Goal: Transaction & Acquisition: Purchase product/service

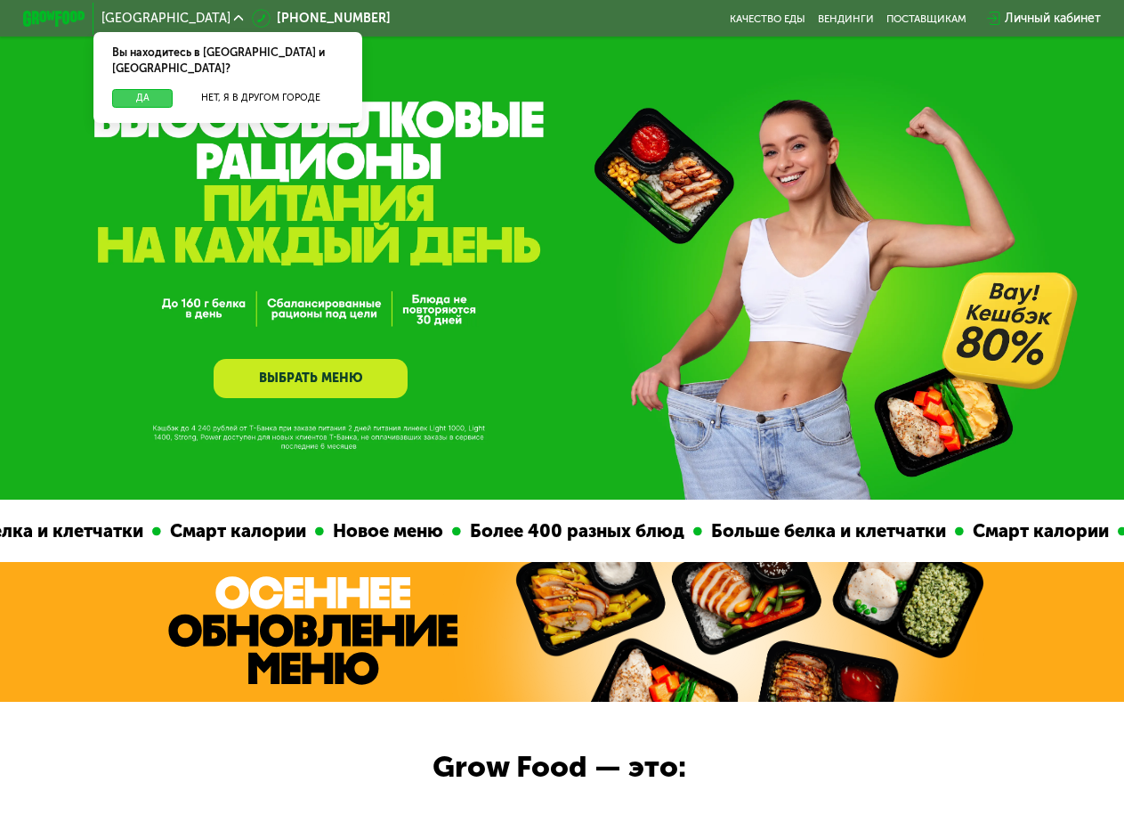
click at [146, 89] on button "Да" at bounding box center [142, 98] width 61 height 19
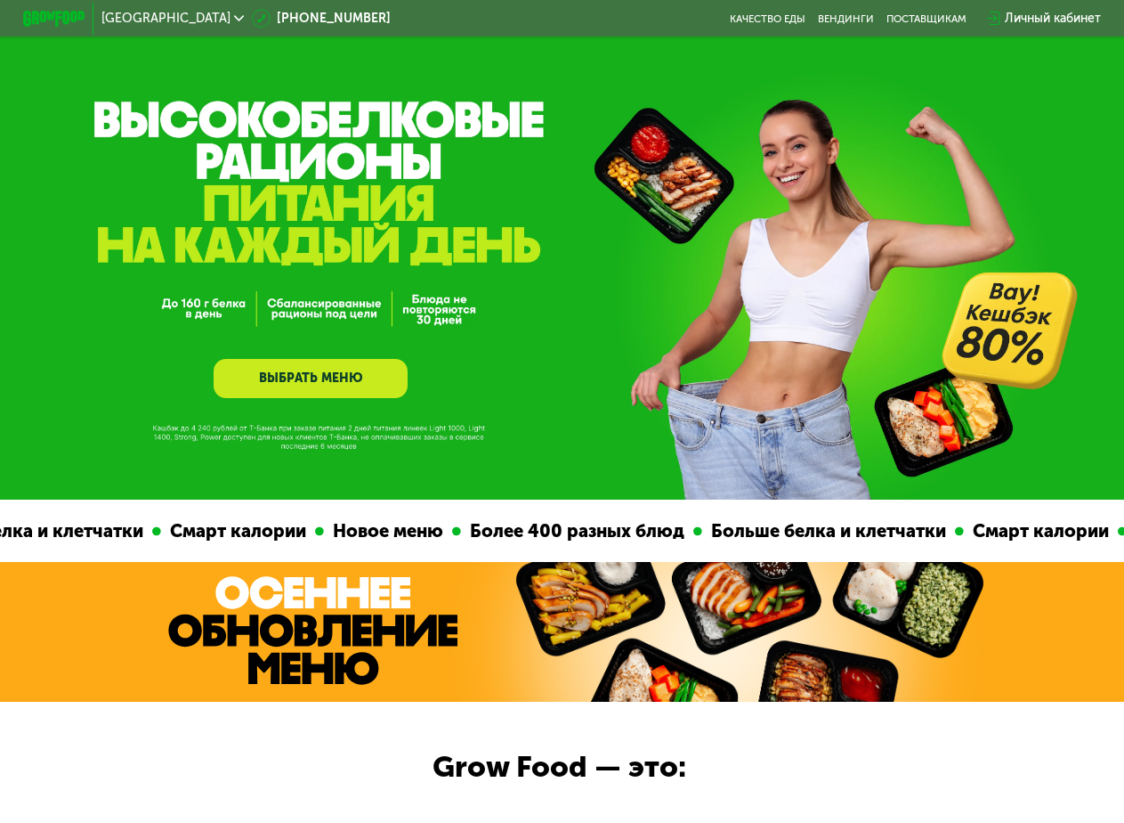
click at [363, 386] on link "ВЫБРАТЬ МЕНЮ" at bounding box center [311, 378] width 194 height 39
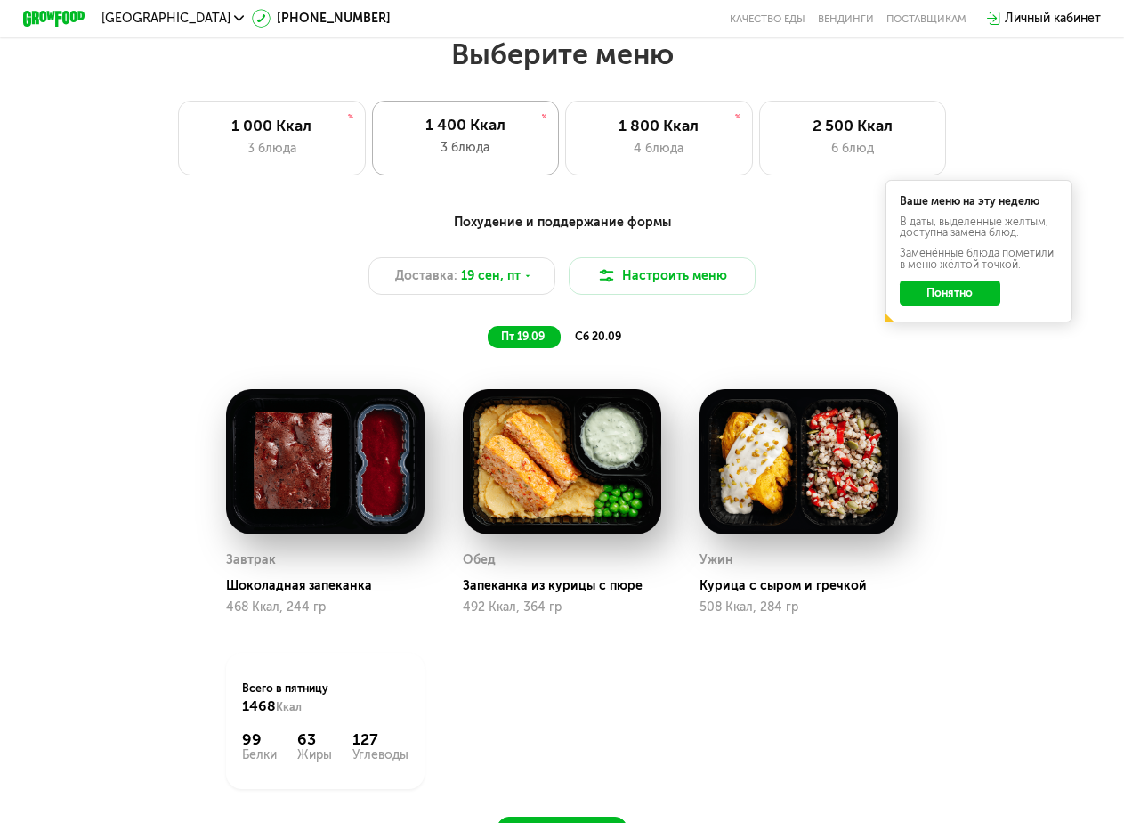
scroll to position [998, 0]
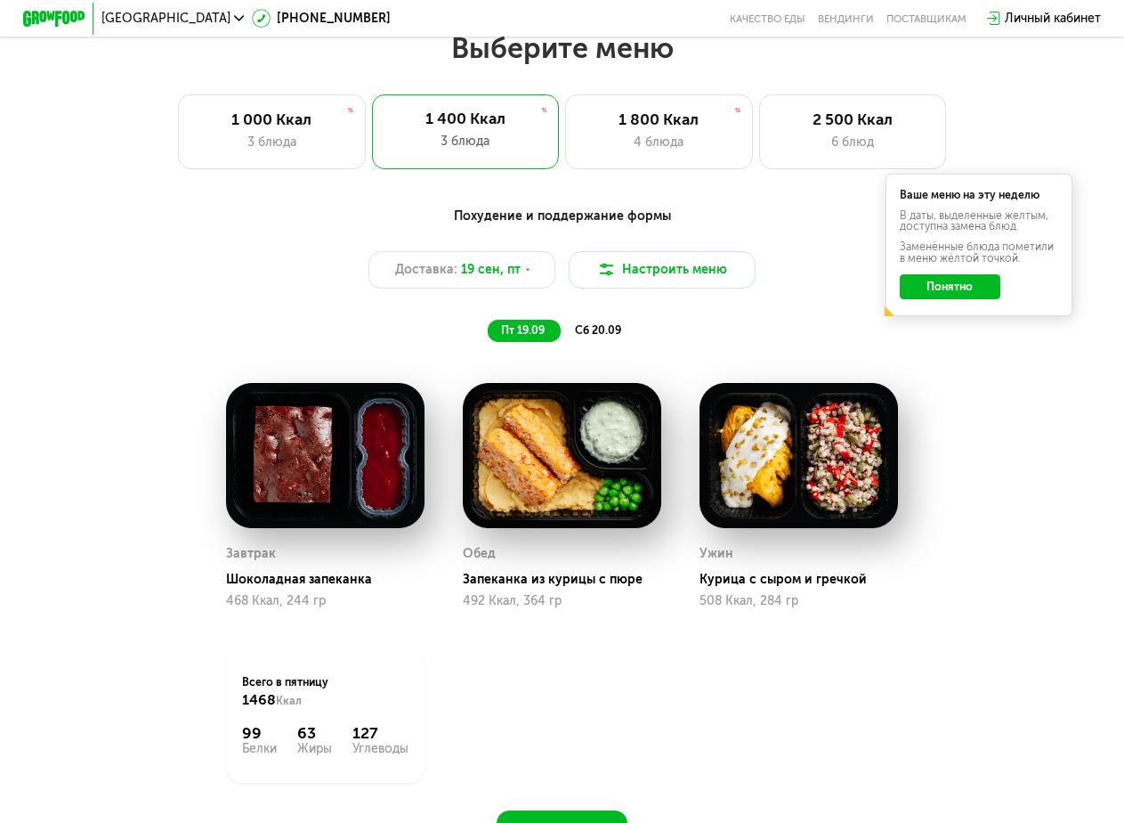
click at [611, 336] on span "сб 20.09" at bounding box center [598, 329] width 46 height 13
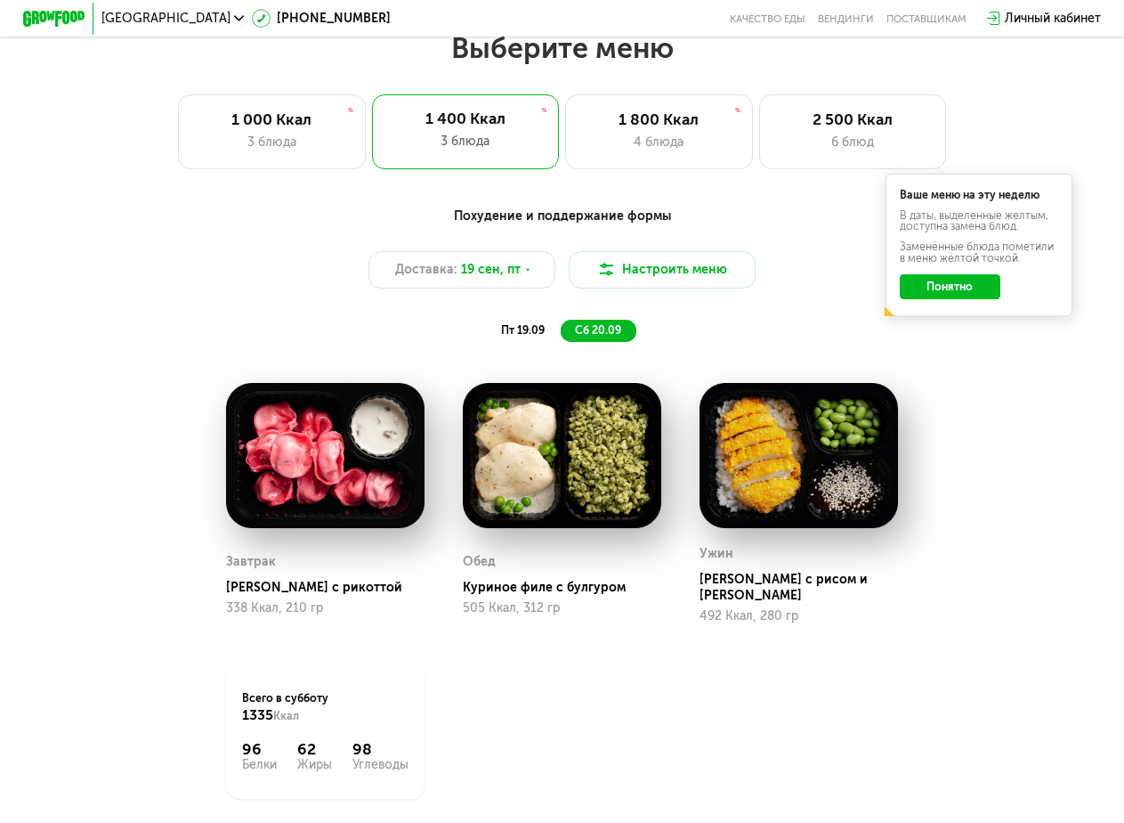
click at [946, 299] on button "Понятно" at bounding box center [950, 286] width 101 height 25
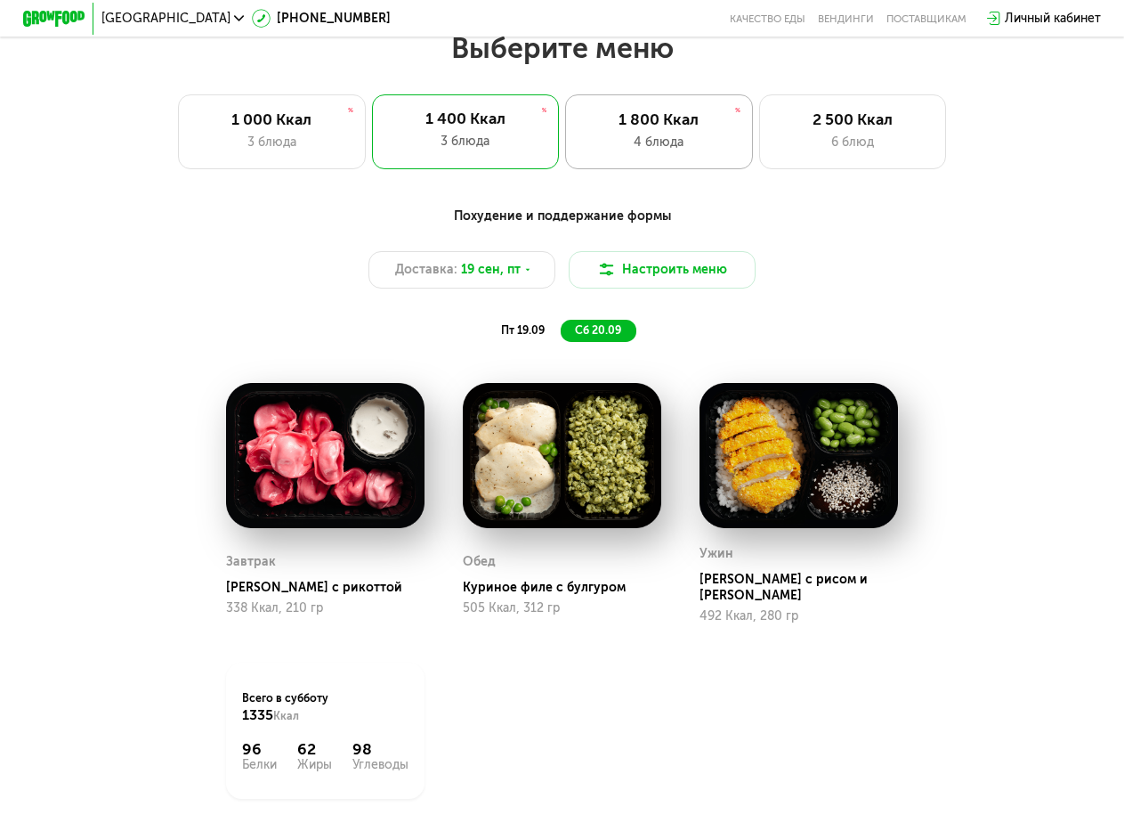
click at [677, 151] on div "4 блюда" at bounding box center [659, 142] width 154 height 19
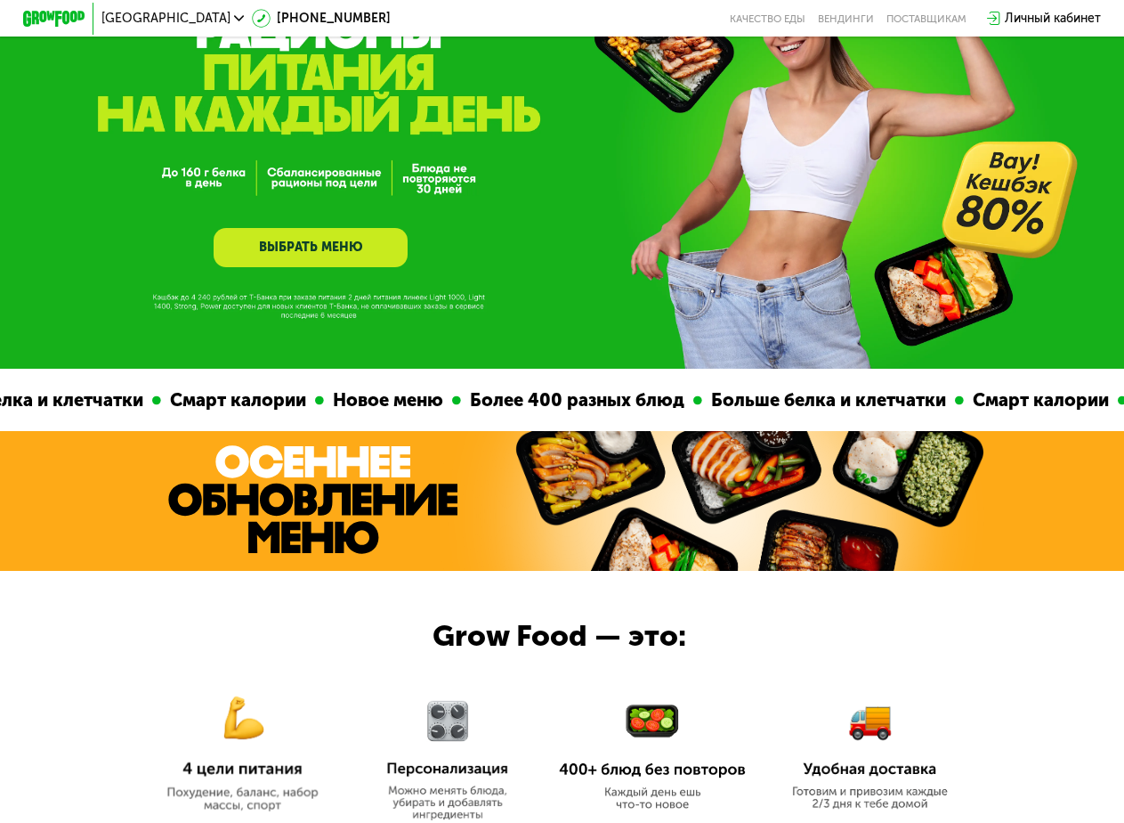
scroll to position [108, 0]
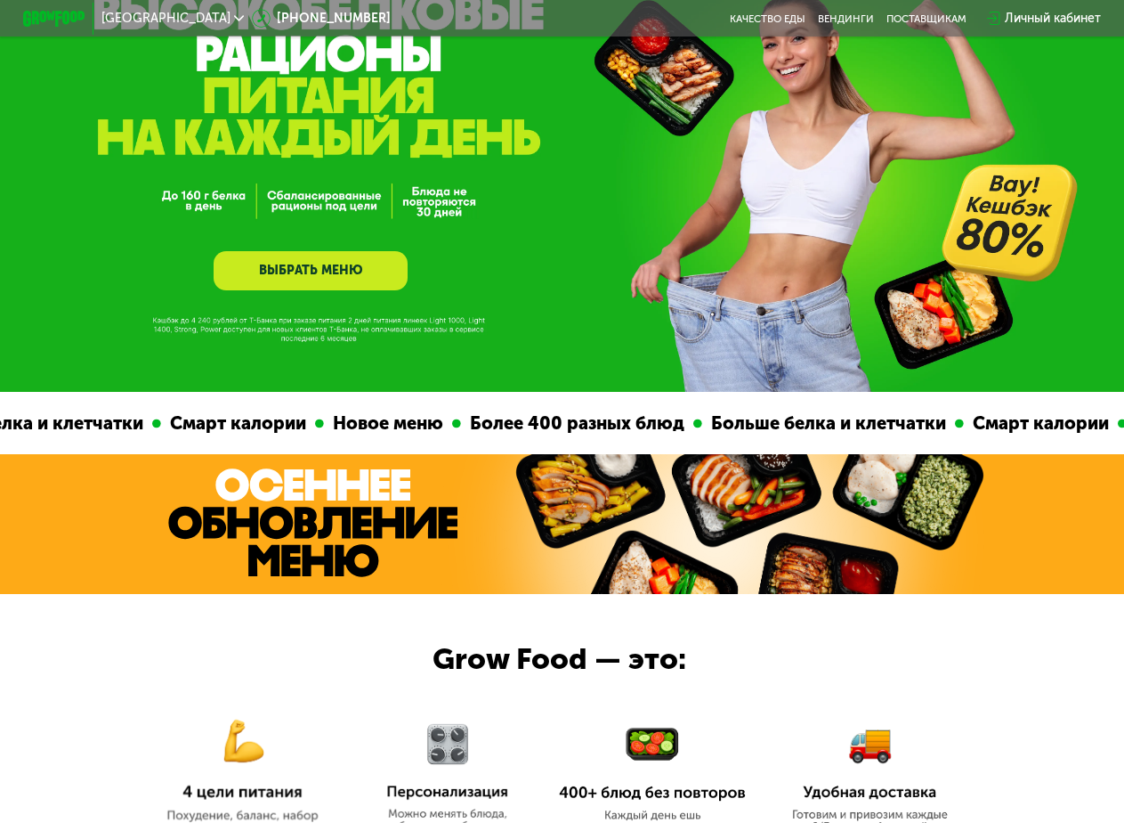
click at [1054, 32] on div "Личный кабинет" at bounding box center [1044, 18] width 130 height 35
click at [1058, 16] on div "Личный кабинет" at bounding box center [1053, 18] width 96 height 19
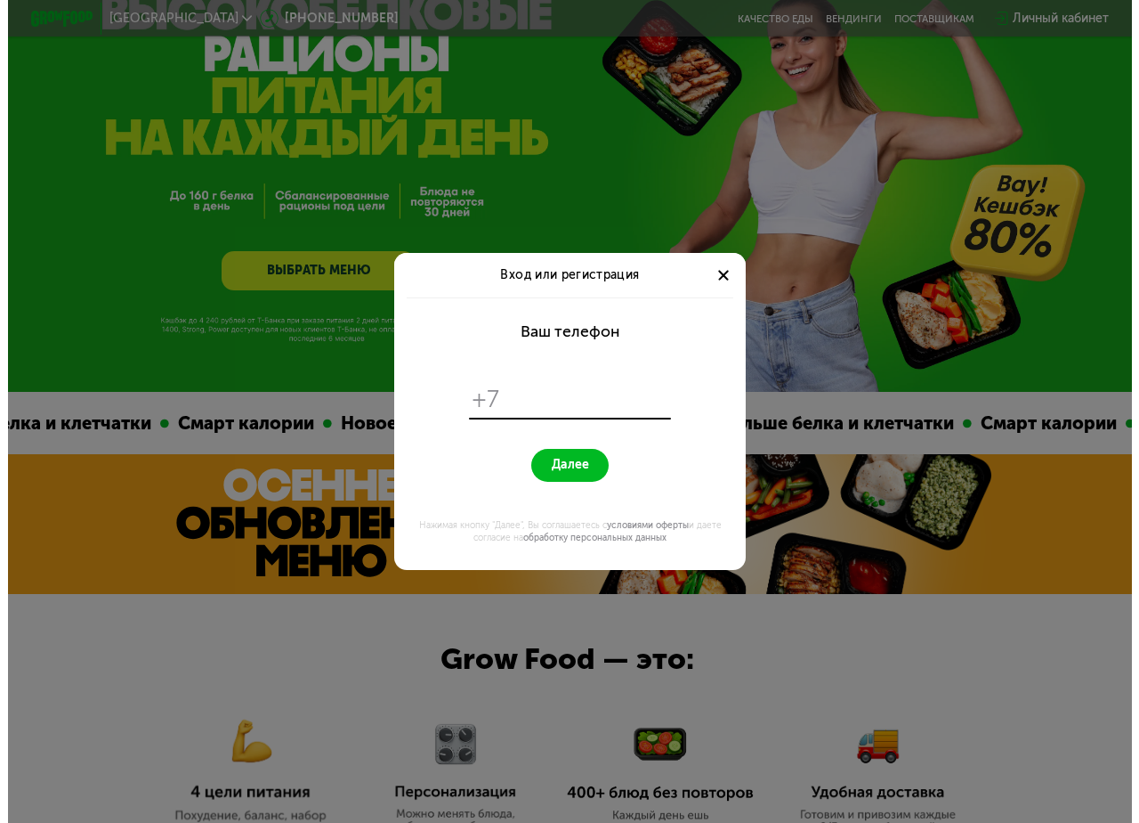
scroll to position [0, 0]
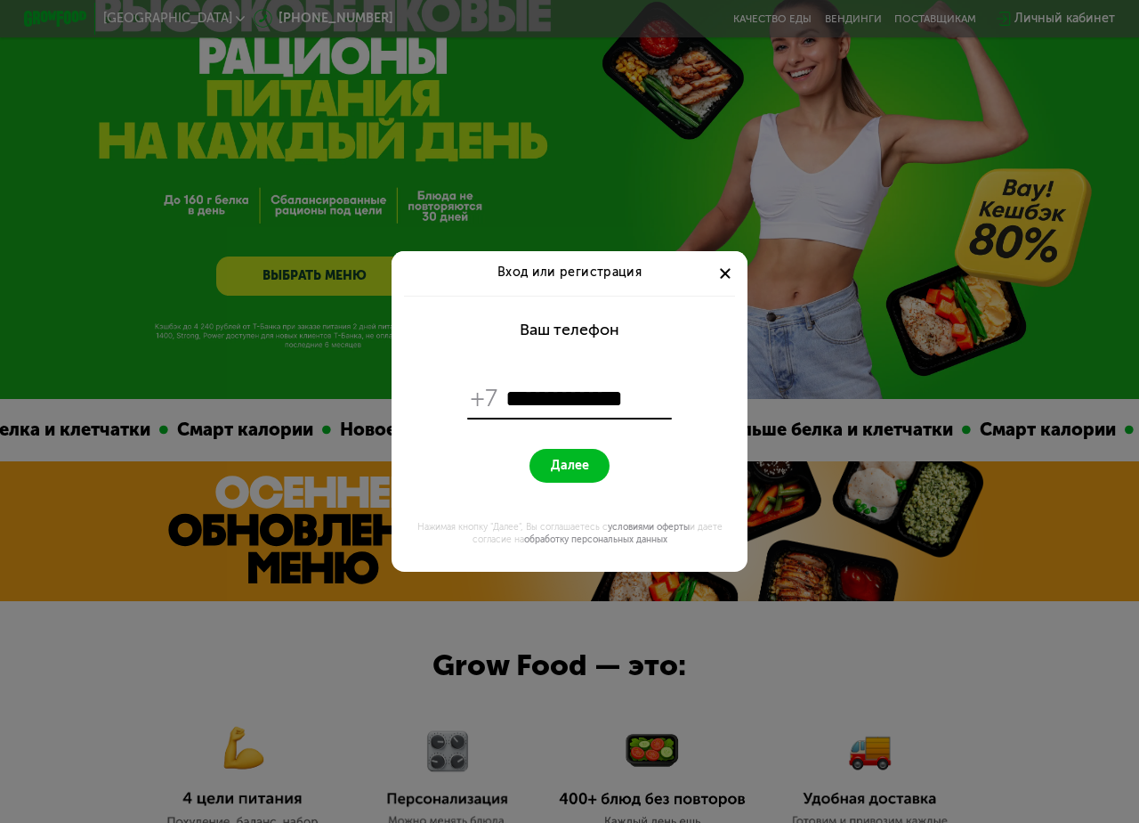
type input "**********"
click at [605, 486] on form "**********" at bounding box center [569, 434] width 337 height 276
click at [562, 475] on button "Далее" at bounding box center [569, 466] width 79 height 34
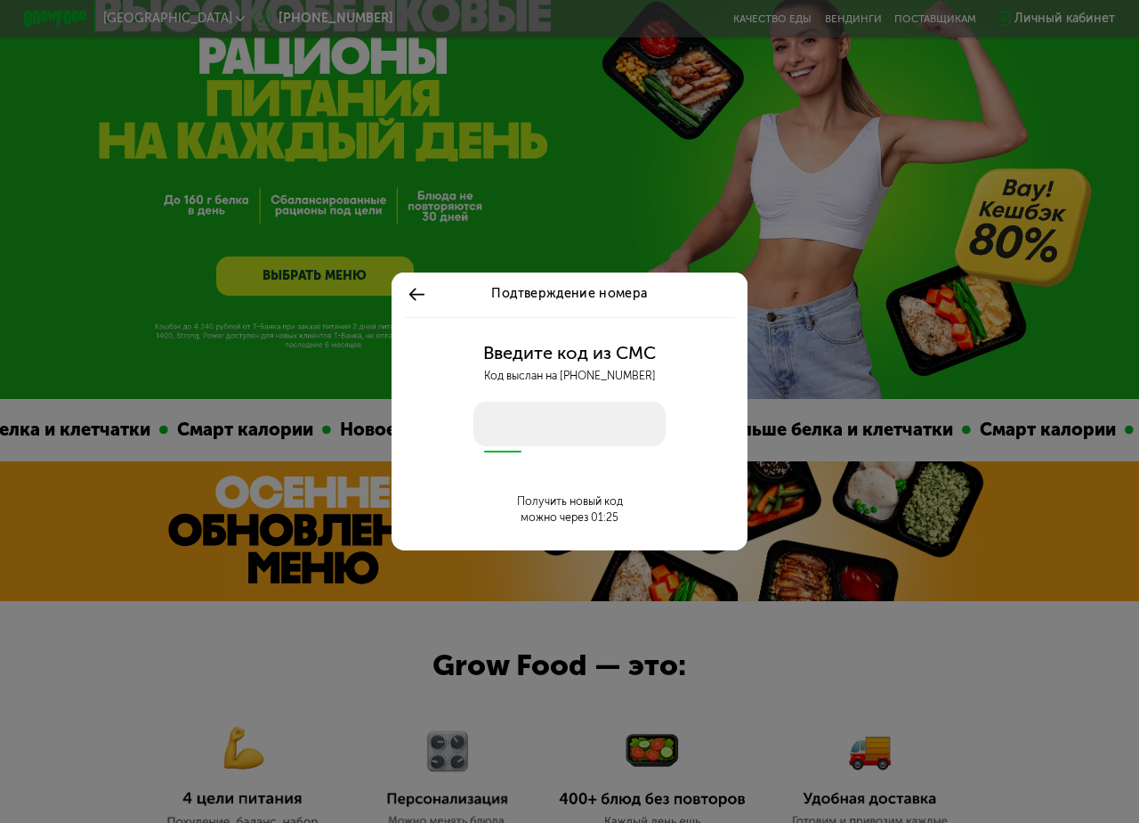
click at [528, 436] on input "number" at bounding box center [570, 423] width 193 height 45
type input "****"
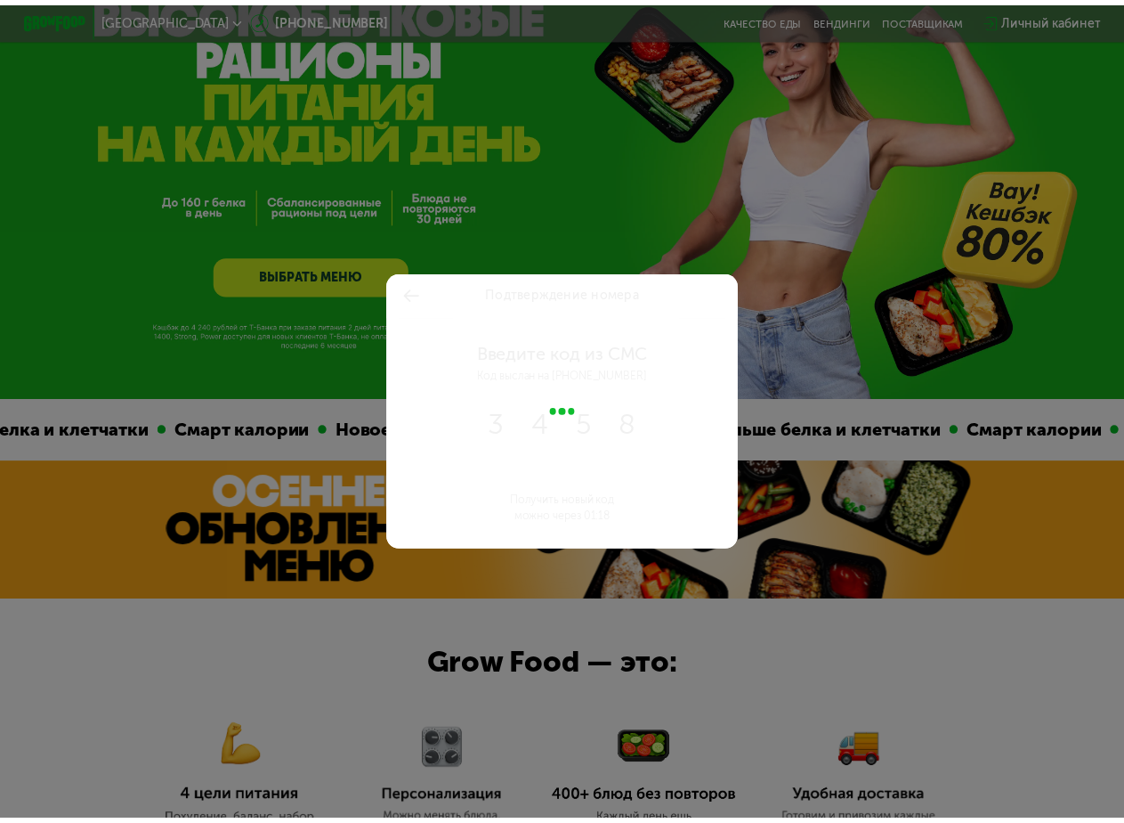
scroll to position [108, 0]
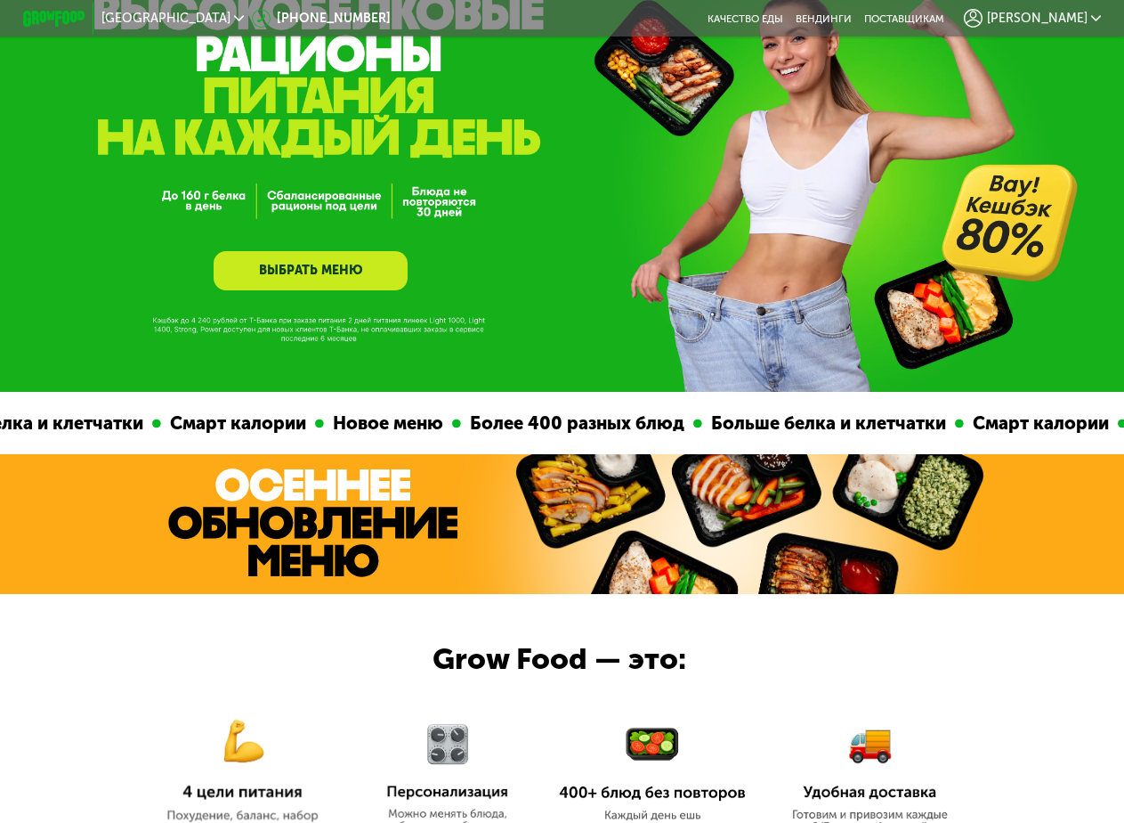
click at [1096, 24] on div "[PERSON_NAME]" at bounding box center [1032, 18] width 136 height 19
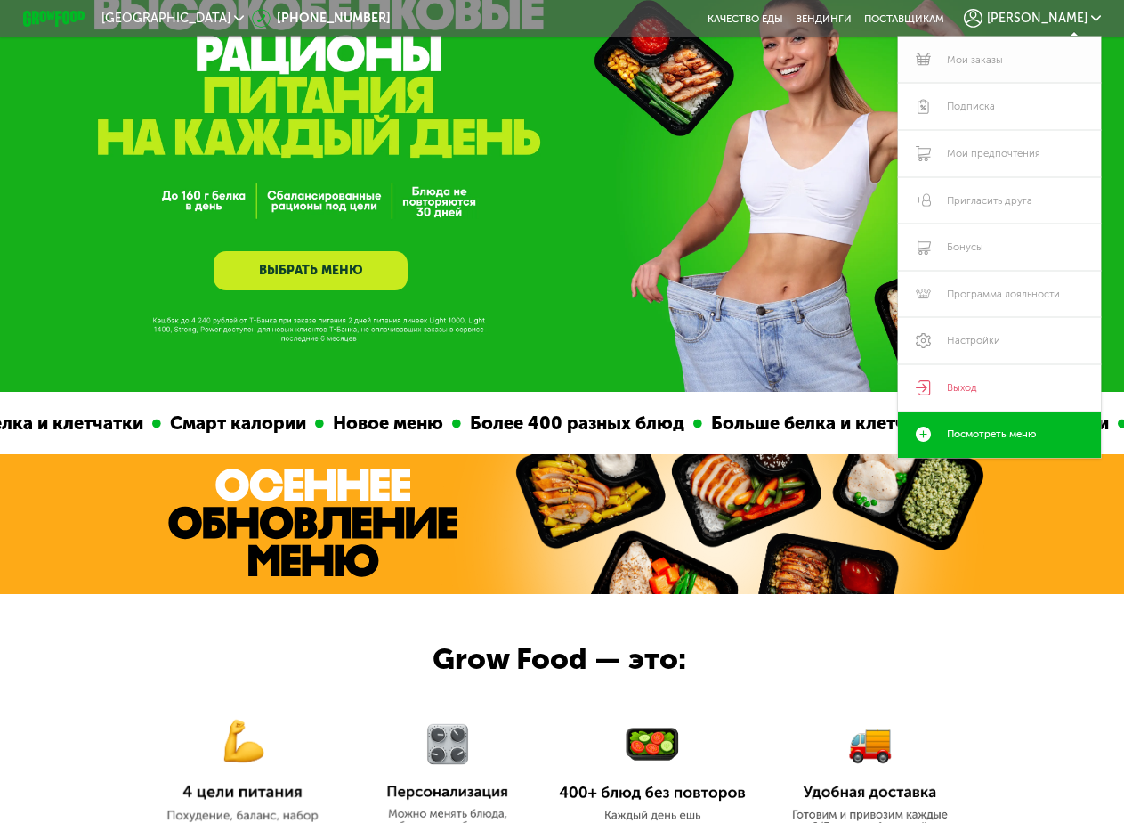
click at [961, 54] on link "Мои заказы" at bounding box center [999, 59] width 203 height 47
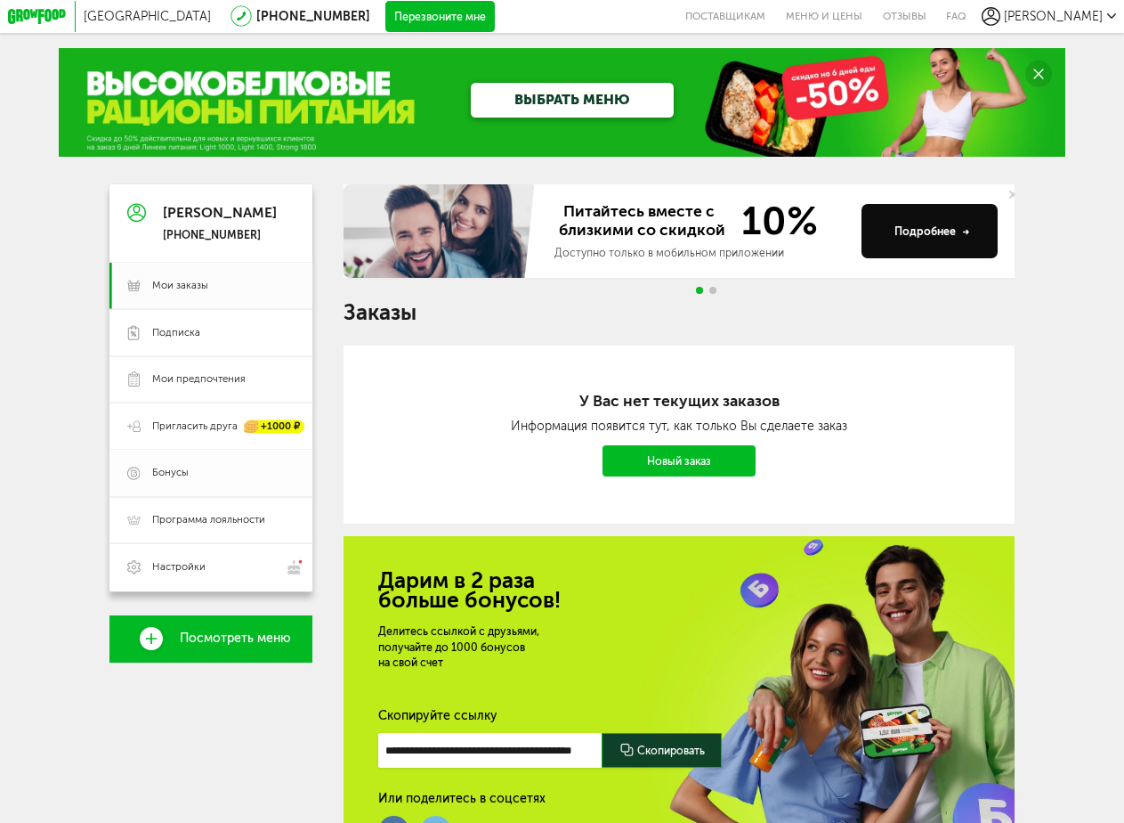
click at [166, 494] on link "Бонусы" at bounding box center [210, 473] width 203 height 47
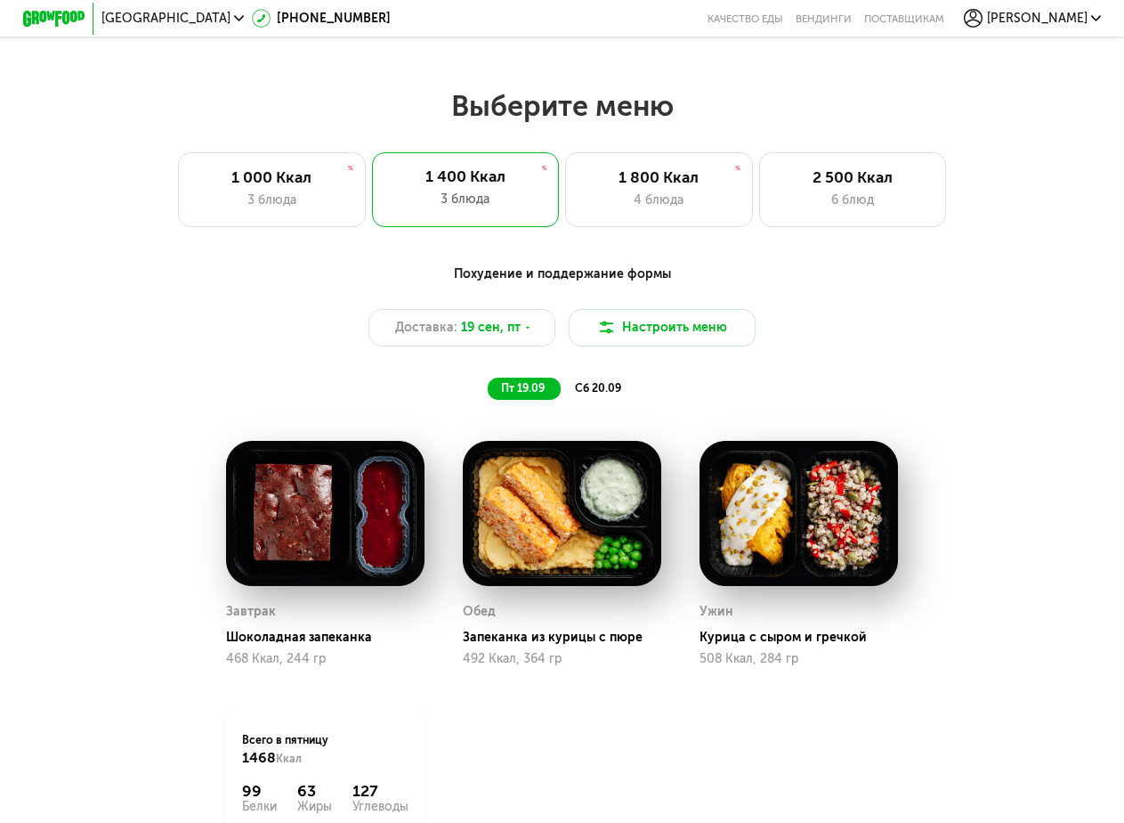
scroll to position [979, 0]
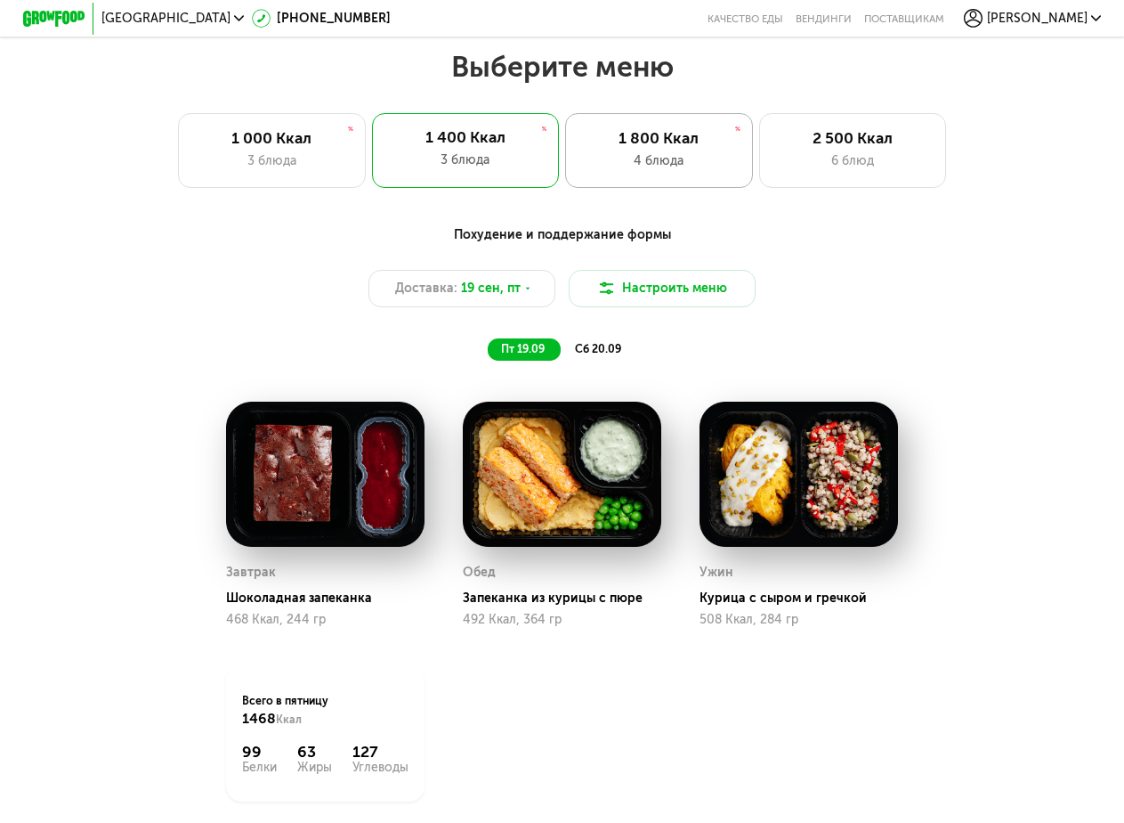
click at [645, 179] on div "1 800 Ккал 4 блюда" at bounding box center [659, 150] width 188 height 75
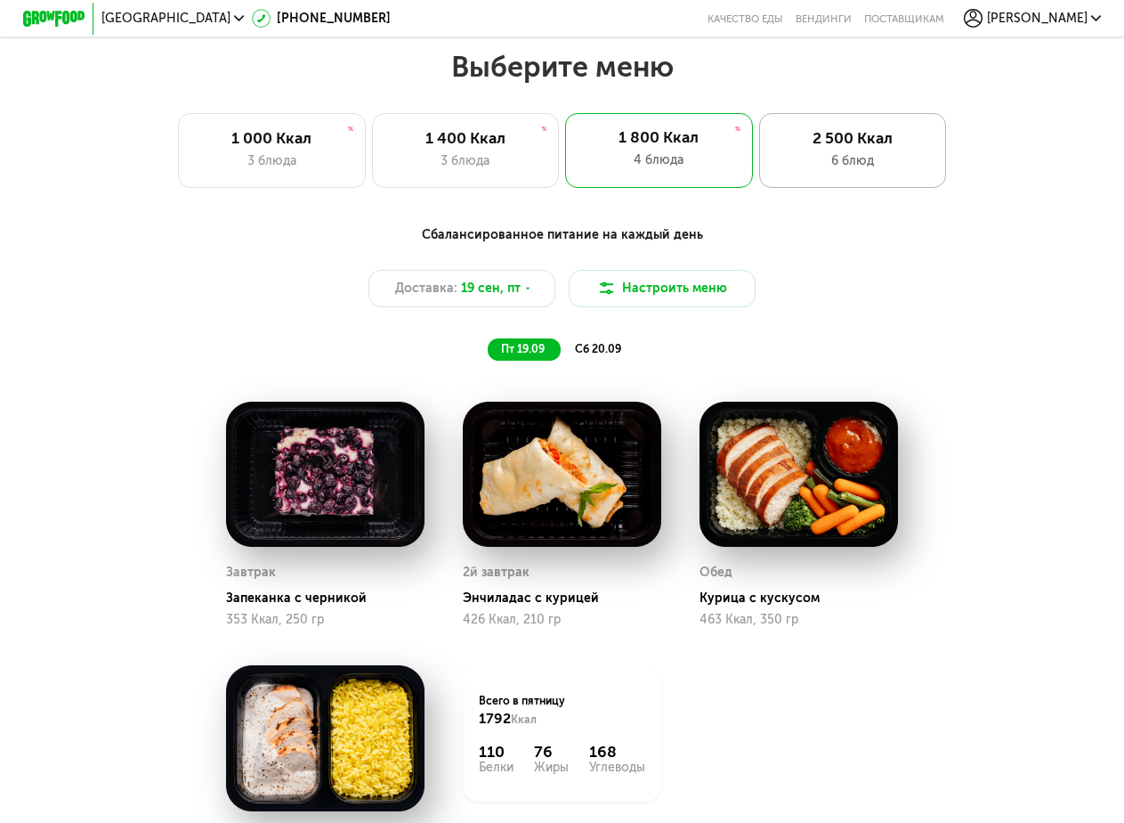
click at [825, 169] on div "6 блюд" at bounding box center [852, 160] width 154 height 19
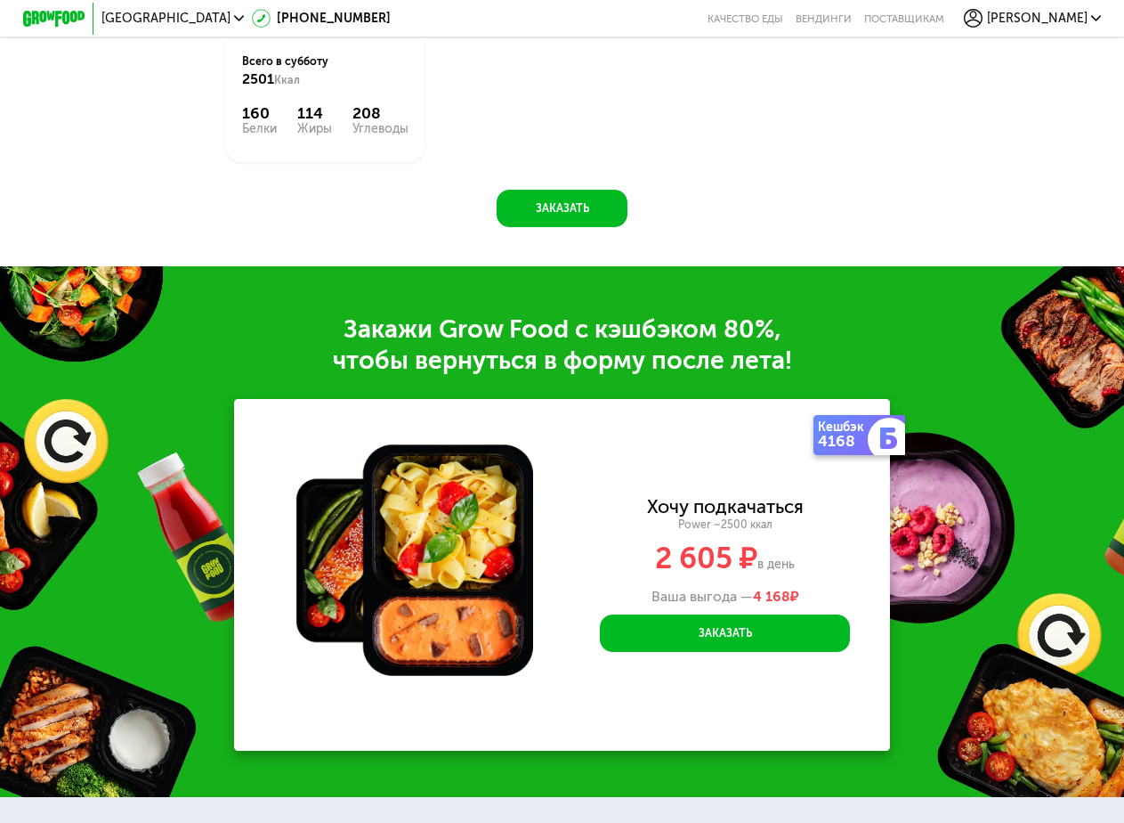
scroll to position [1898, 0]
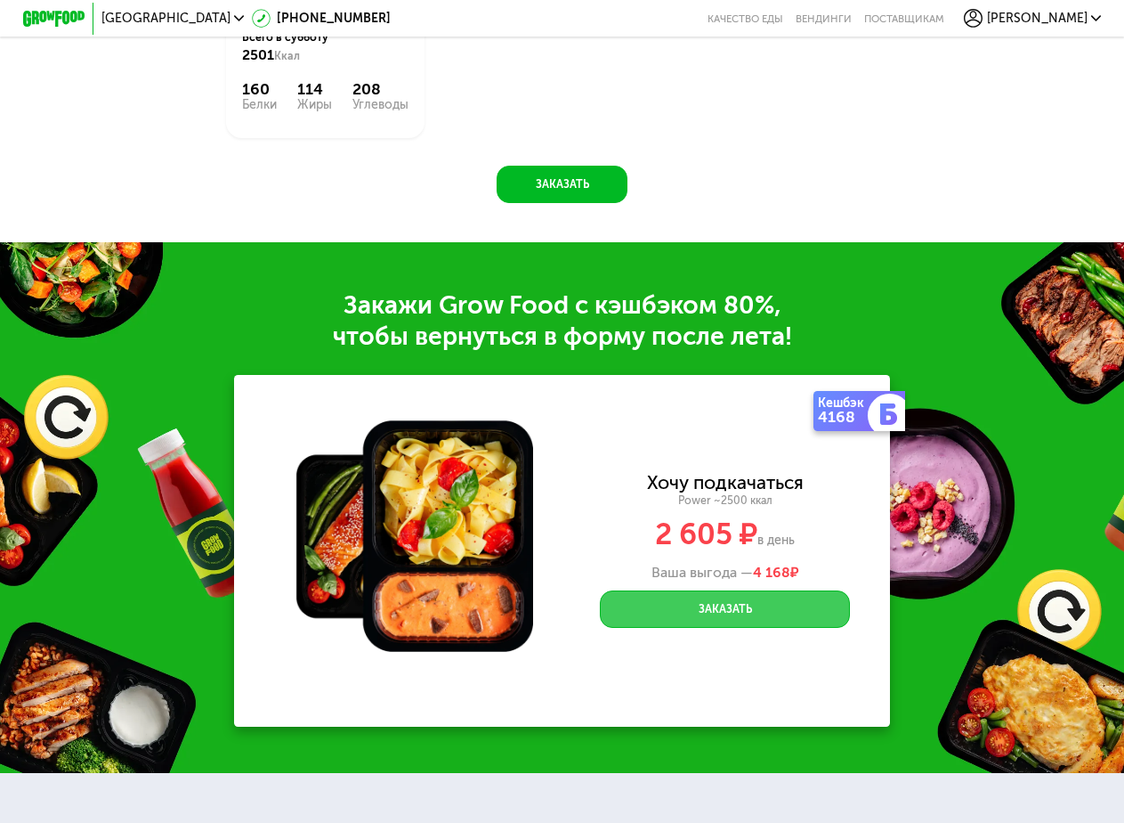
click at [726, 628] on button "Заказать" at bounding box center [725, 608] width 250 height 37
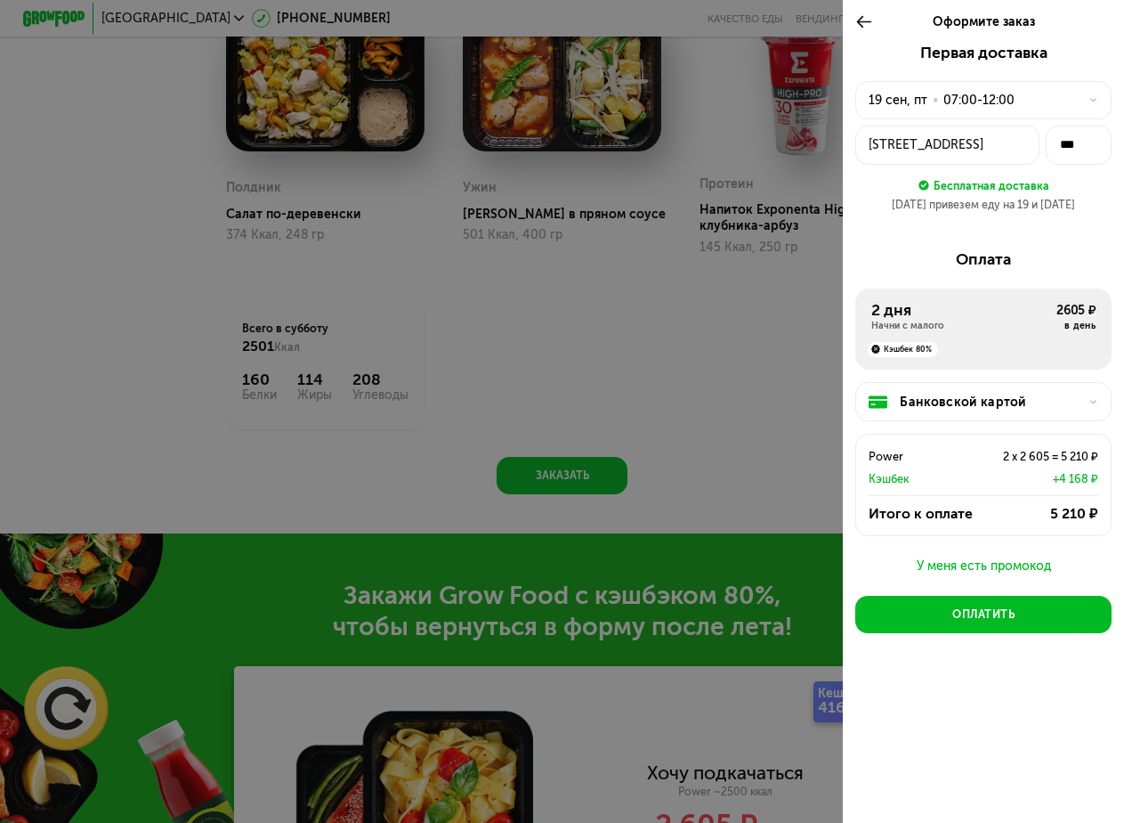
click at [583, 364] on div at bounding box center [562, 411] width 1124 height 823
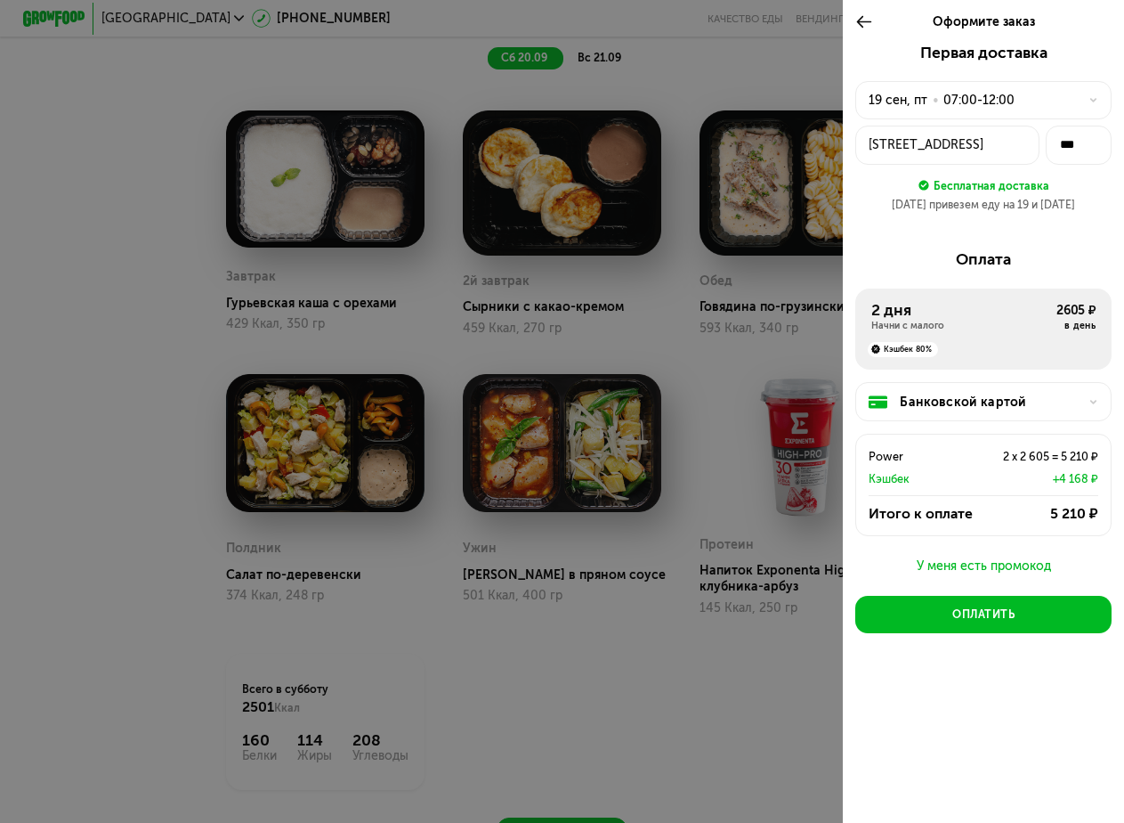
scroll to position [1275, 0]
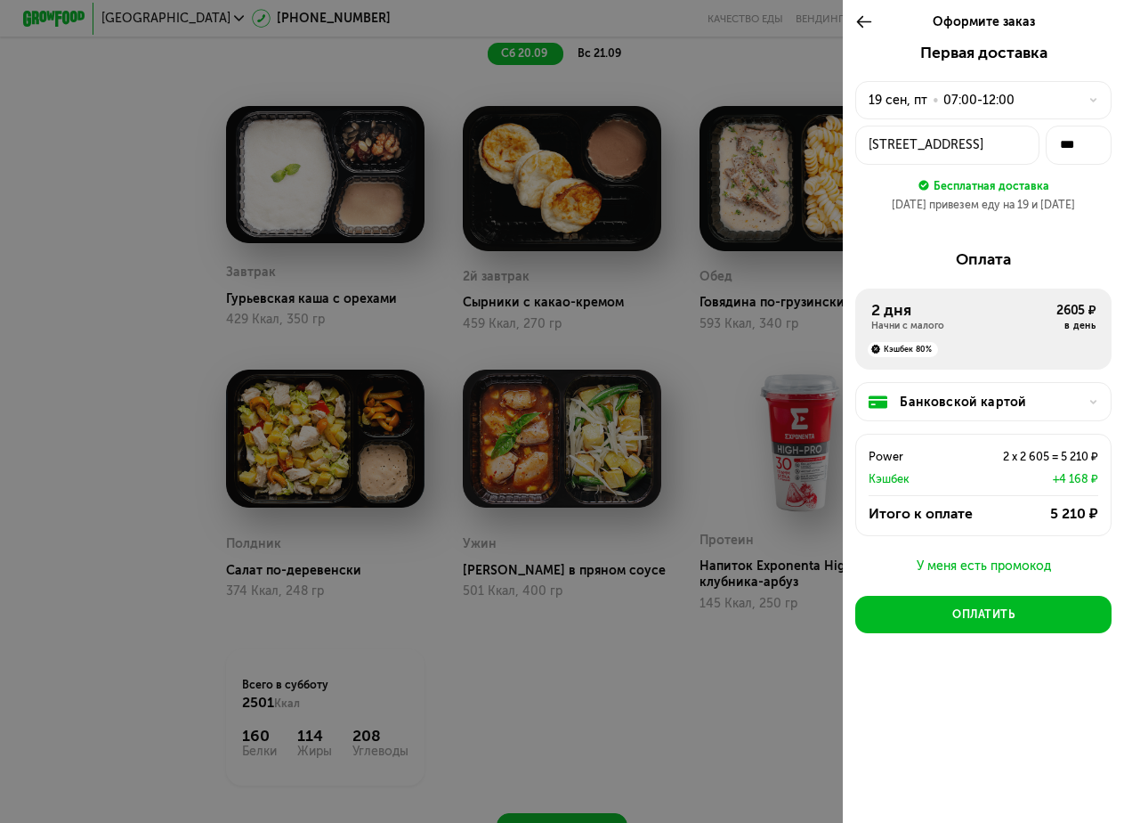
click at [857, 23] on use at bounding box center [864, 22] width 15 height 12
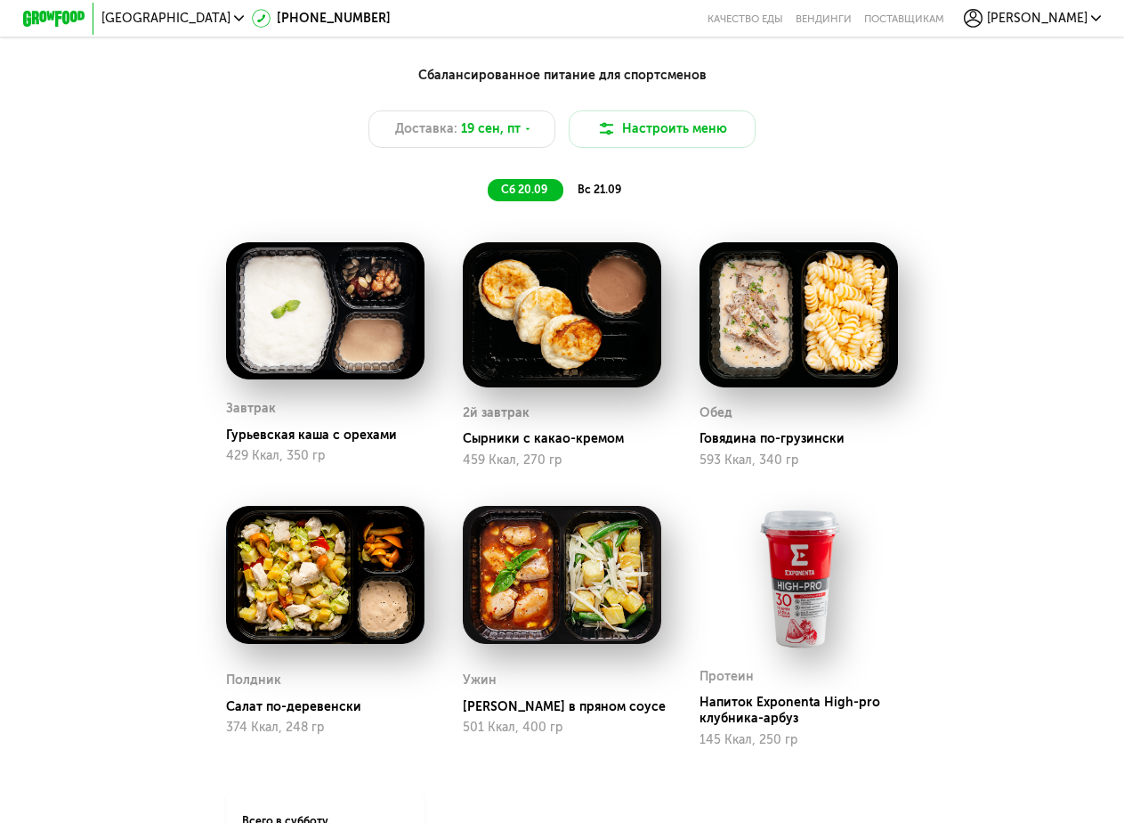
scroll to position [1097, 0]
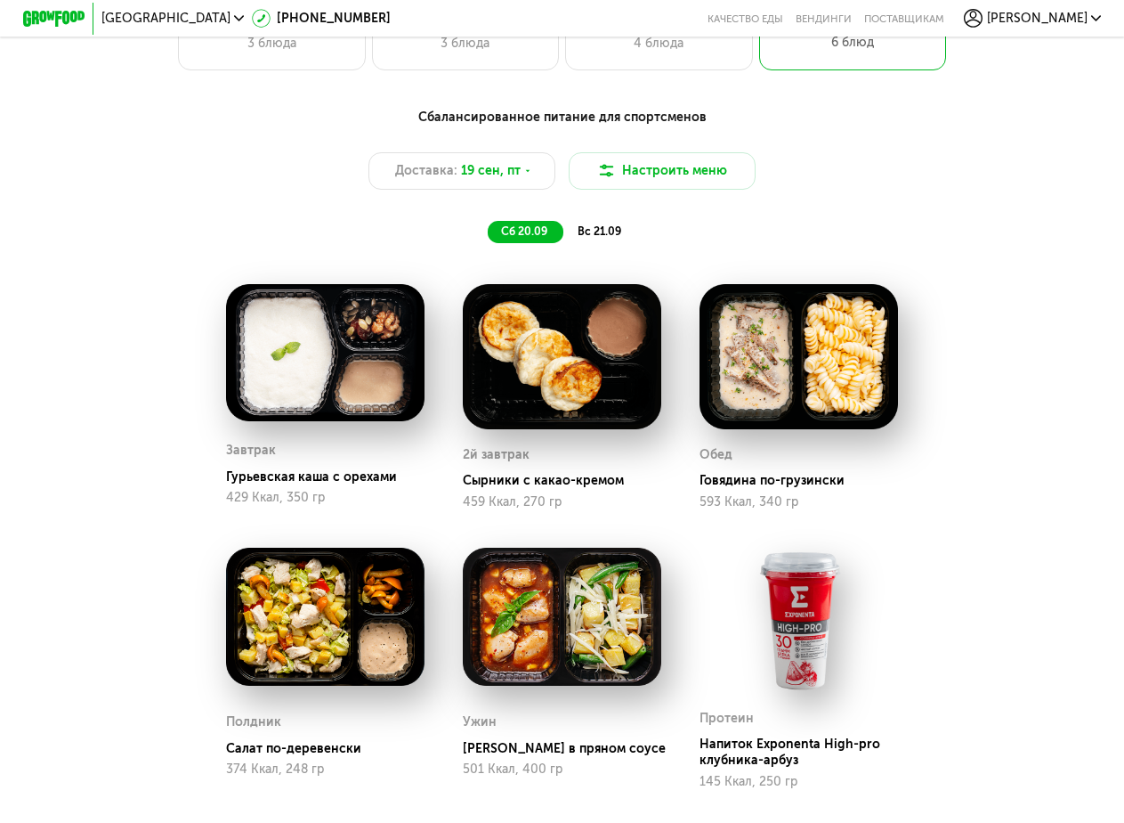
click at [603, 238] on span "вс 21.09" at bounding box center [600, 230] width 44 height 13
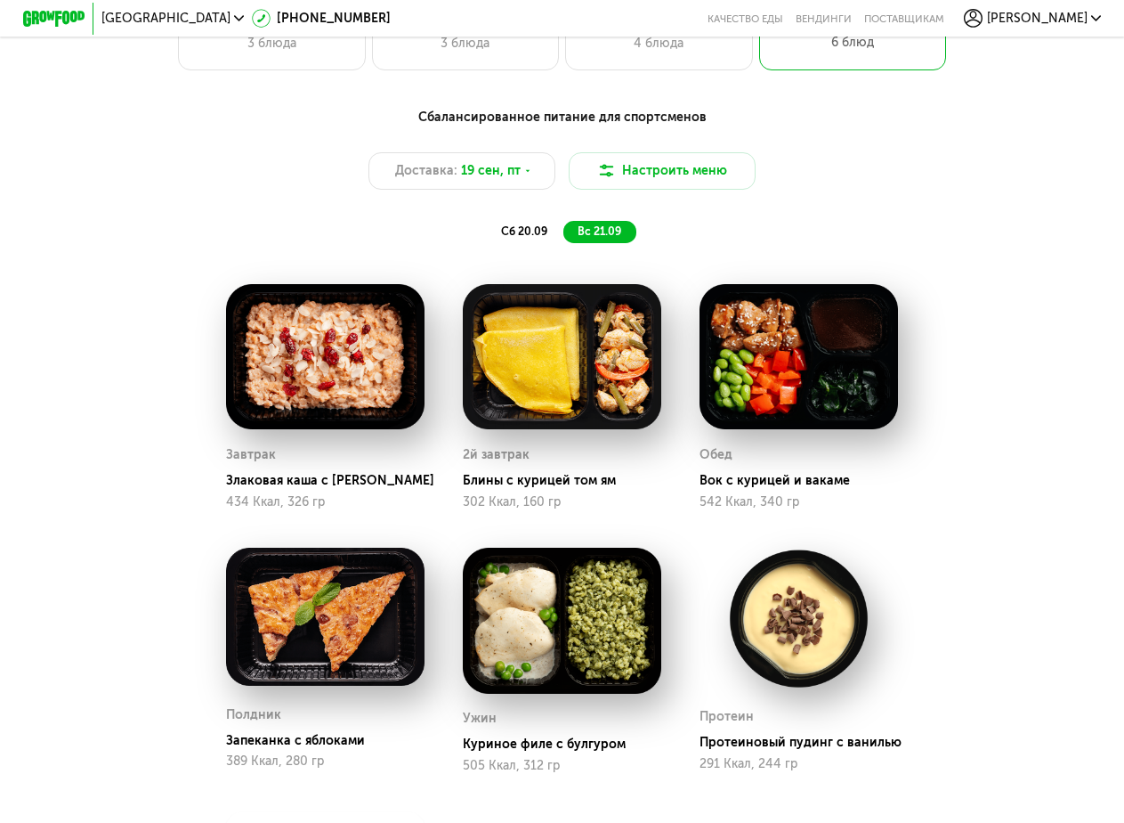
click at [1047, 15] on span "[PERSON_NAME]" at bounding box center [1037, 18] width 101 height 12
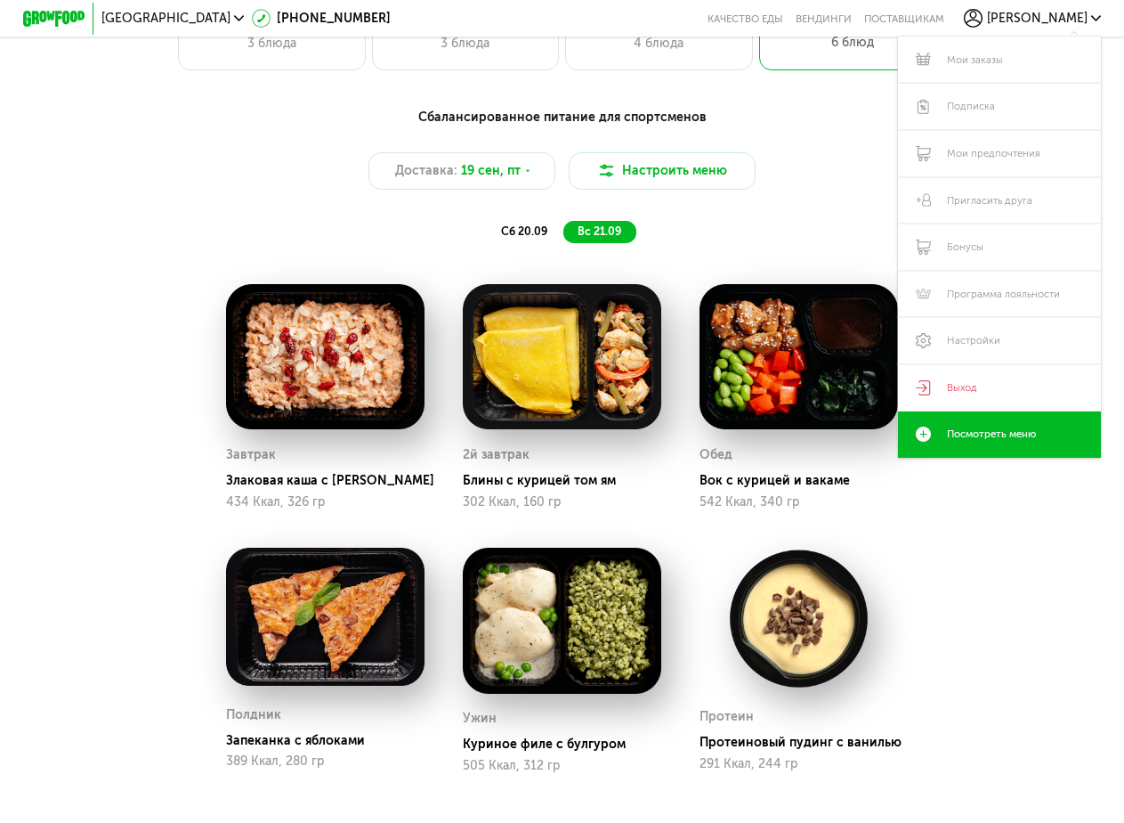
click at [239, 239] on div "сб 20.09 вс 21.09" at bounding box center [563, 232] width 648 height 22
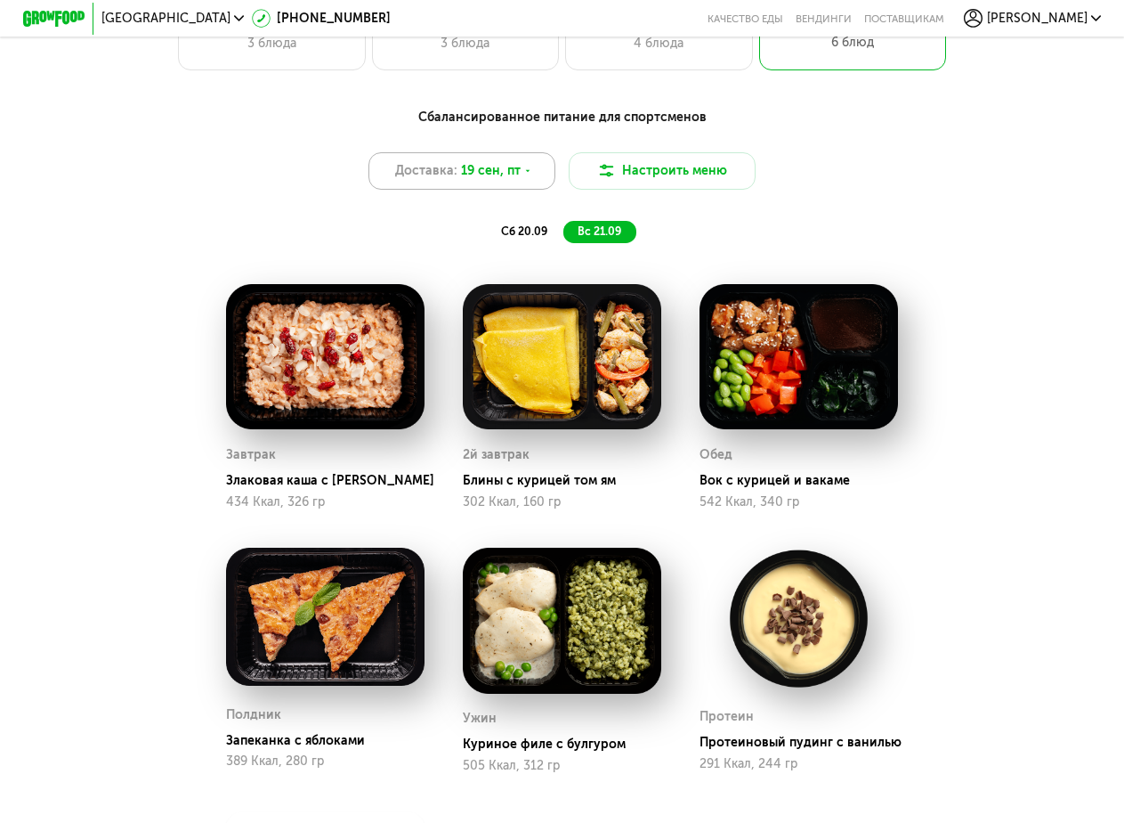
click at [509, 178] on span "19 сен, пт" at bounding box center [491, 170] width 60 height 19
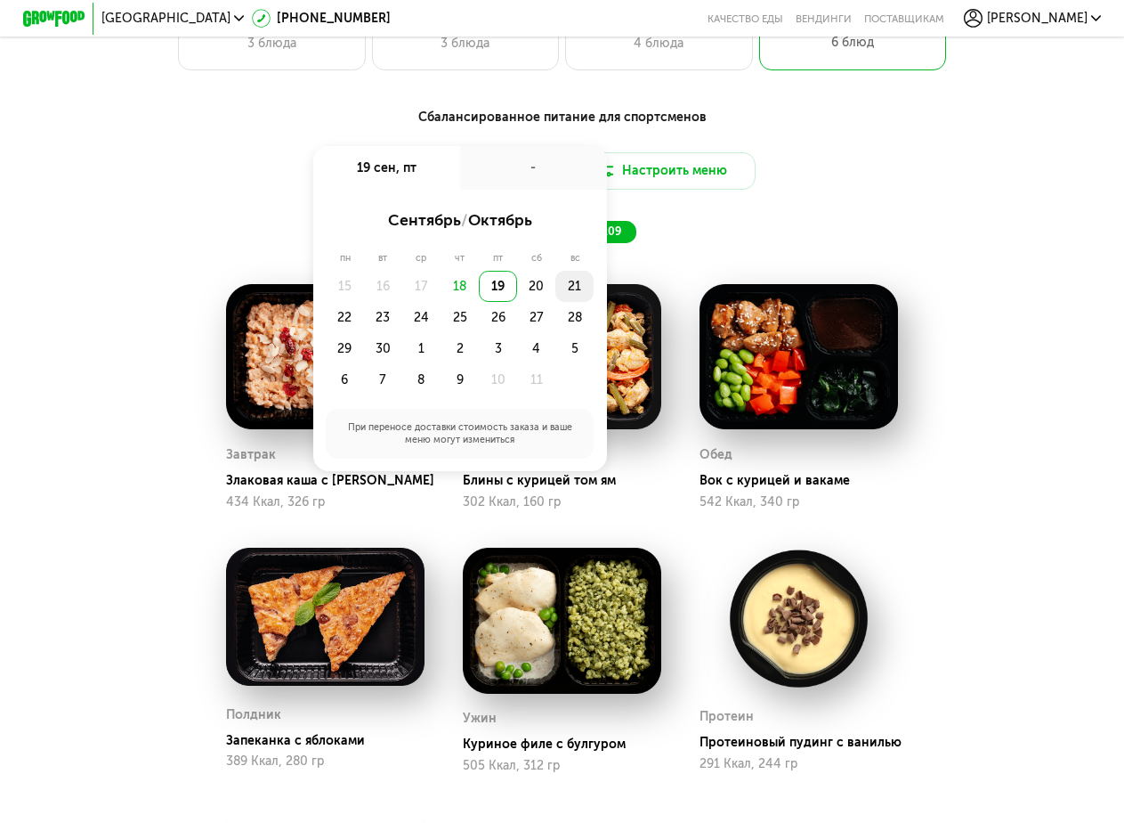
click at [580, 291] on div "21" at bounding box center [574, 286] width 38 height 31
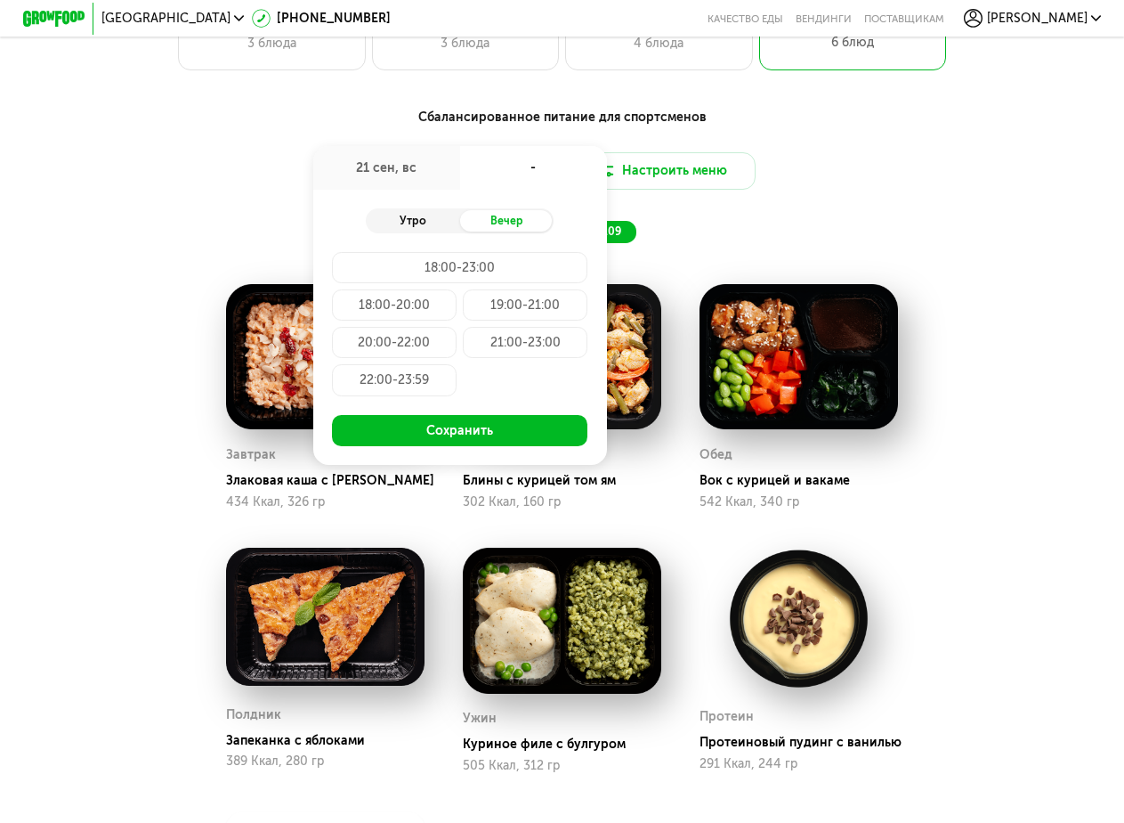
click at [418, 228] on div "Утро" at bounding box center [412, 221] width 93 height 22
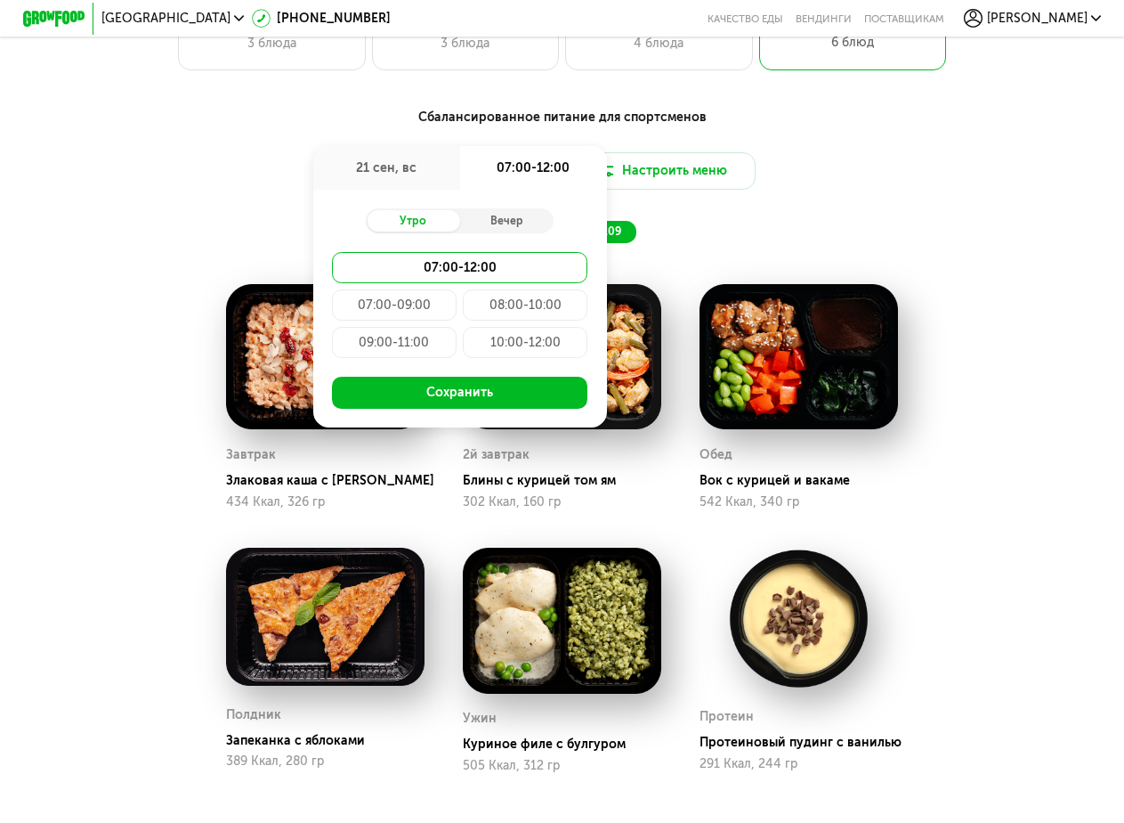
click at [491, 320] on div "08:00-10:00" at bounding box center [525, 304] width 125 height 31
click at [404, 356] on div "09:00-11:00" at bounding box center [394, 342] width 125 height 31
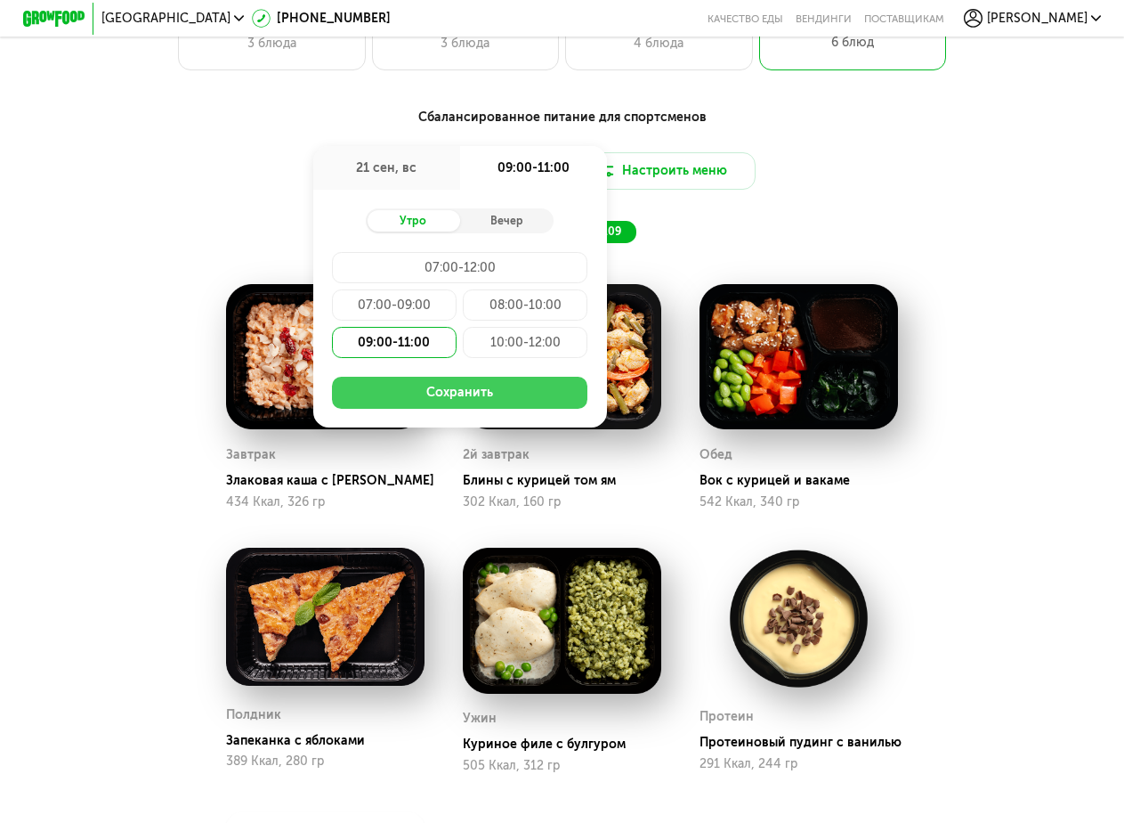
click at [403, 405] on button "Сохранить" at bounding box center [460, 392] width 256 height 31
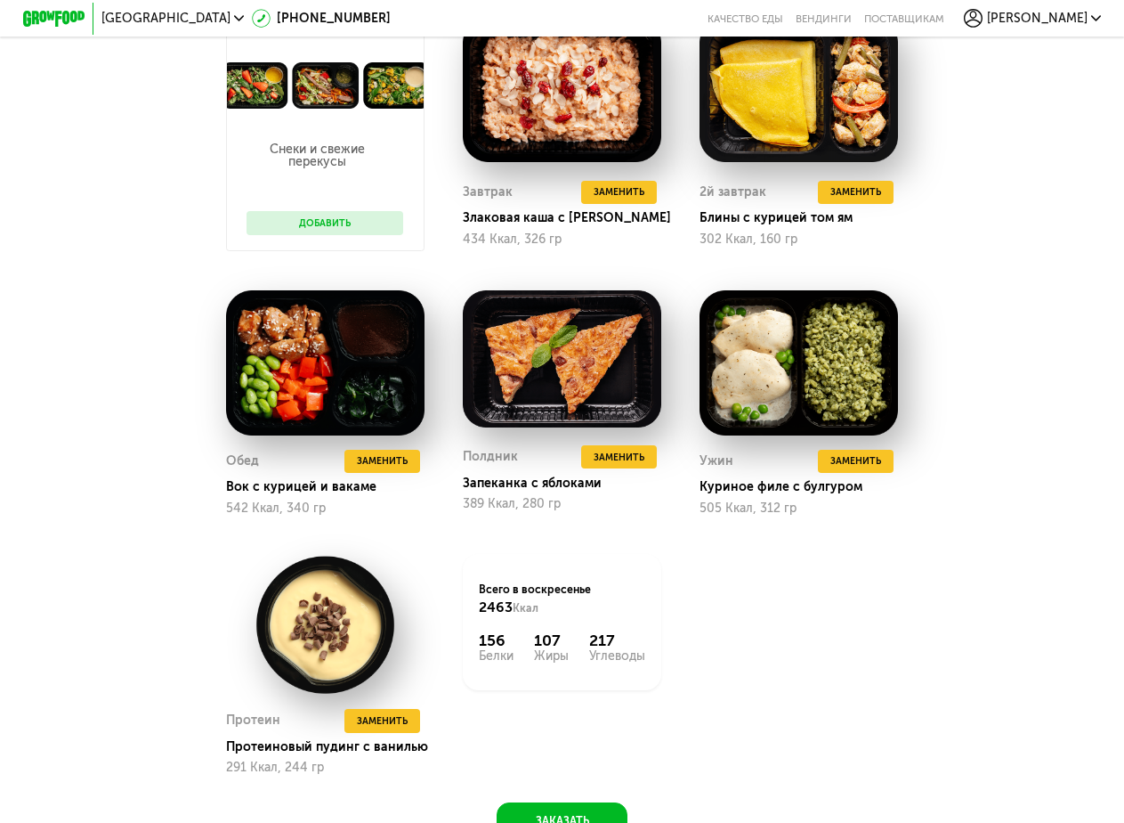
scroll to position [1275, 0]
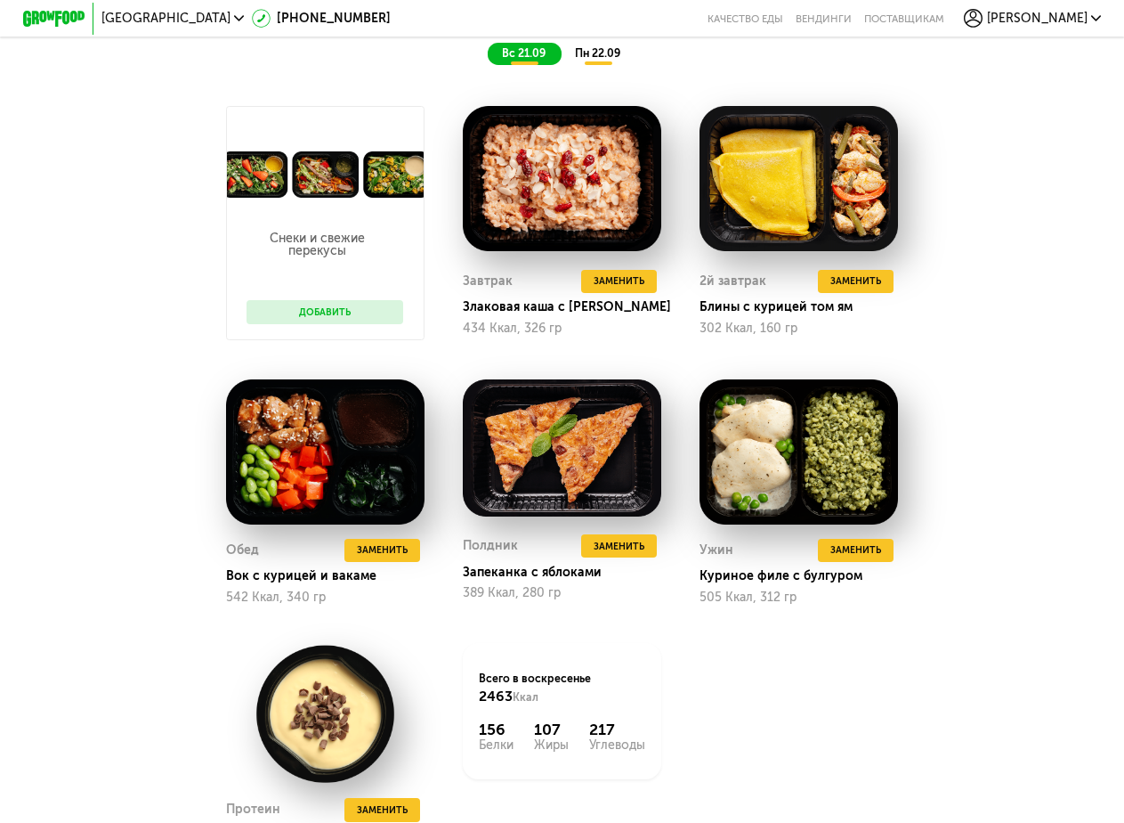
click at [345, 323] on button "Добавить" at bounding box center [325, 311] width 157 height 23
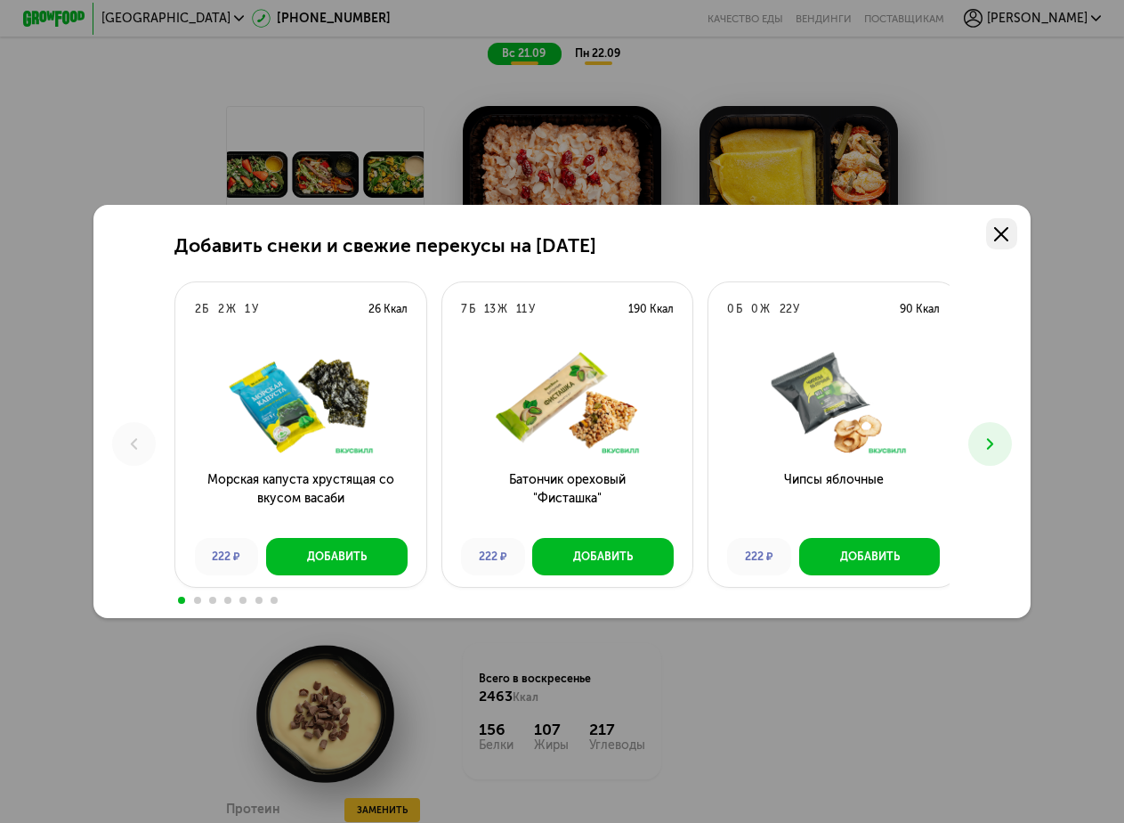
click at [1002, 227] on use at bounding box center [1001, 234] width 14 height 14
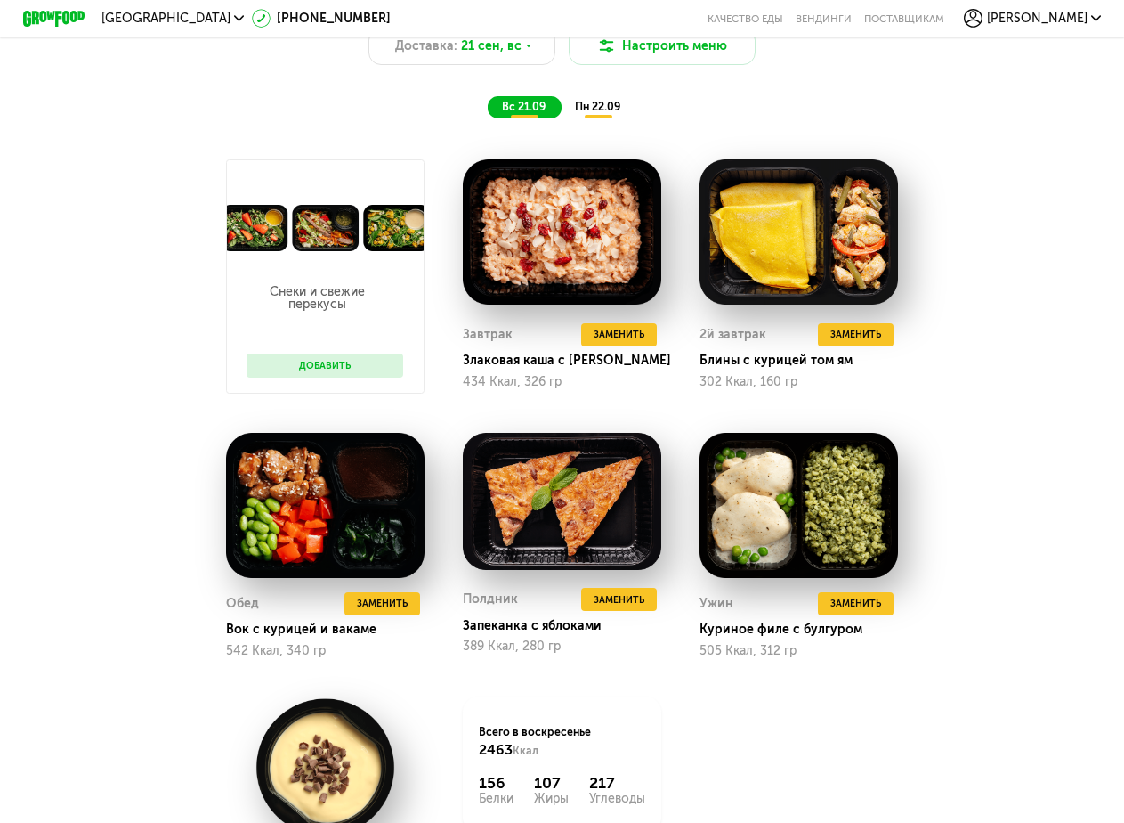
scroll to position [1186, 0]
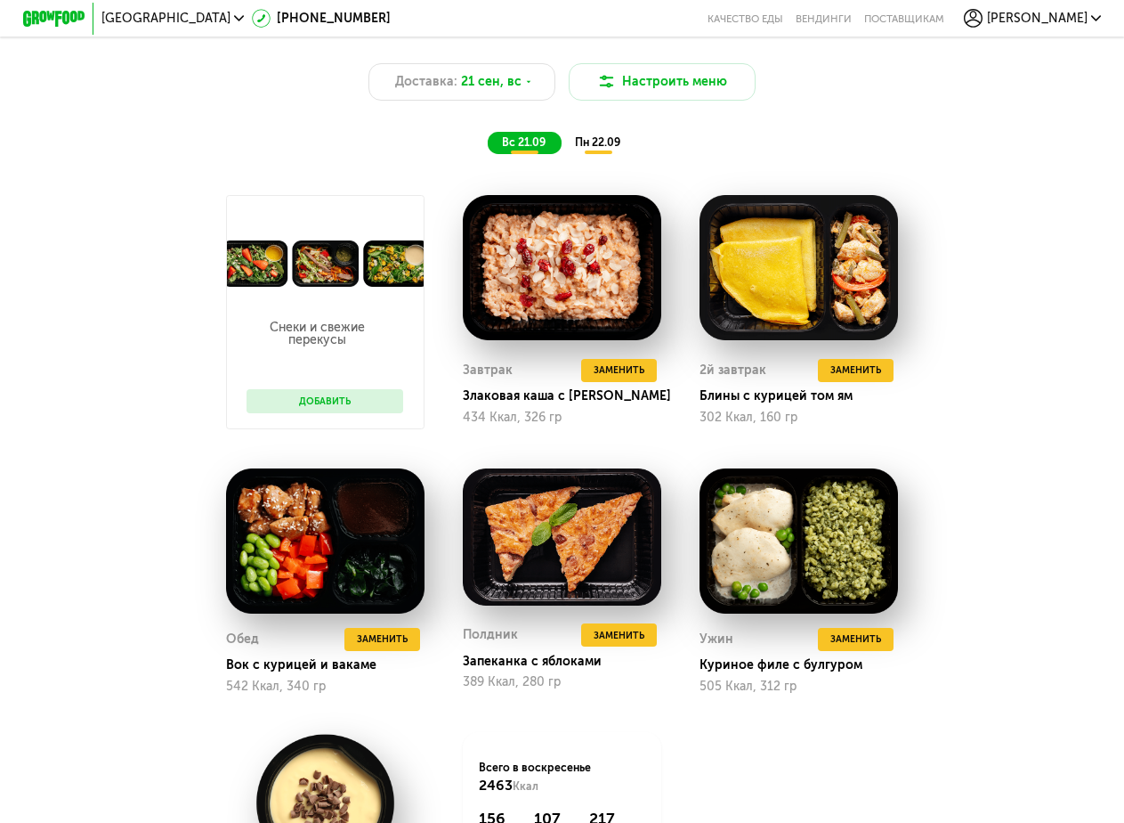
click at [605, 149] on span "пн 22.09" at bounding box center [597, 141] width 45 height 13
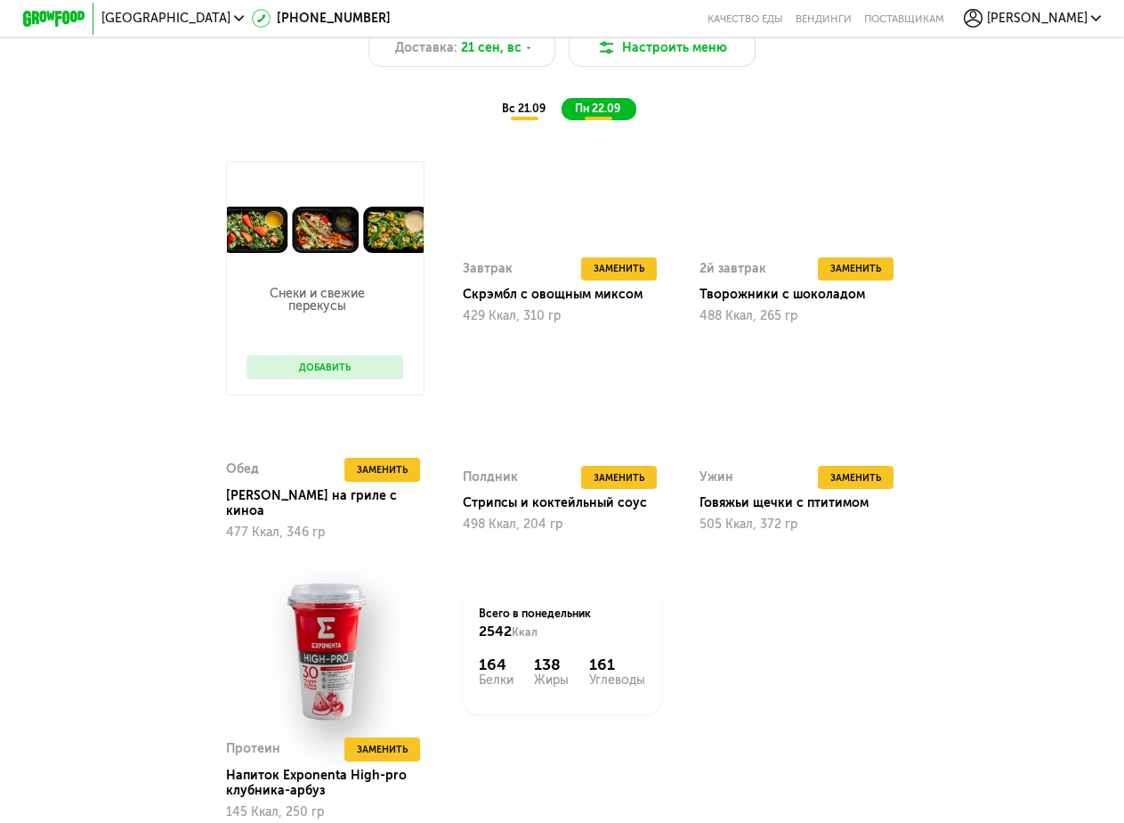
scroll to position [1453, 0]
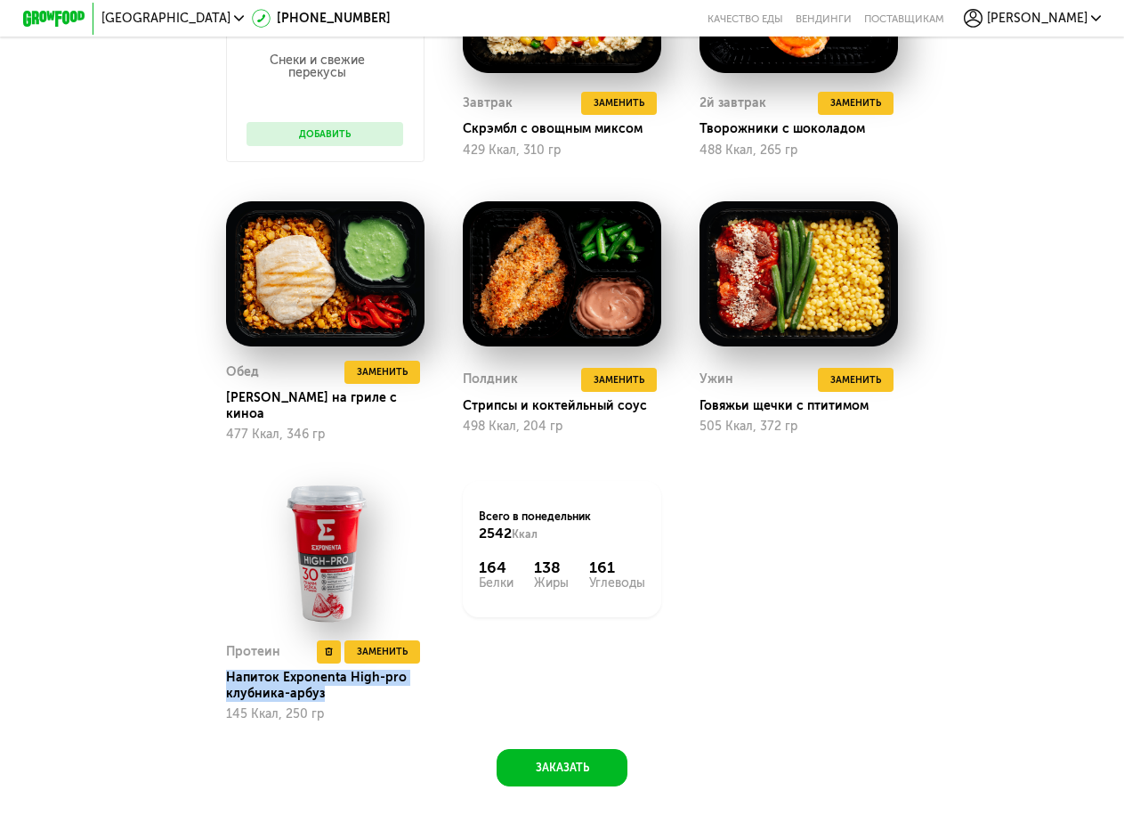
drag, startPoint x: 223, startPoint y: 685, endPoint x: 342, endPoint y: 699, distance: 119.3
click at [342, 699] on div "Напиток Exponenta High-pro клубника-арбуз" at bounding box center [331, 684] width 210 height 31
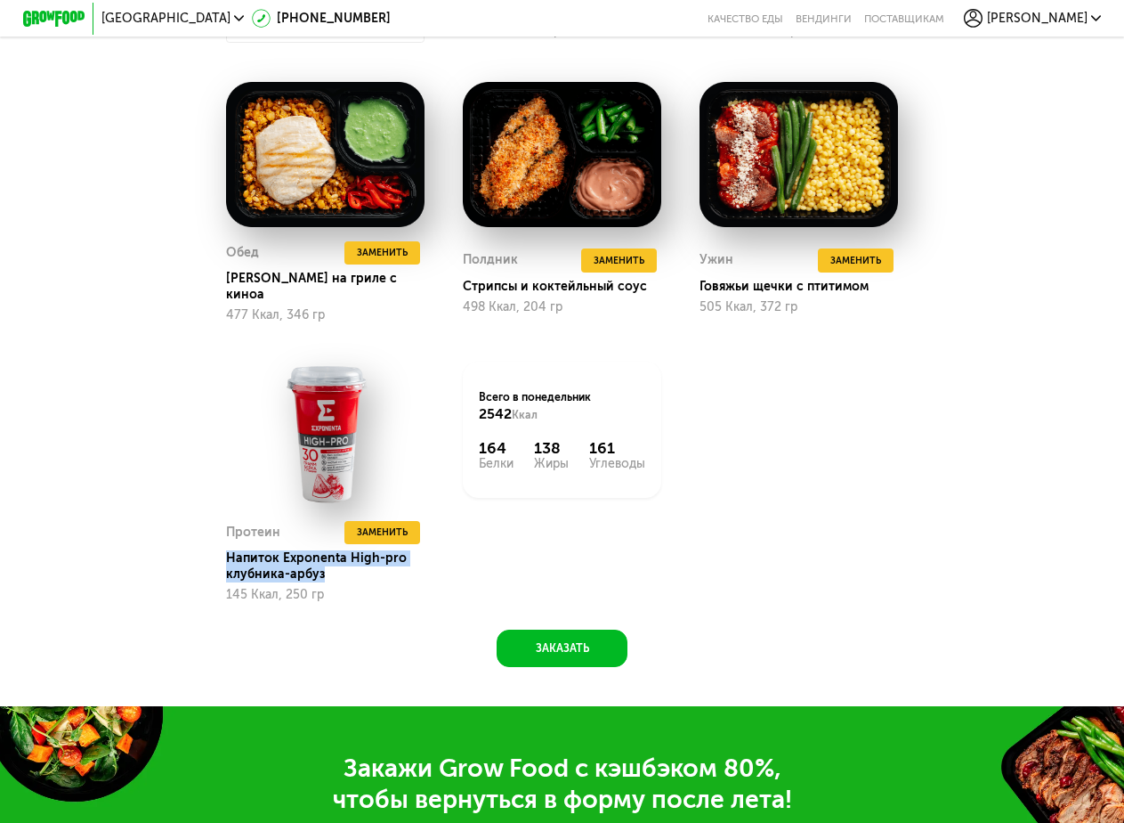
scroll to position [1631, 0]
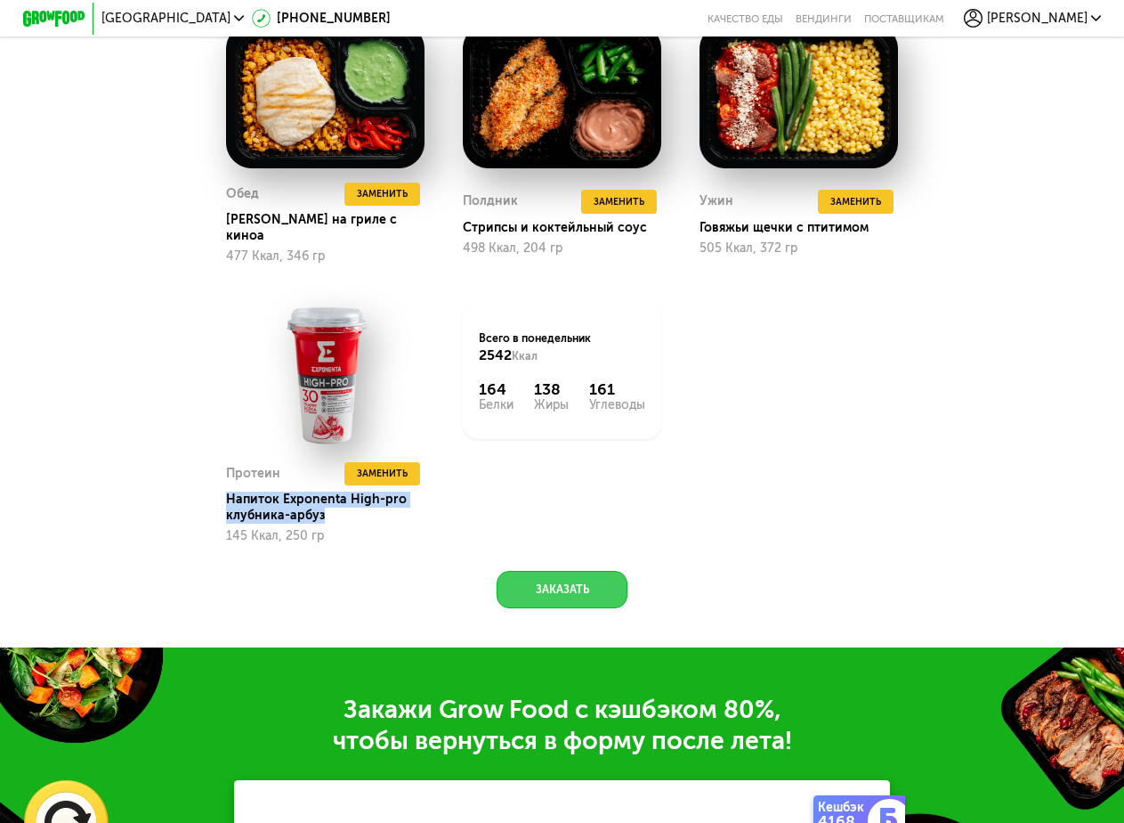
click at [568, 580] on button "Заказать" at bounding box center [562, 589] width 130 height 37
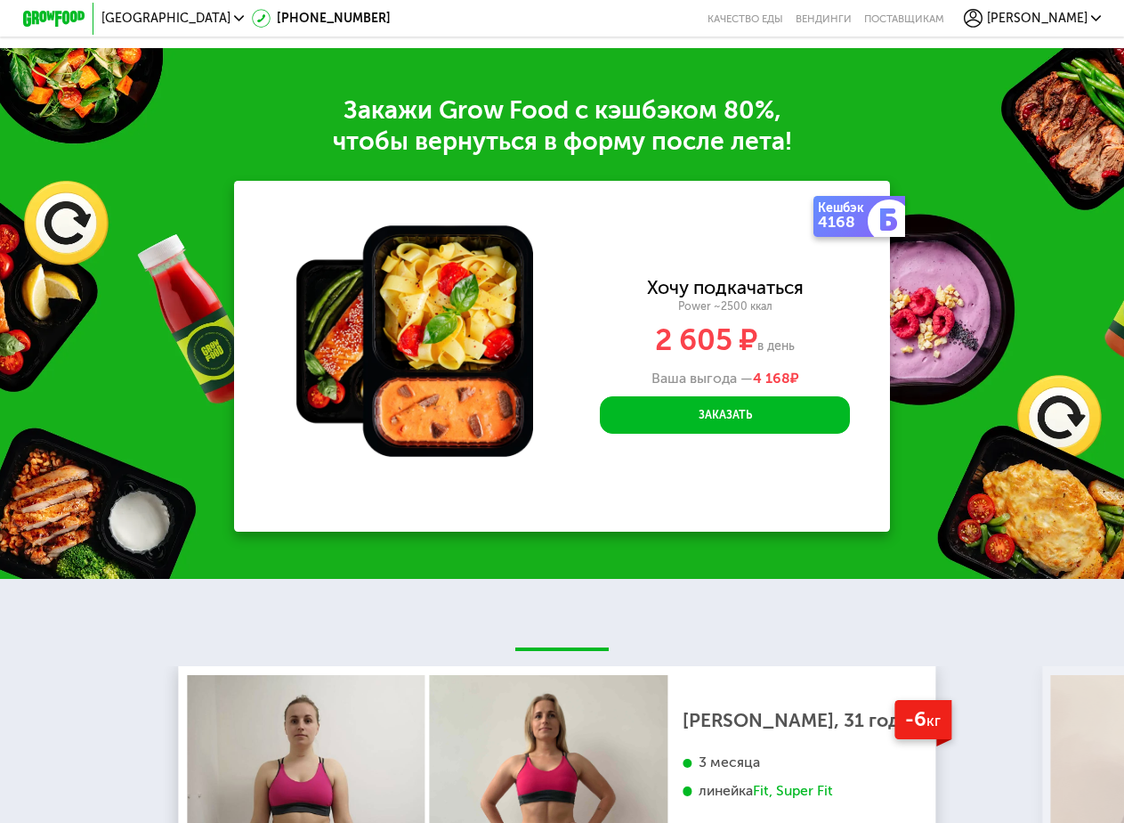
scroll to position [2285, 0]
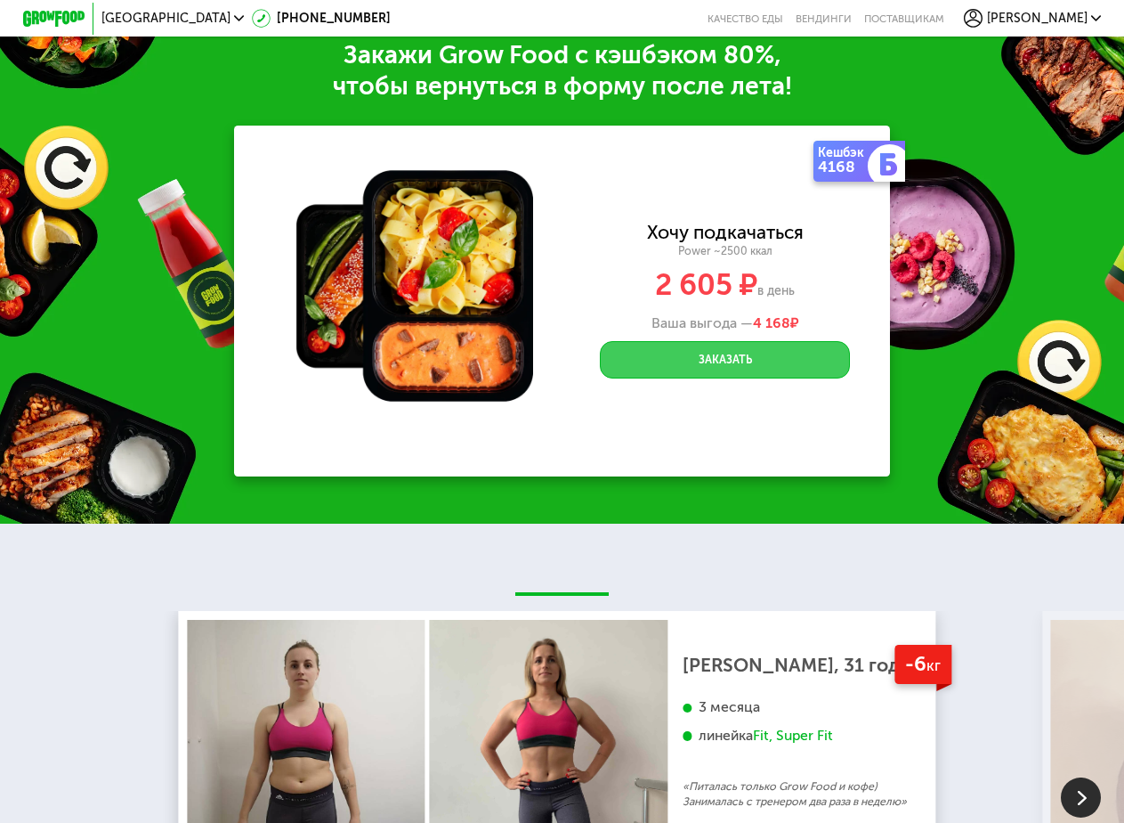
click at [661, 376] on button "Заказать" at bounding box center [725, 359] width 250 height 37
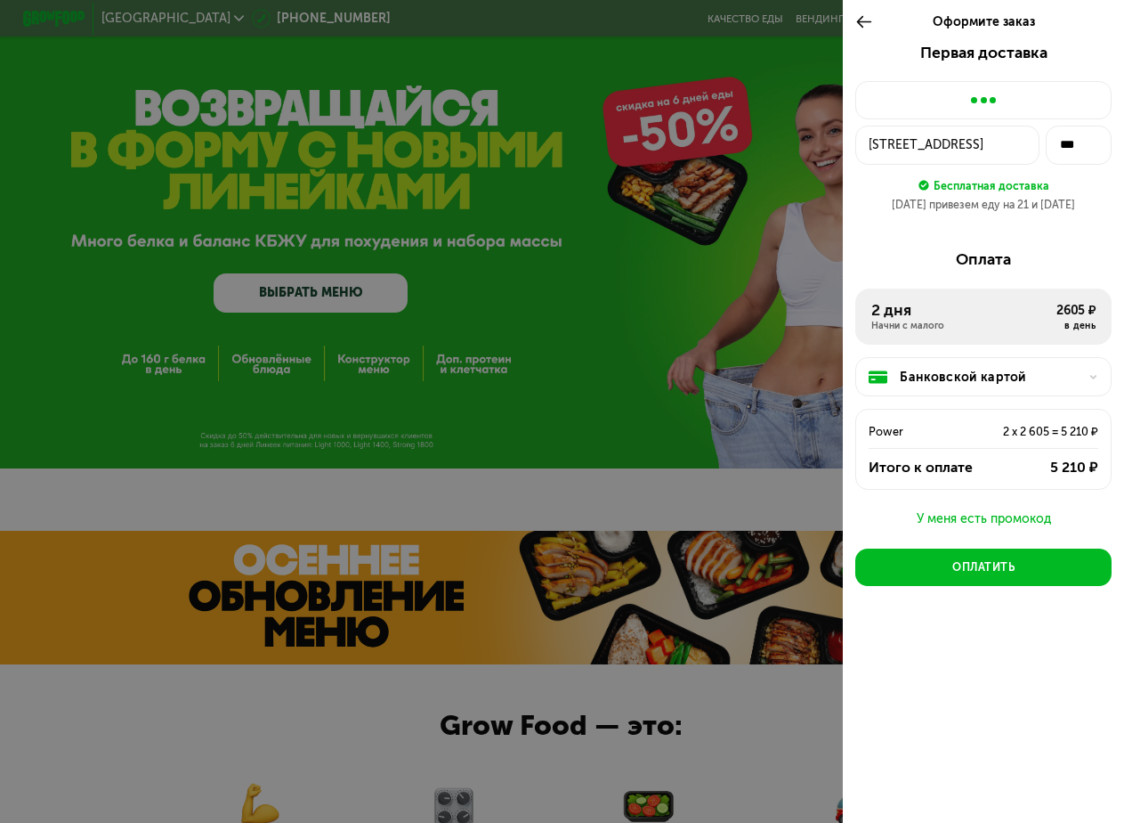
click at [956, 406] on div "Банковской картой Power 2 x 2 605 = 5 210 ₽ Итого к оплате 5 210 ₽" at bounding box center [983, 427] width 256 height 164
click at [977, 378] on div "Банковской картой" at bounding box center [989, 377] width 179 height 19
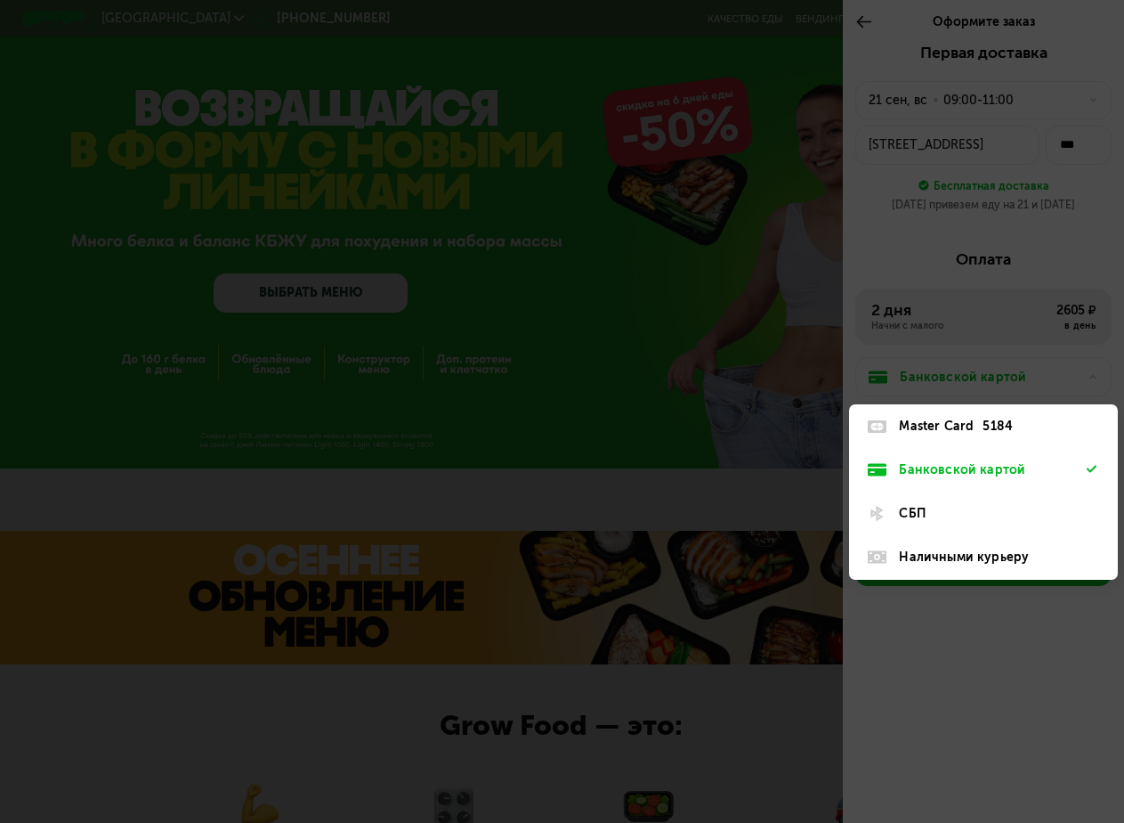
click at [950, 435] on div "Master Card" at bounding box center [936, 426] width 75 height 19
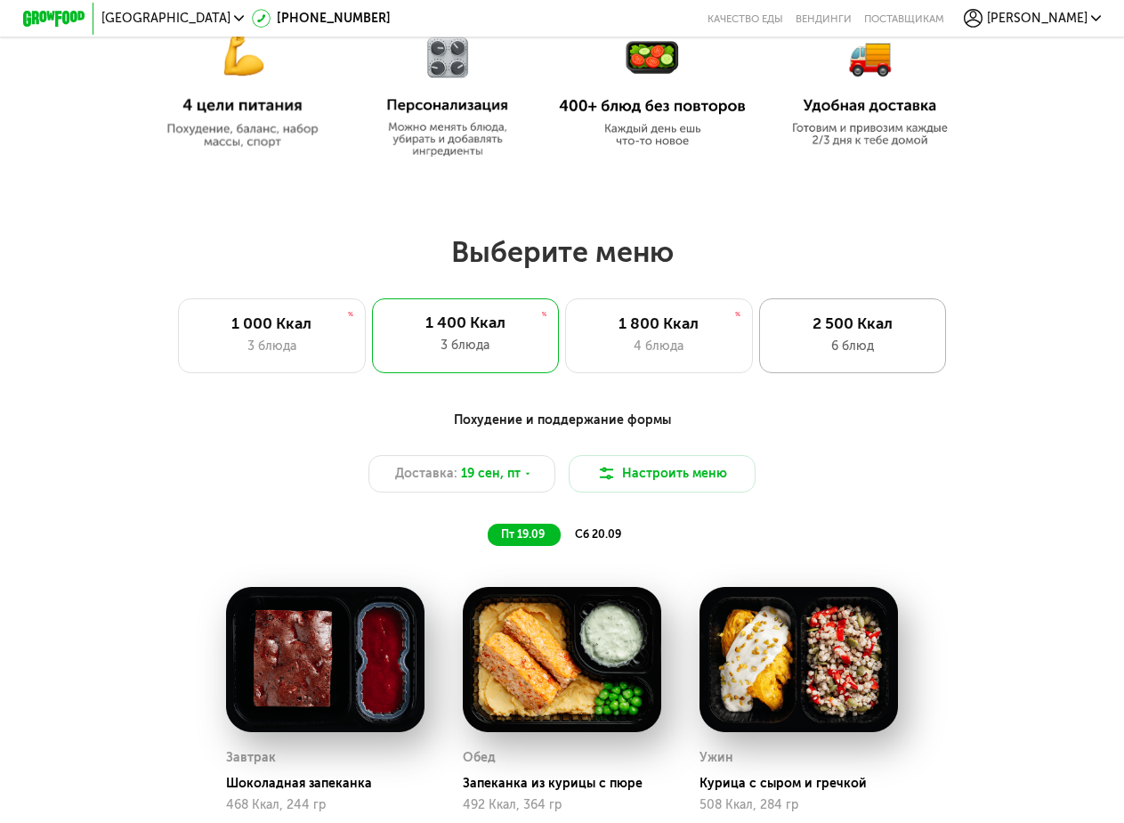
scroll to position [801, 0]
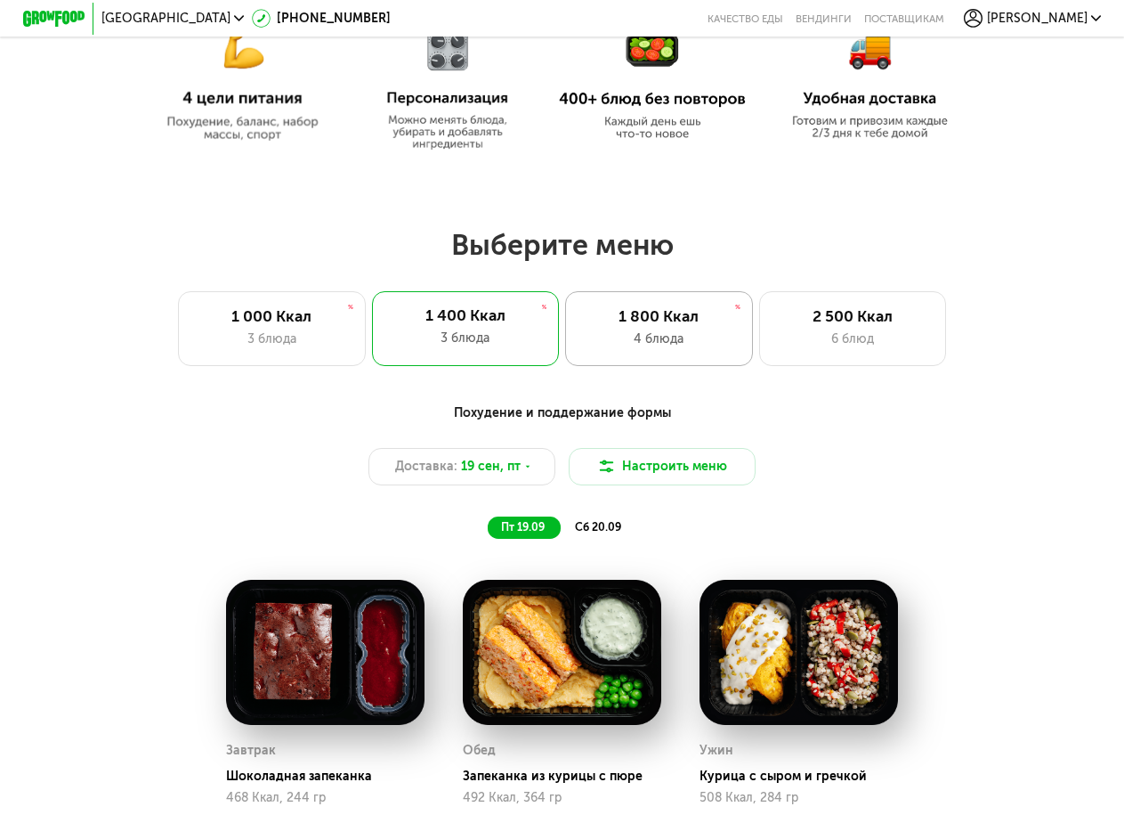
drag, startPoint x: 841, startPoint y: 336, endPoint x: 751, endPoint y: 345, distance: 90.3
click at [841, 336] on div "6 блюд" at bounding box center [852, 338] width 154 height 19
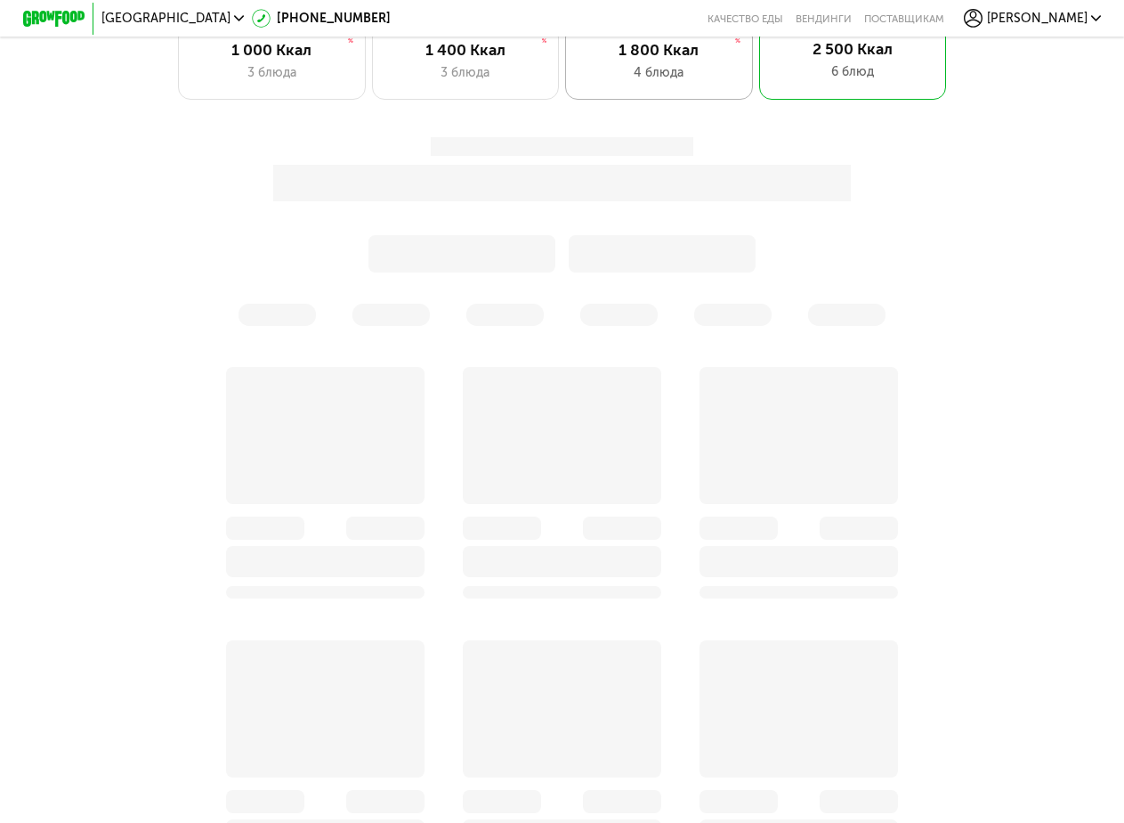
scroll to position [1068, 0]
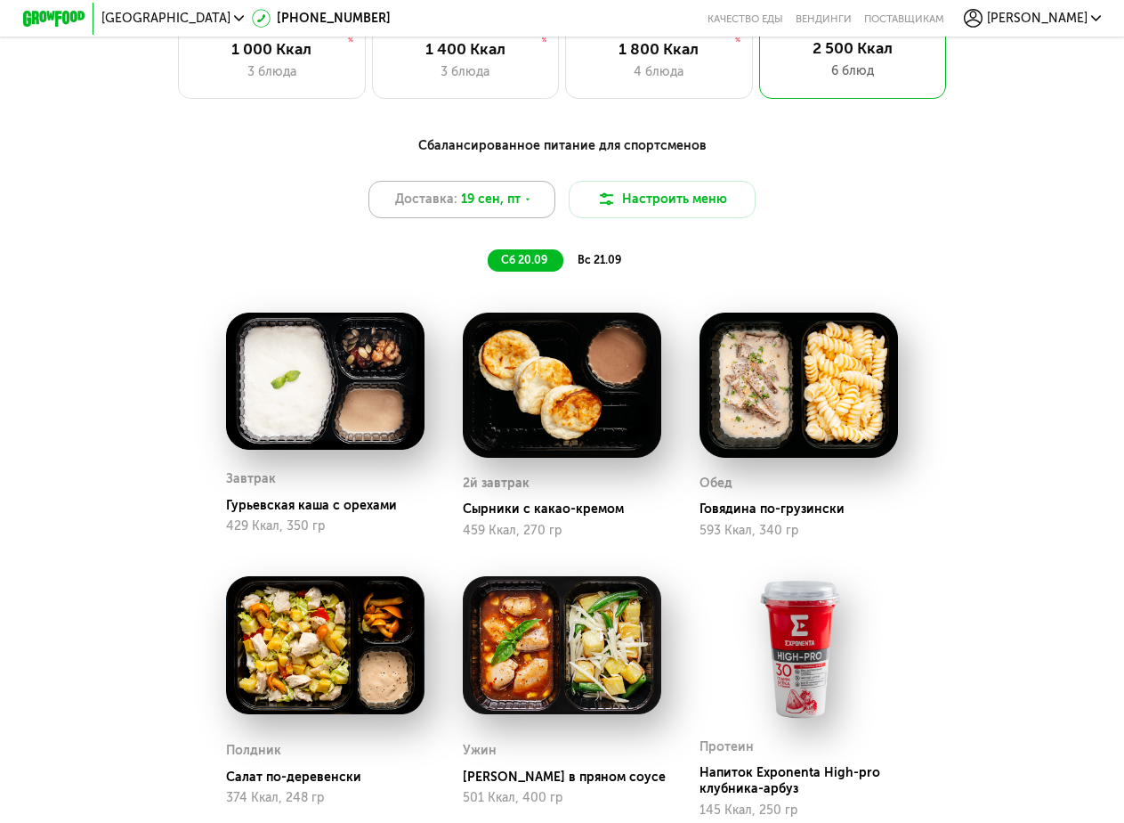
click at [540, 215] on div "Доставка: 19 сен, пт" at bounding box center [463, 199] width 188 height 37
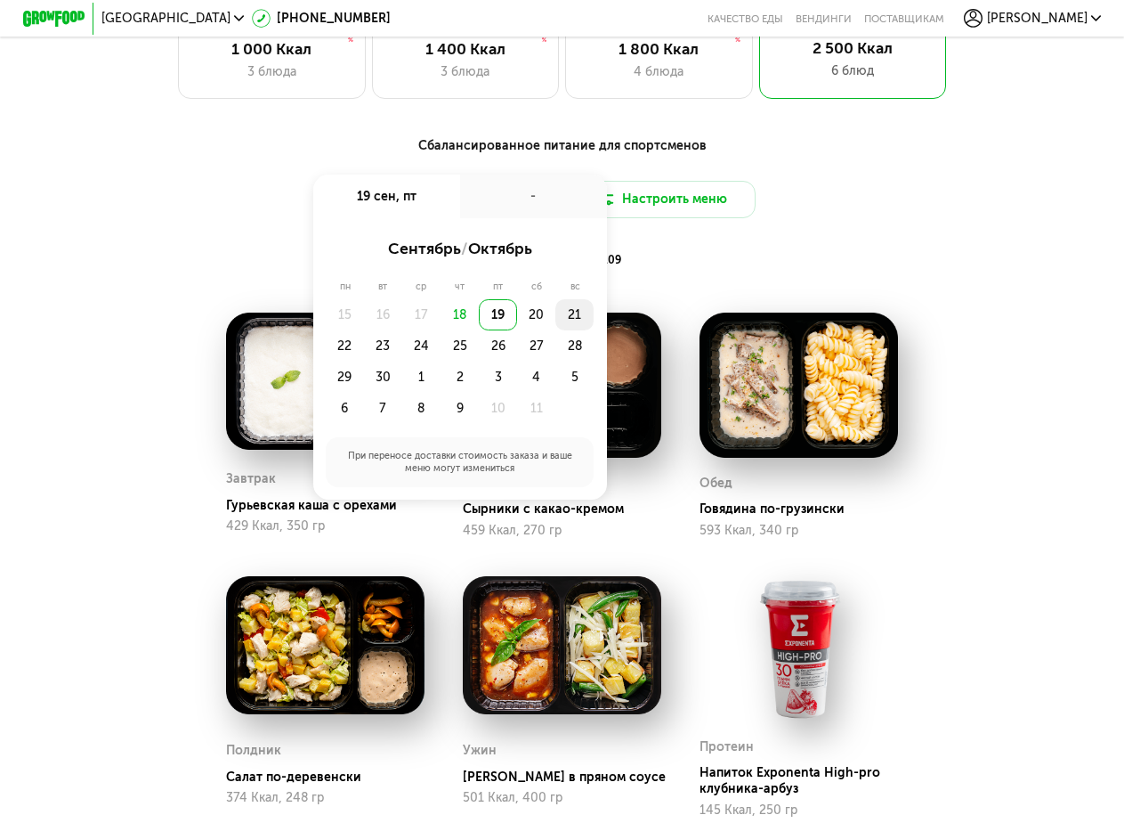
click at [579, 325] on div "21" at bounding box center [574, 314] width 38 height 31
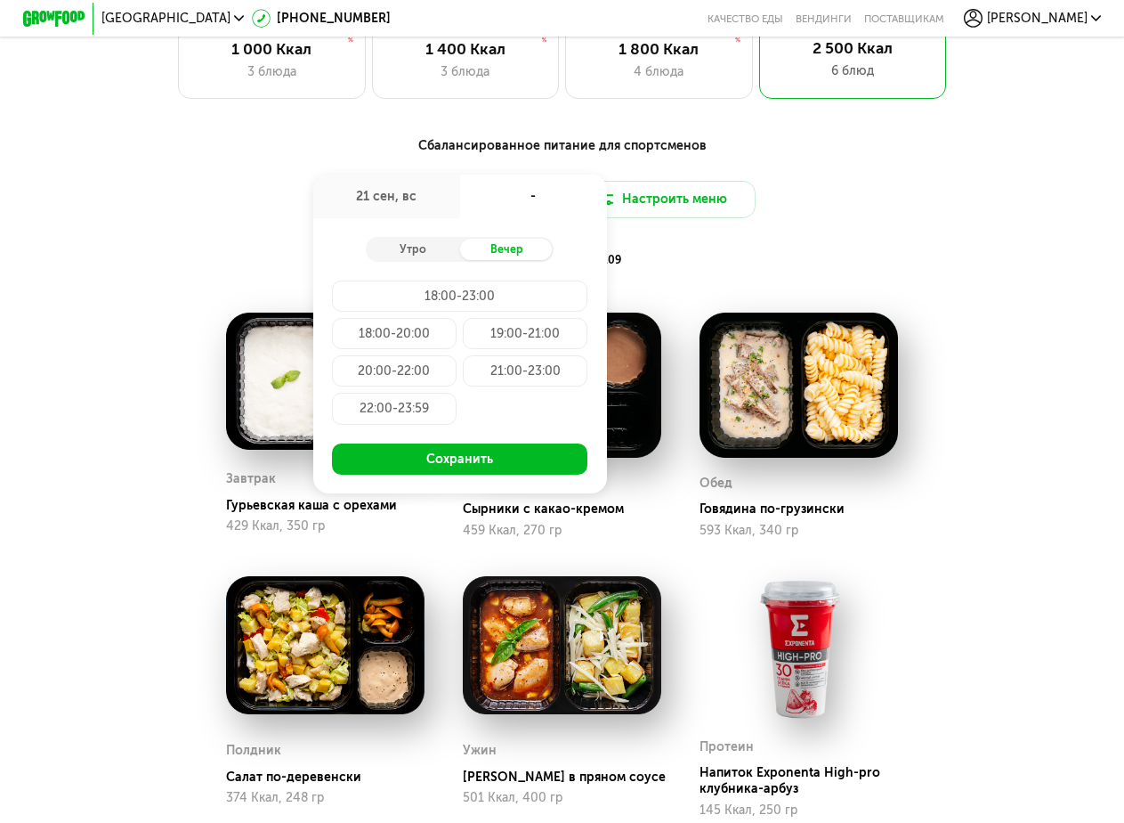
click at [420, 247] on div "Утро Вечер" at bounding box center [460, 249] width 188 height 25
click at [418, 261] on div "Утро" at bounding box center [412, 250] width 93 height 22
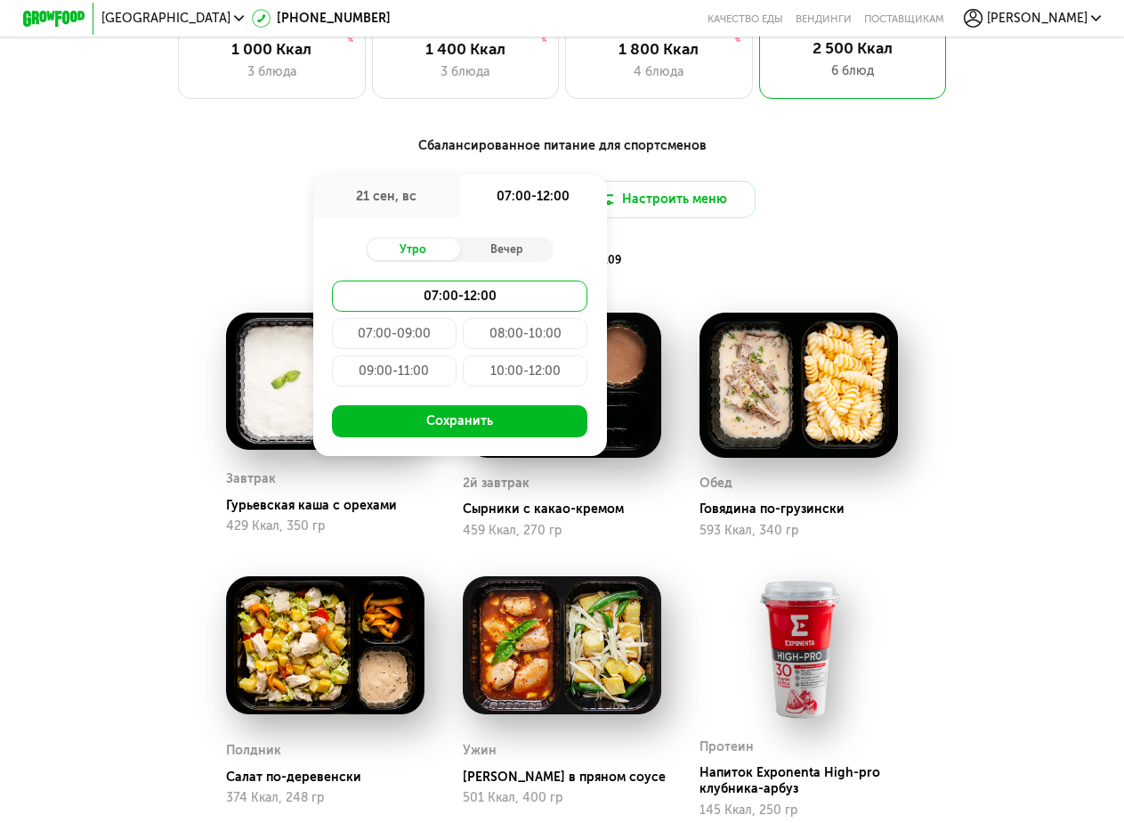
click at [405, 344] on div "07:00-09:00" at bounding box center [394, 333] width 125 height 31
click at [526, 339] on div "08:00-10:00" at bounding box center [525, 333] width 125 height 31
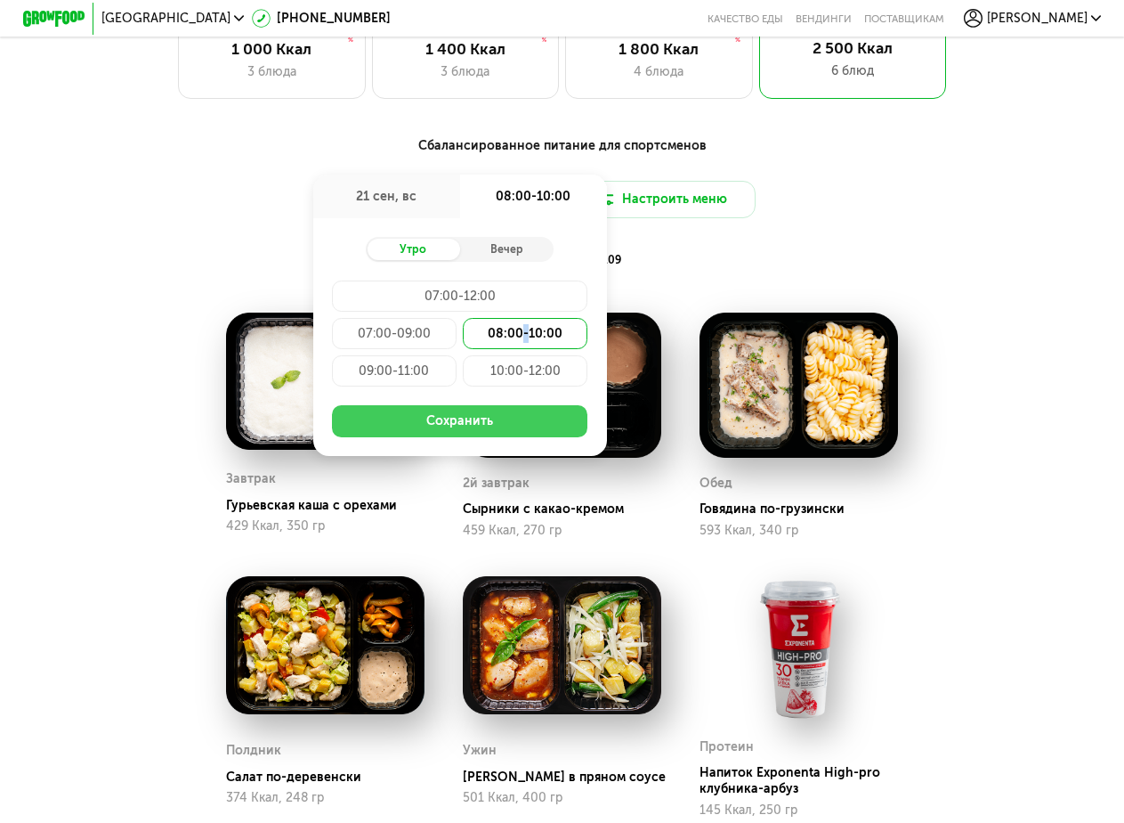
click at [503, 436] on button "Сохранить" at bounding box center [460, 420] width 256 height 31
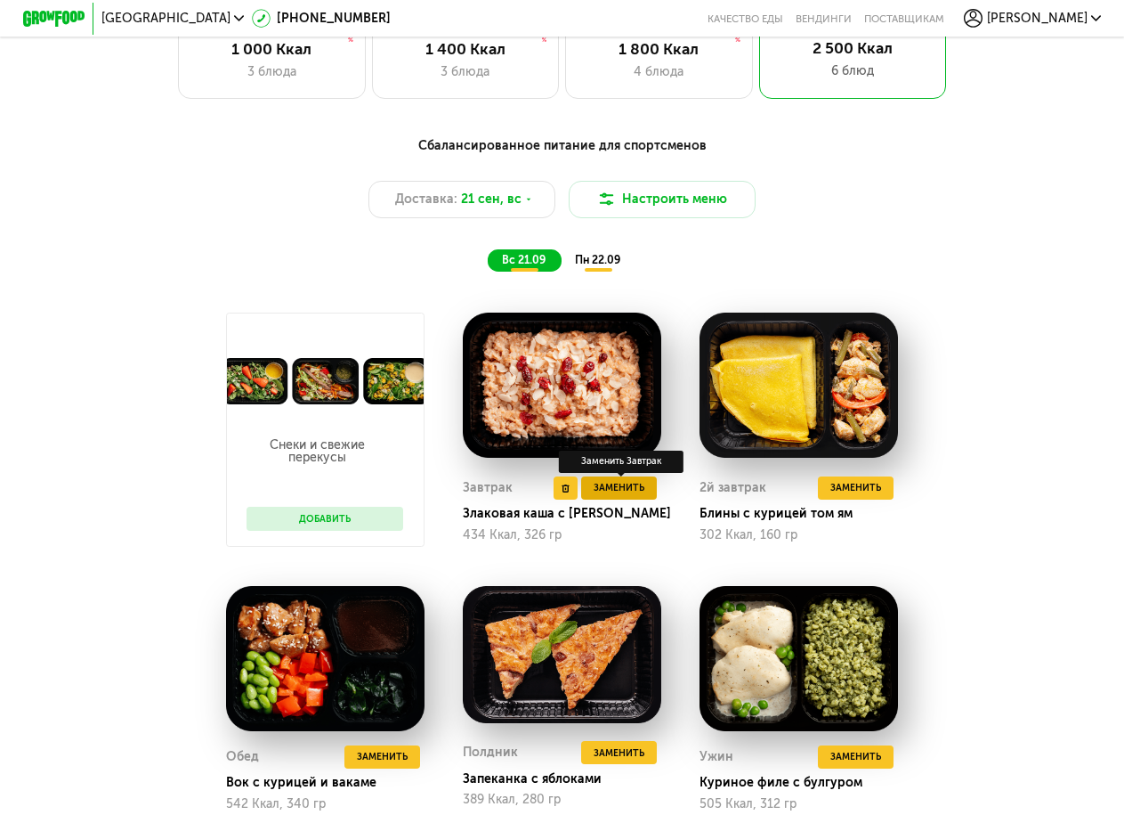
click at [610, 496] on span "Заменить" at bounding box center [619, 488] width 51 height 16
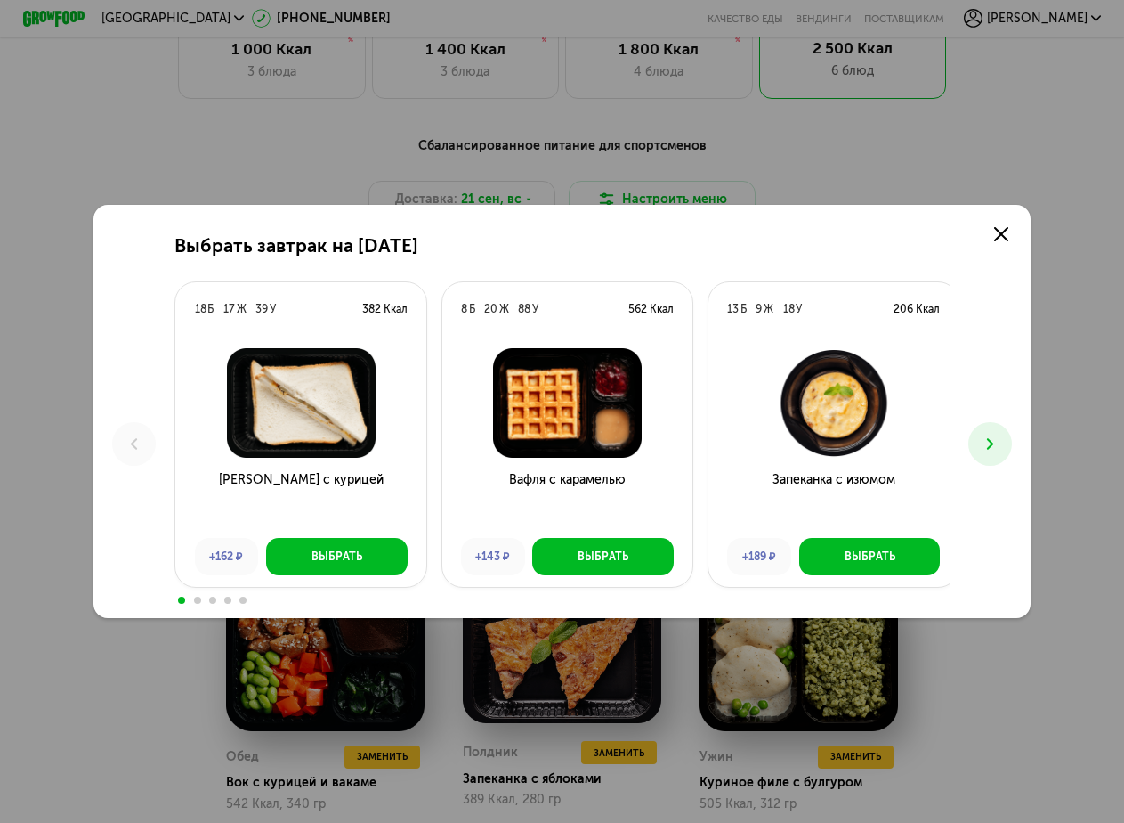
click at [986, 447] on icon at bounding box center [990, 443] width 19 height 19
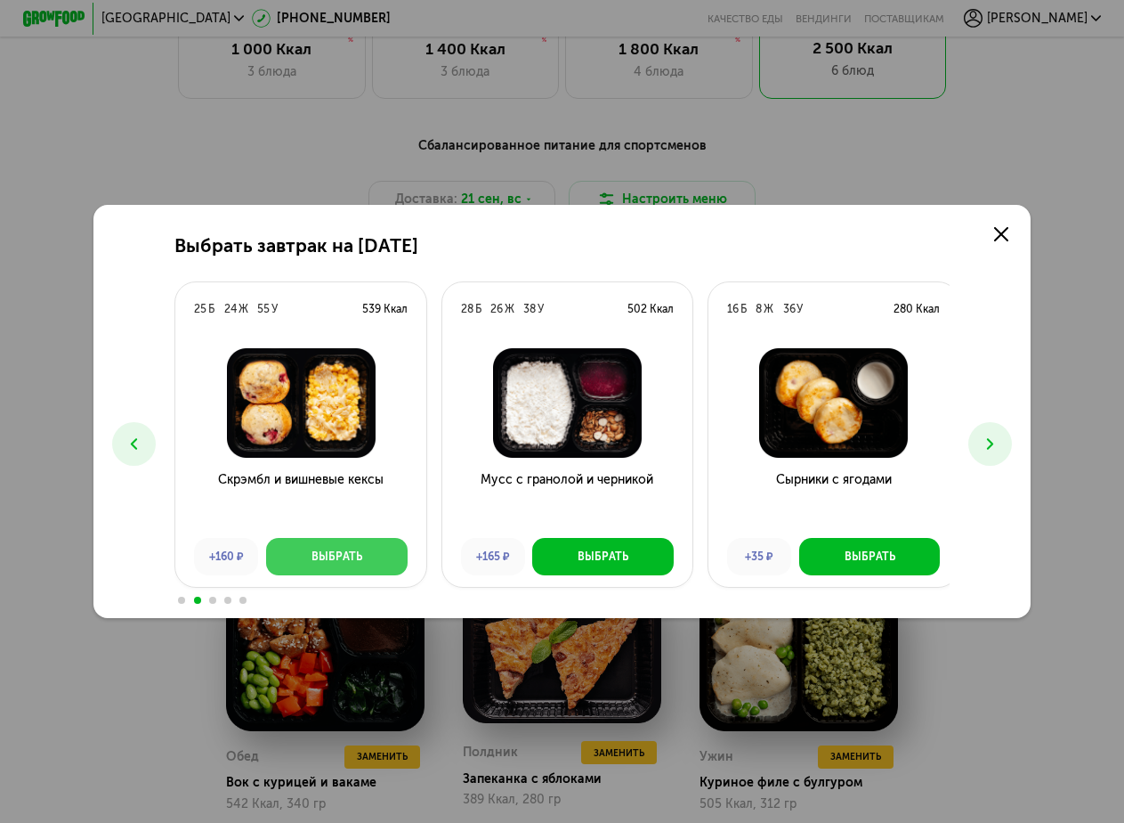
click at [325, 560] on div "Выбрать" at bounding box center [337, 556] width 51 height 16
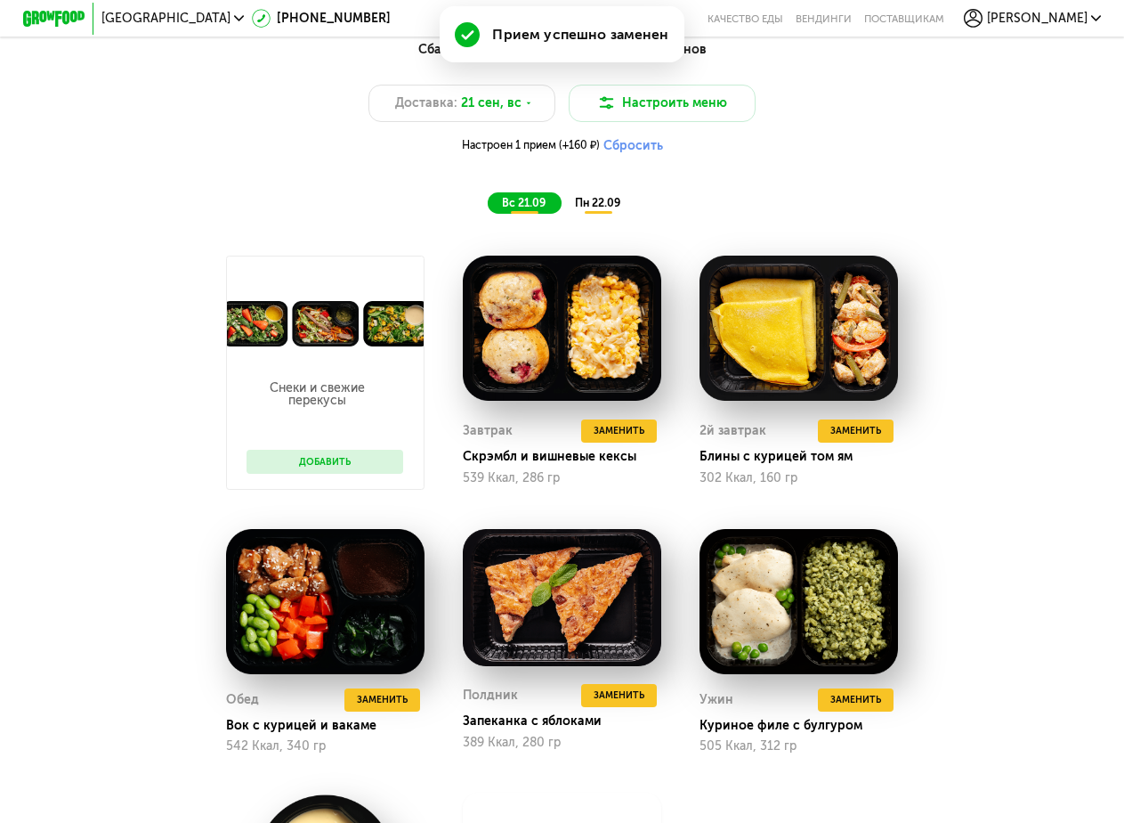
scroll to position [1157, 0]
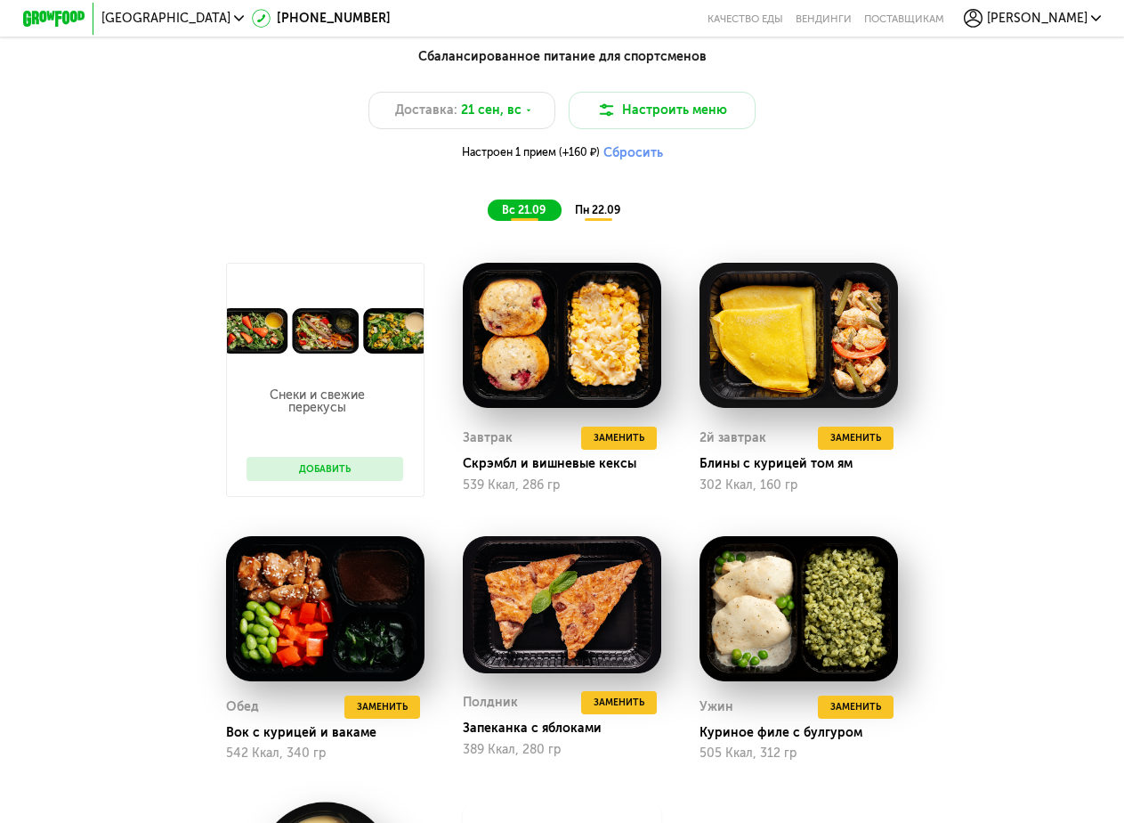
click at [622, 161] on button "Сбросить" at bounding box center [634, 153] width 60 height 16
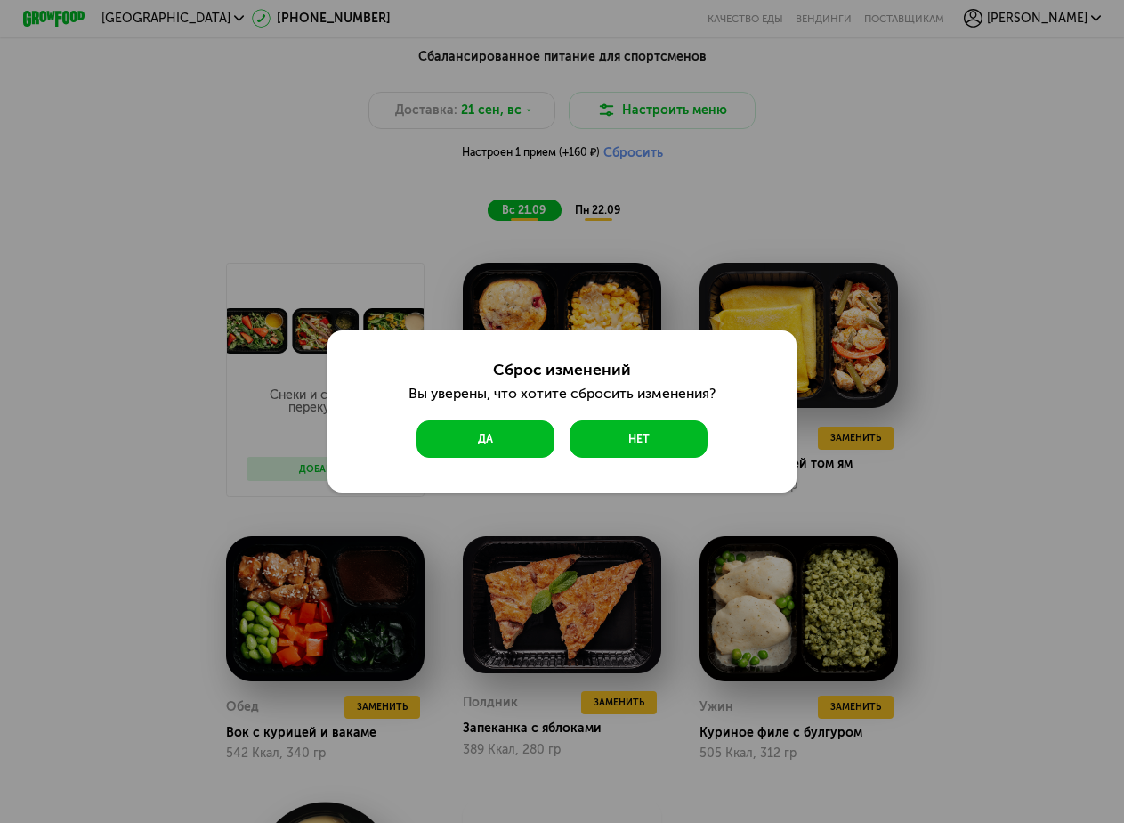
click at [466, 429] on button "Да" at bounding box center [486, 438] width 138 height 37
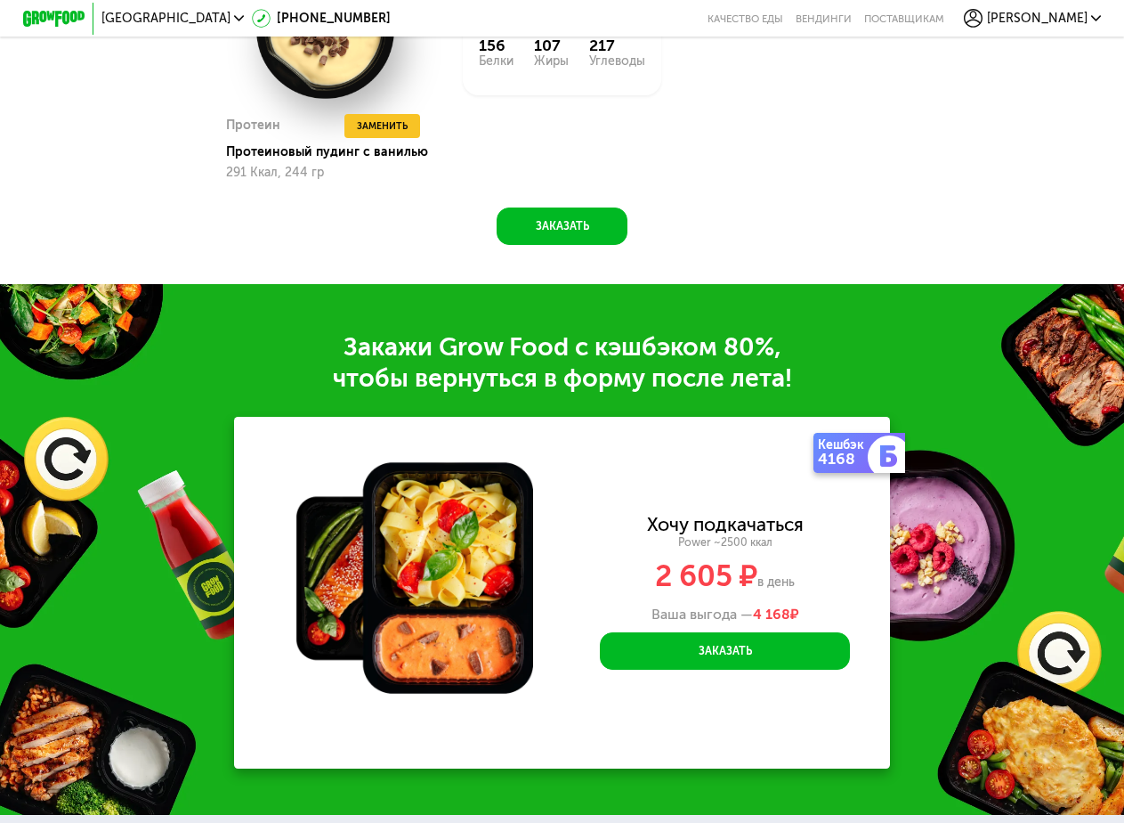
scroll to position [2137, 0]
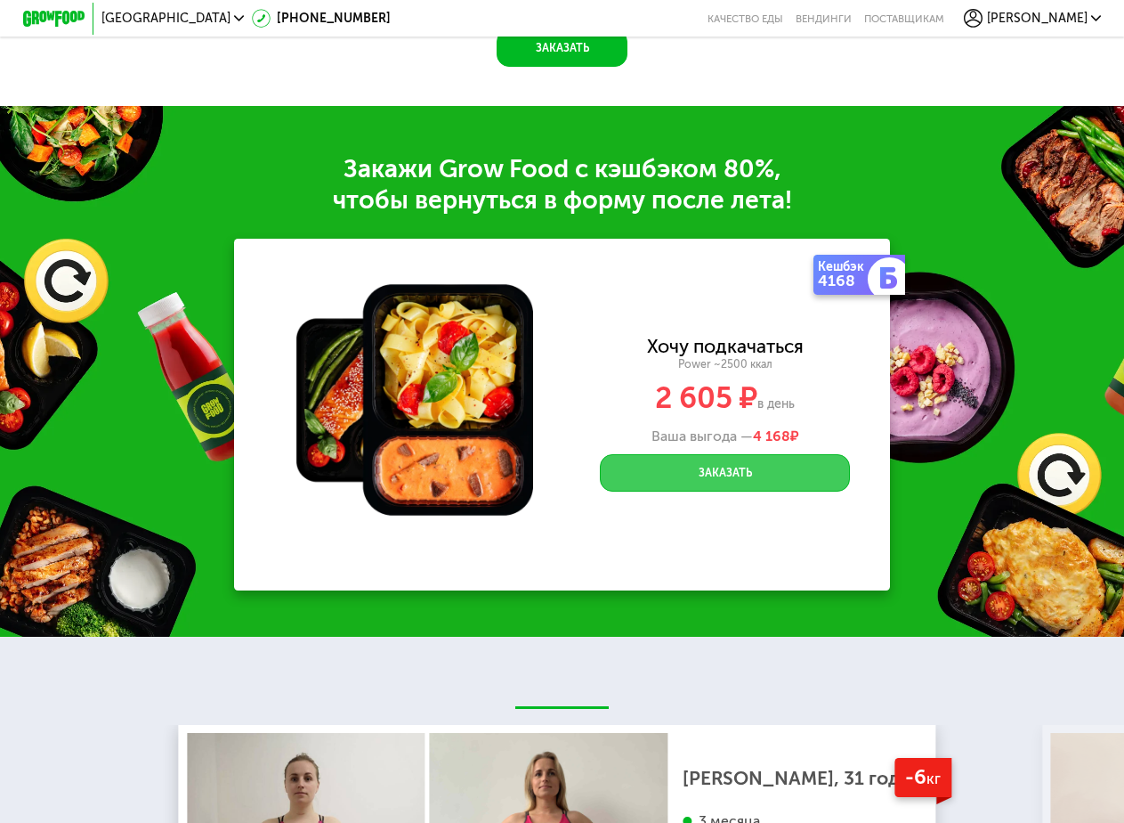
click at [654, 491] on button "Заказать" at bounding box center [725, 472] width 250 height 37
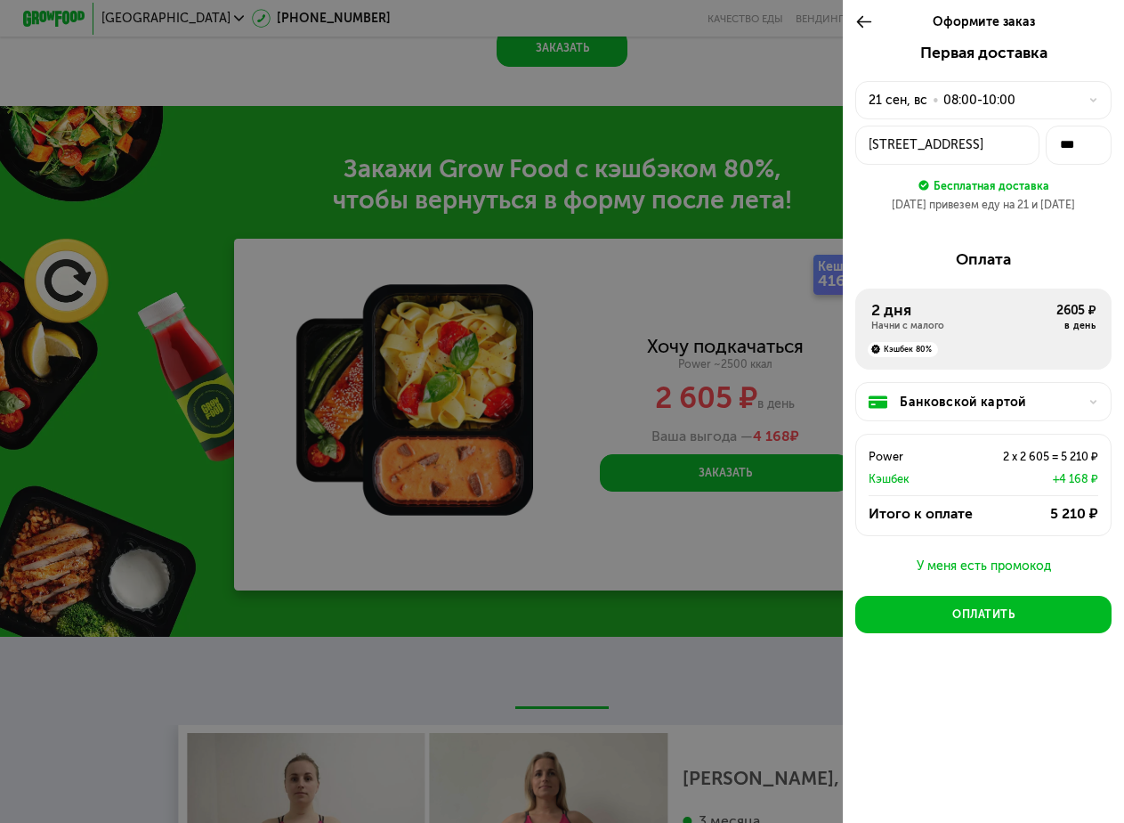
click at [896, 421] on div "Банковской картой" at bounding box center [983, 401] width 256 height 39
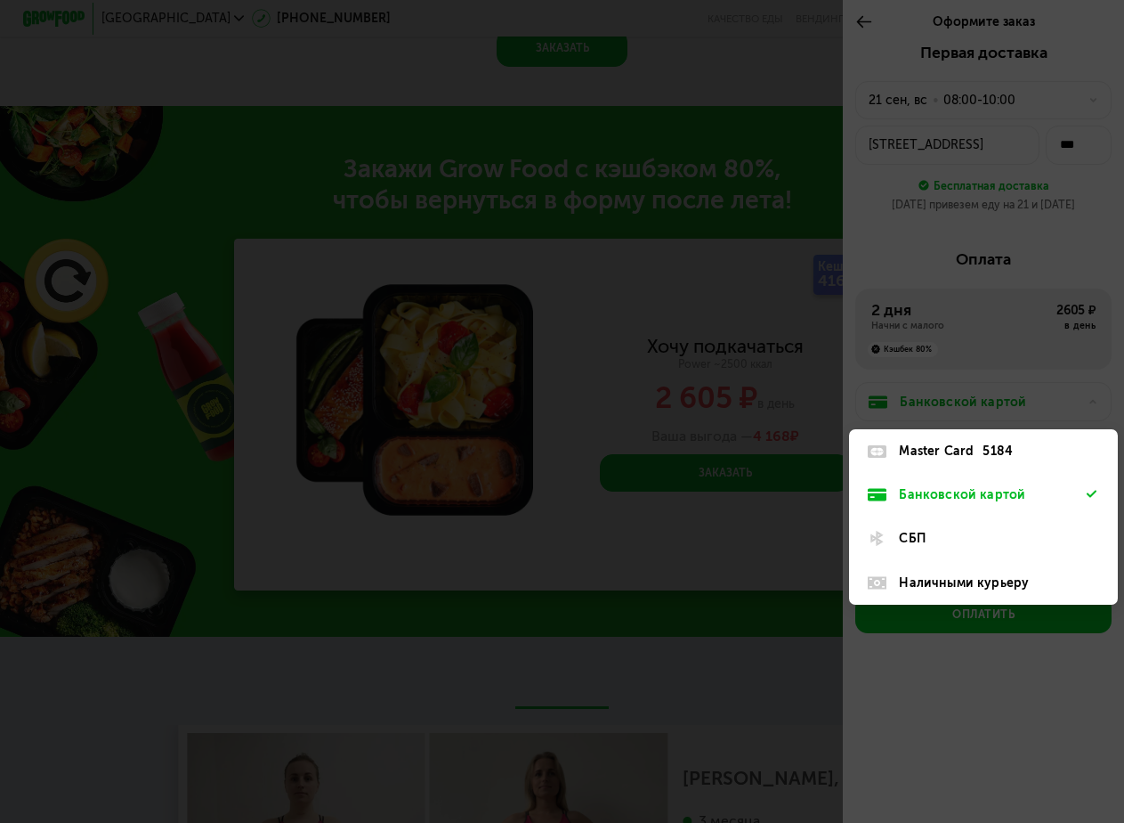
click at [939, 457] on div "Master Card" at bounding box center [936, 451] width 75 height 19
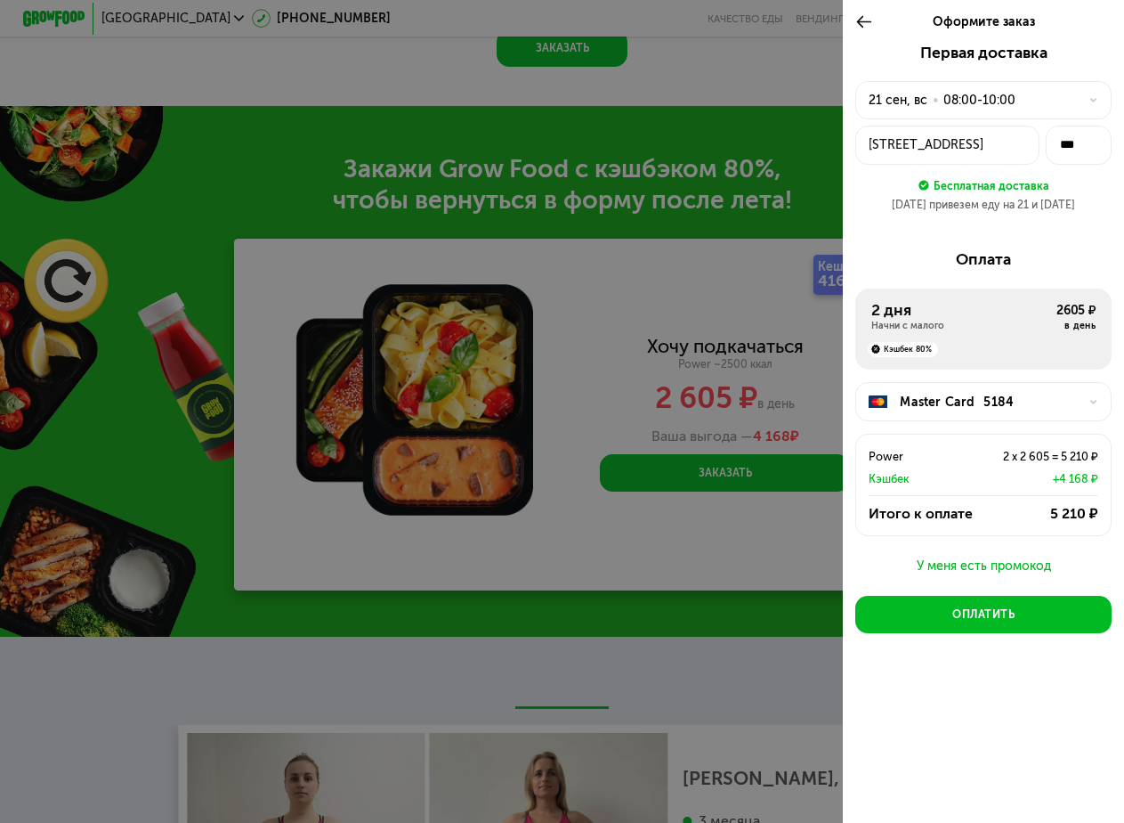
click at [672, 101] on div at bounding box center [562, 411] width 1124 height 823
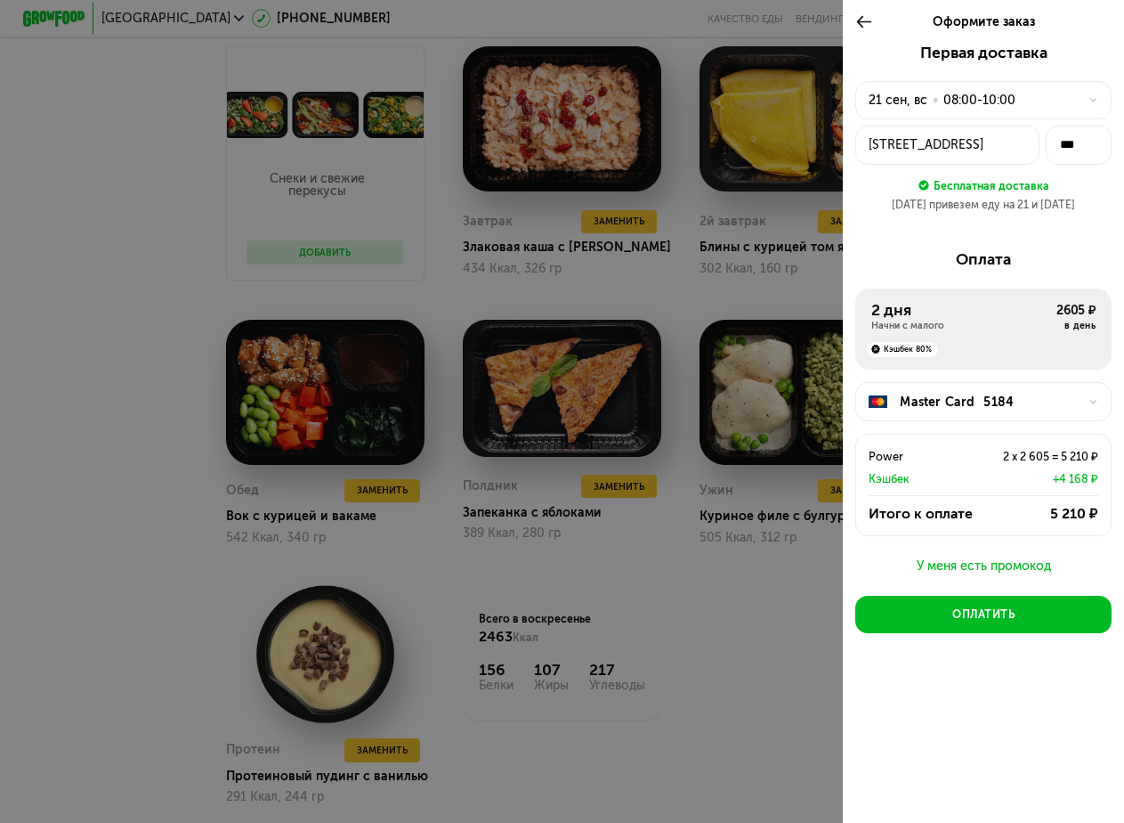
scroll to position [1335, 0]
click at [1024, 95] on div "21 сен, вс • 08:00-10:00" at bounding box center [974, 100] width 211 height 19
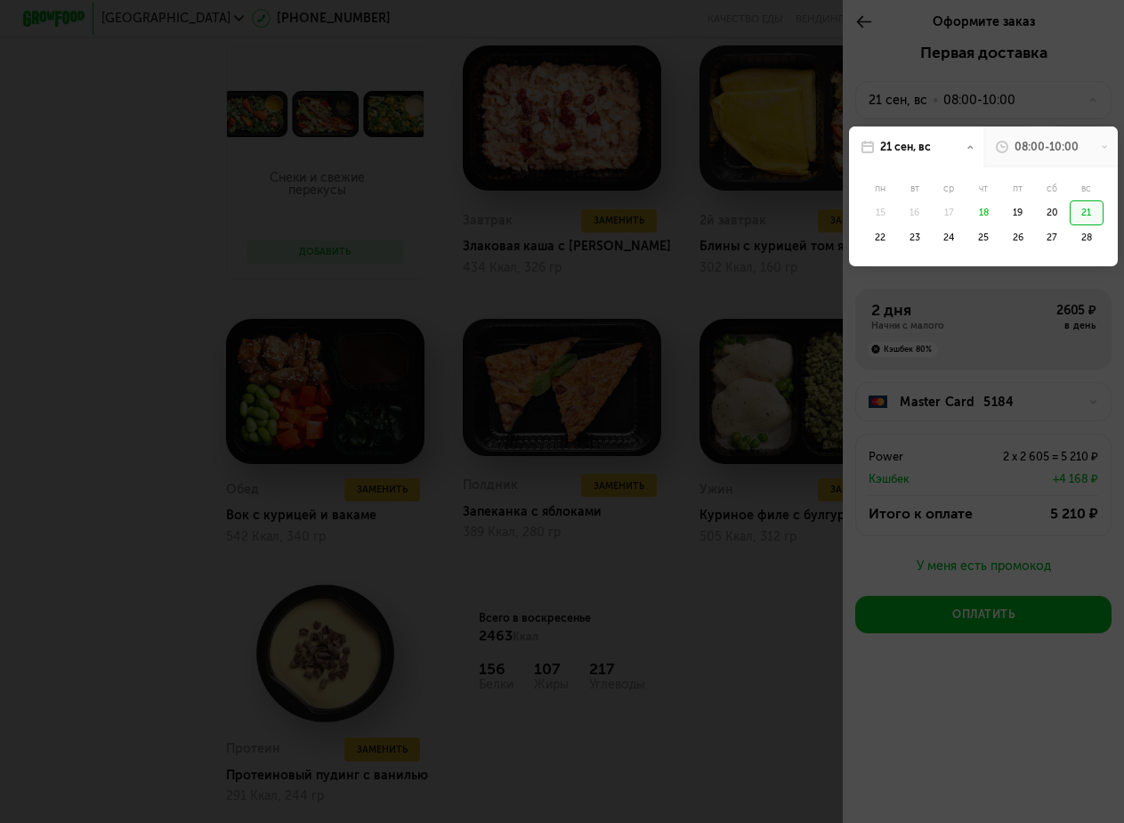
click at [1090, 209] on div "21" at bounding box center [1087, 212] width 35 height 25
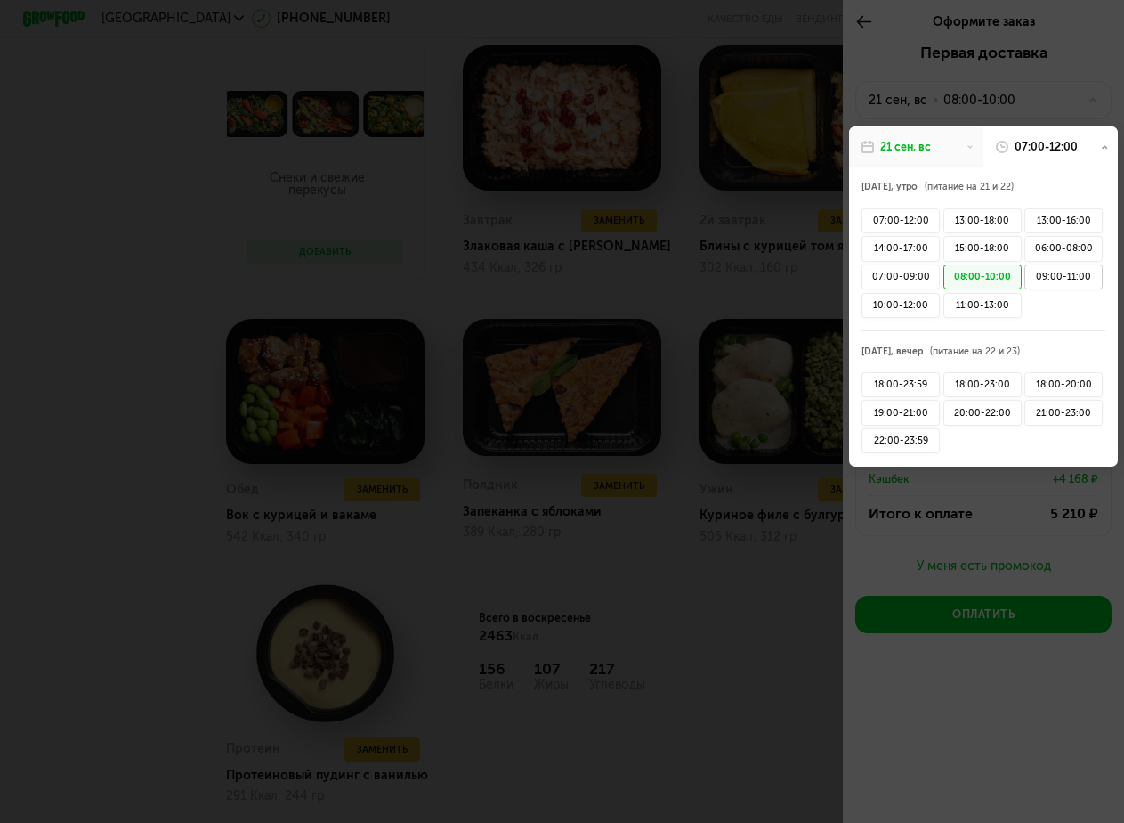
click at [1058, 276] on div "09:00-11:00" at bounding box center [1064, 276] width 78 height 25
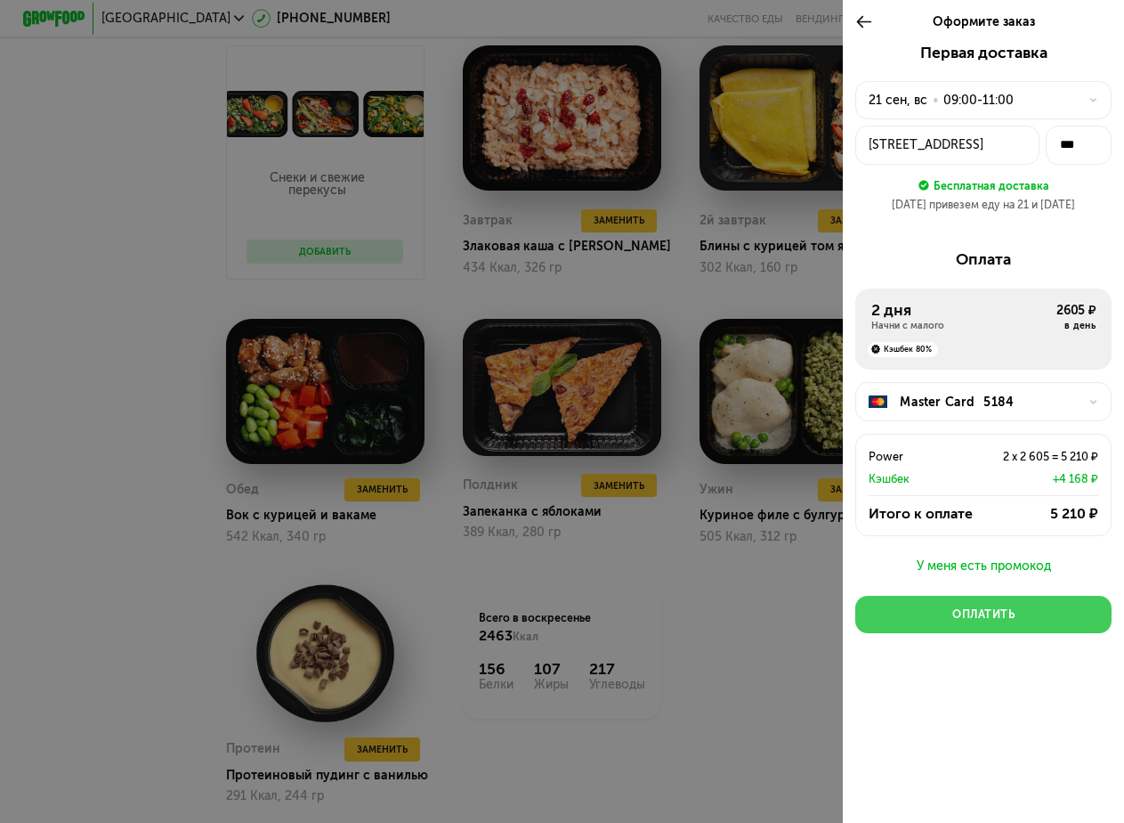
click at [1028, 633] on button "Оплатить" at bounding box center [983, 614] width 256 height 37
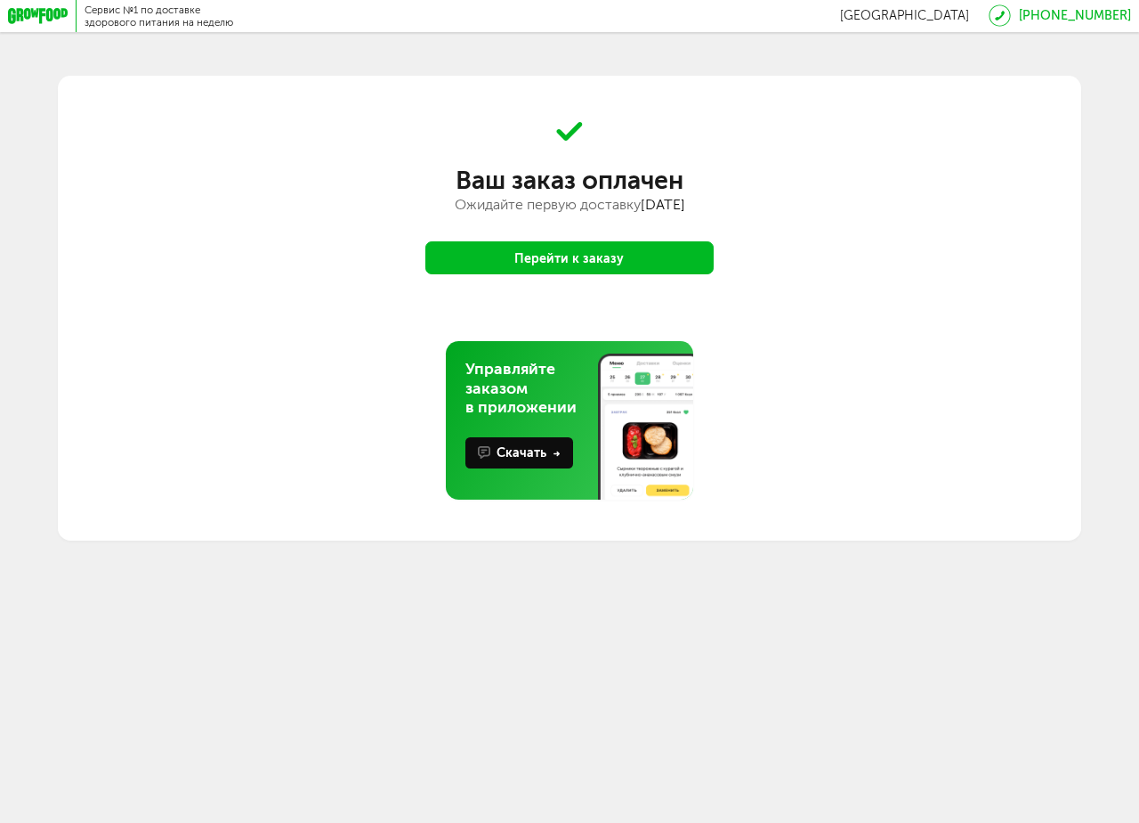
click at [654, 256] on button "Перейти к заказу" at bounding box center [570, 257] width 288 height 33
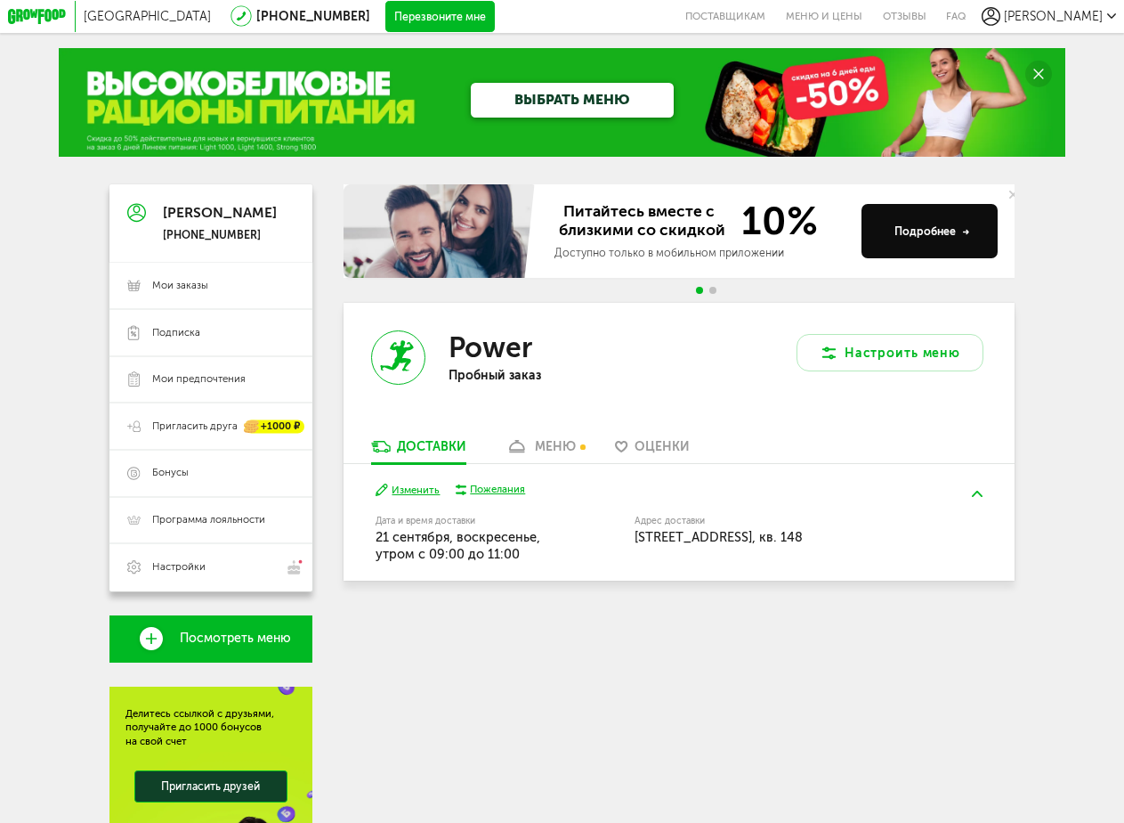
click at [485, 494] on div "Пожелания" at bounding box center [497, 489] width 55 height 14
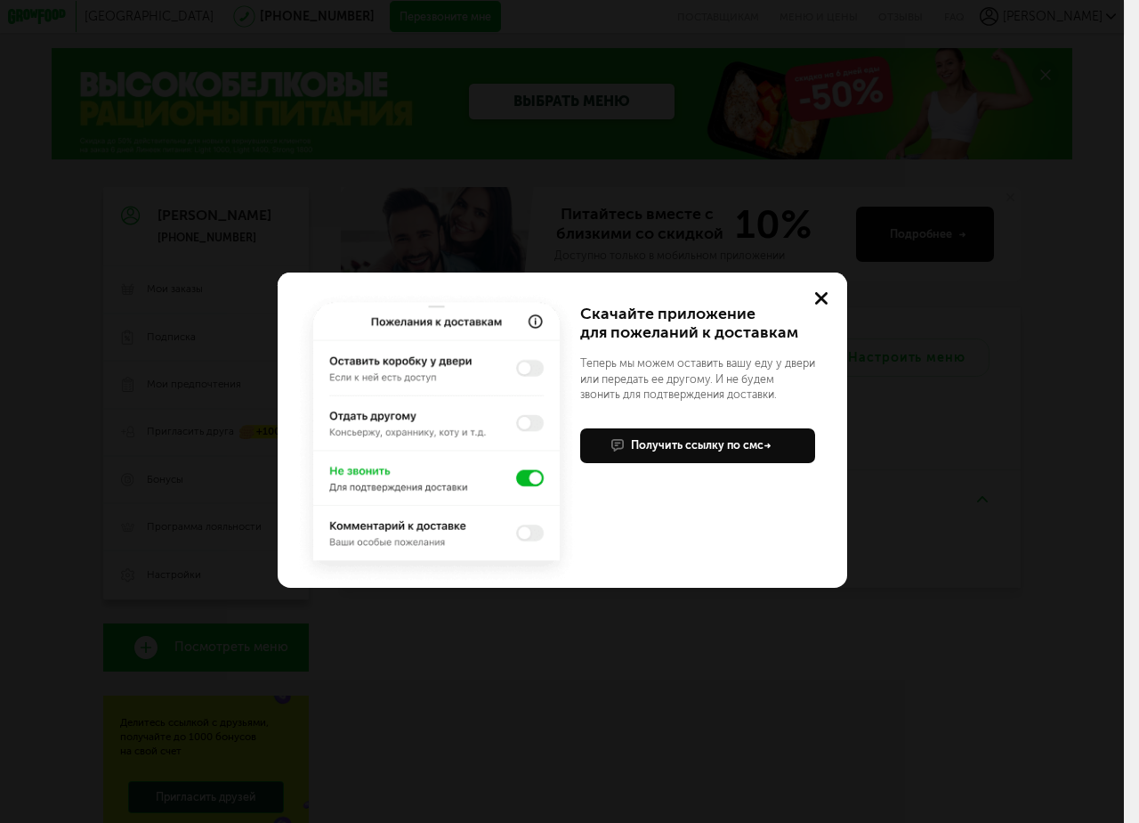
click at [816, 296] on icon at bounding box center [821, 298] width 12 height 12
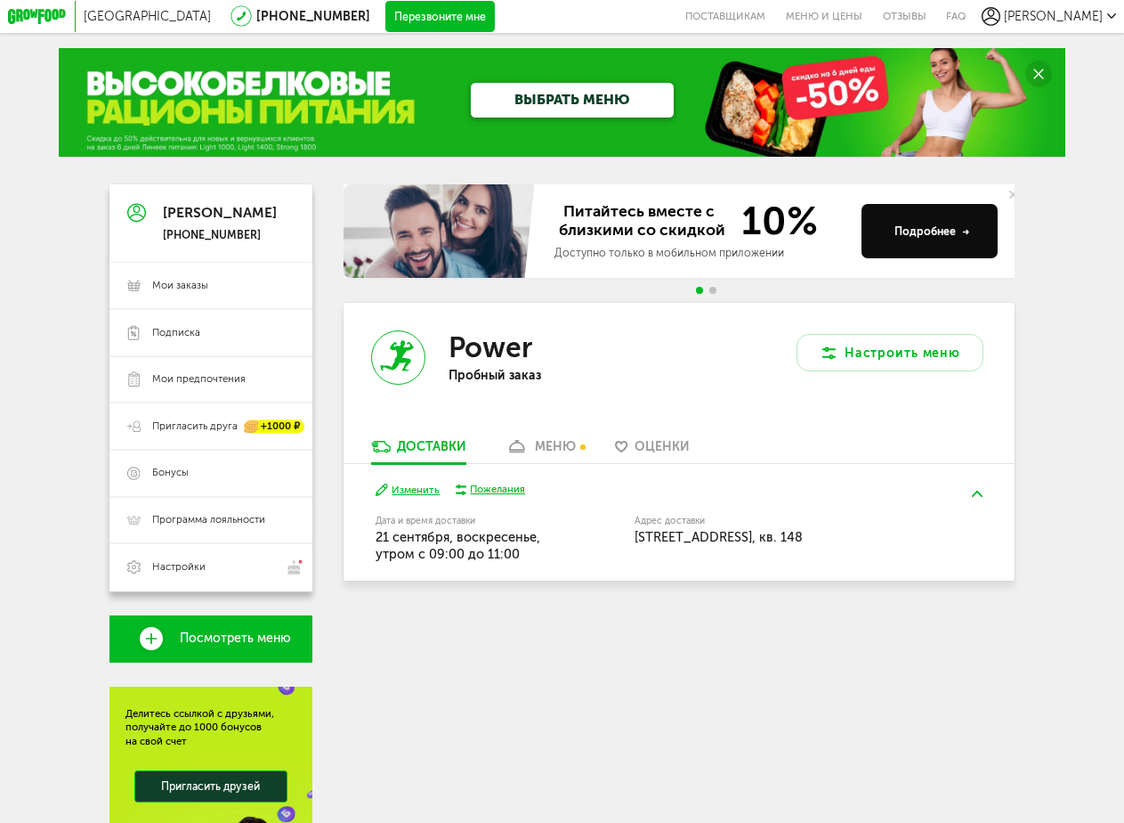
click at [560, 447] on div "меню" at bounding box center [555, 446] width 41 height 15
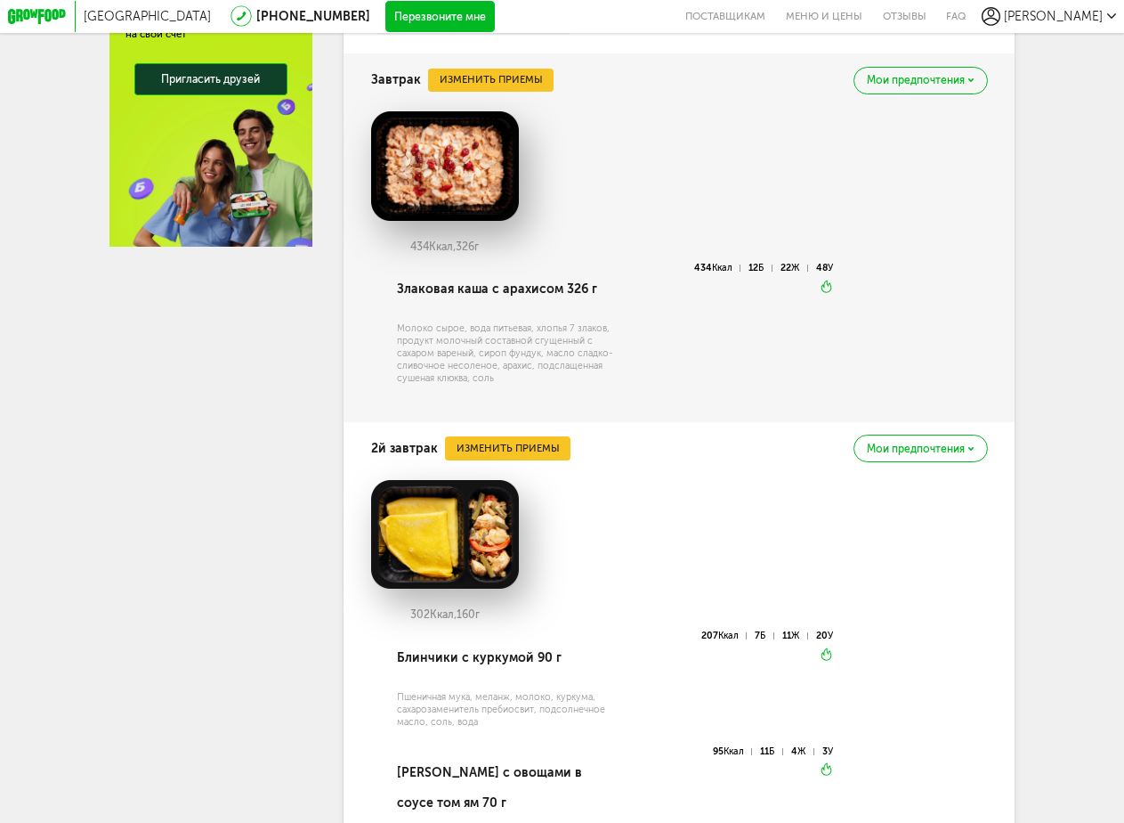
scroll to position [173, 0]
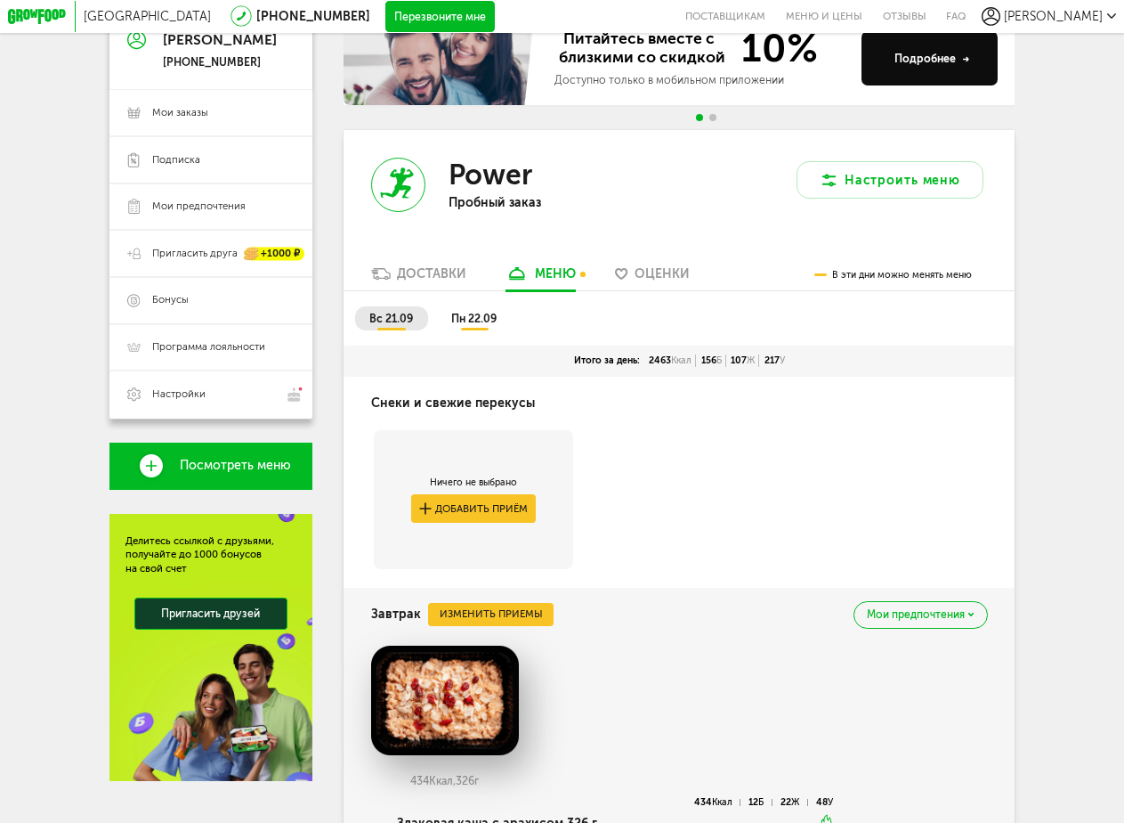
click at [491, 339] on ul "вс 21.09 пн 22.09" at bounding box center [679, 325] width 648 height 39
click at [491, 325] on span "пн 22.09" at bounding box center [473, 318] width 45 height 13
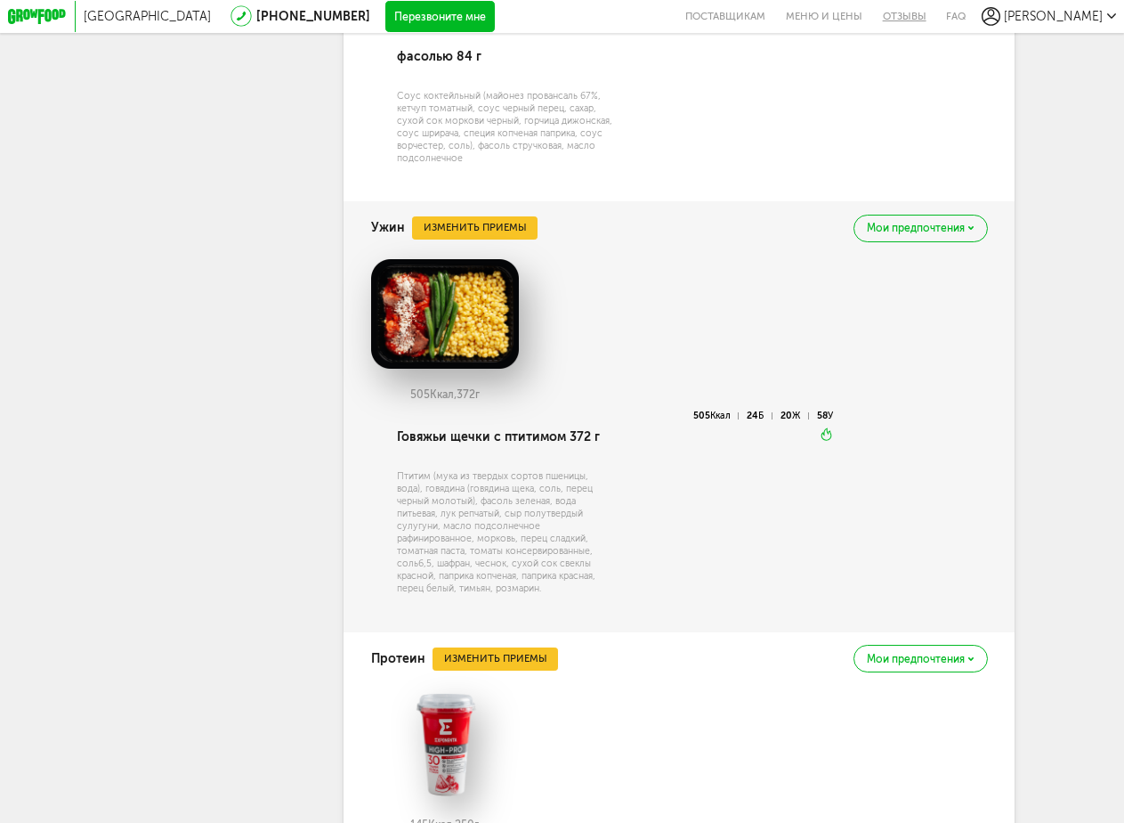
scroll to position [0, 0]
